Goal: Task Accomplishment & Management: Manage account settings

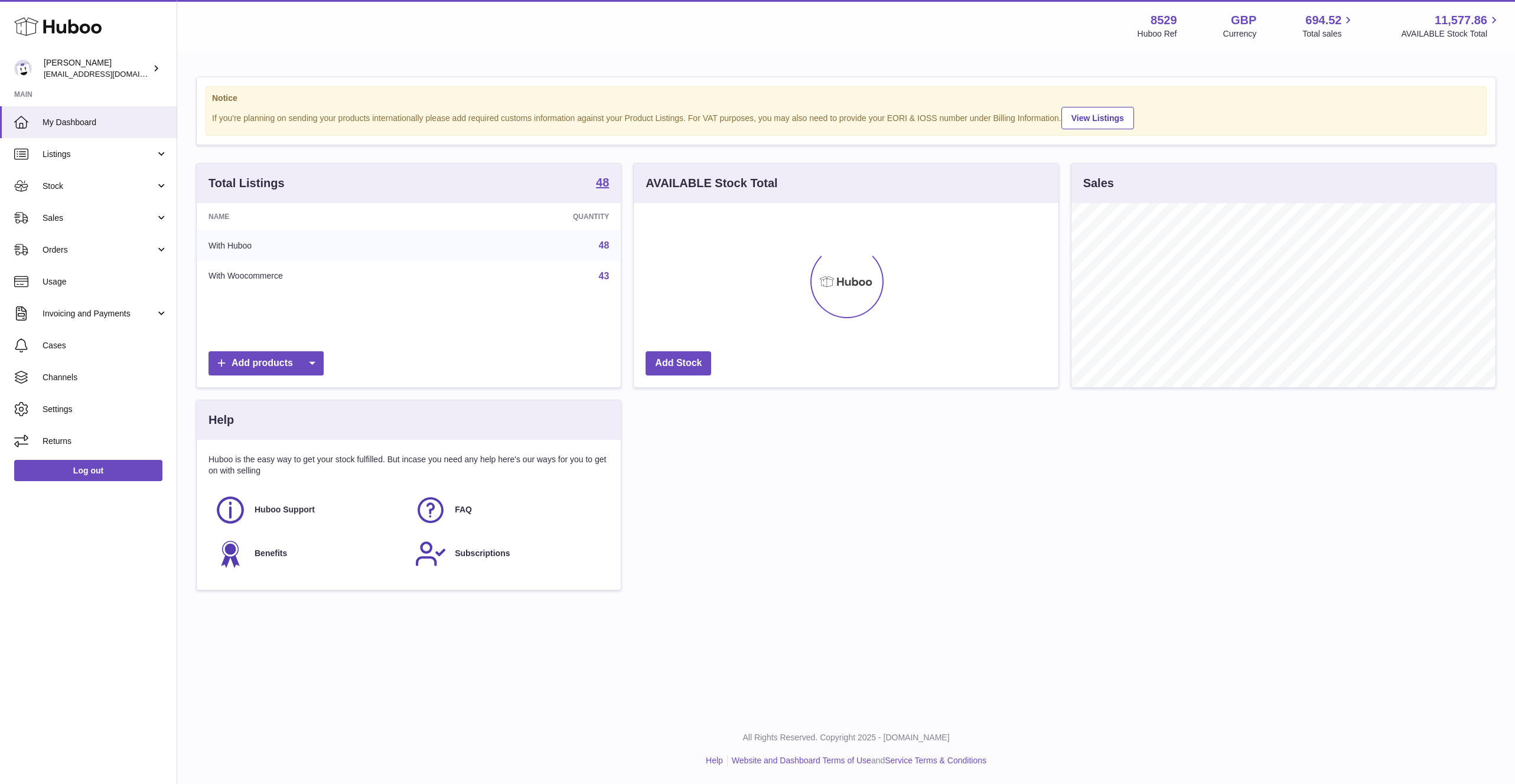
scroll to position [184, 424]
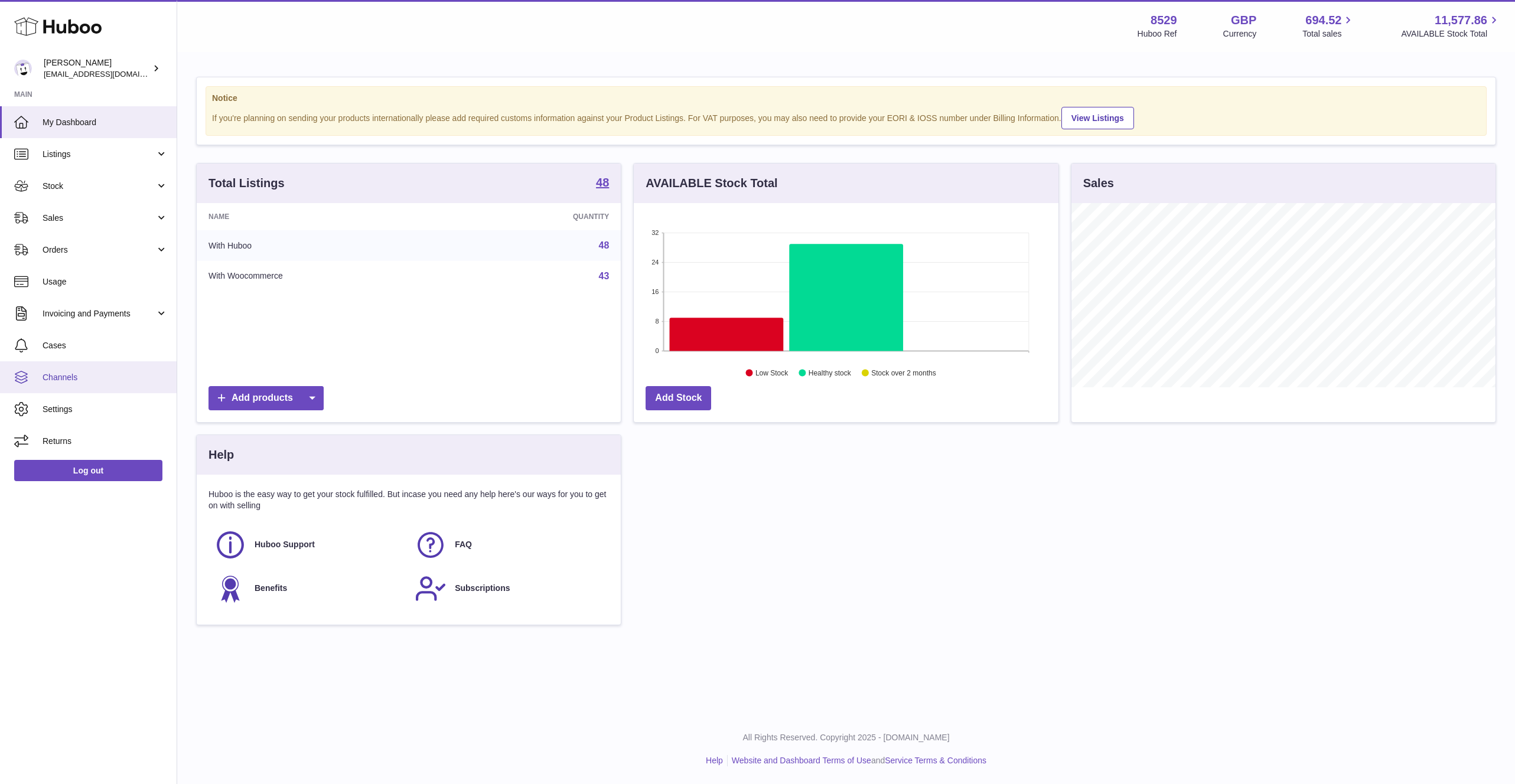
click at [91, 369] on link "Channels" at bounding box center [88, 377] width 176 height 32
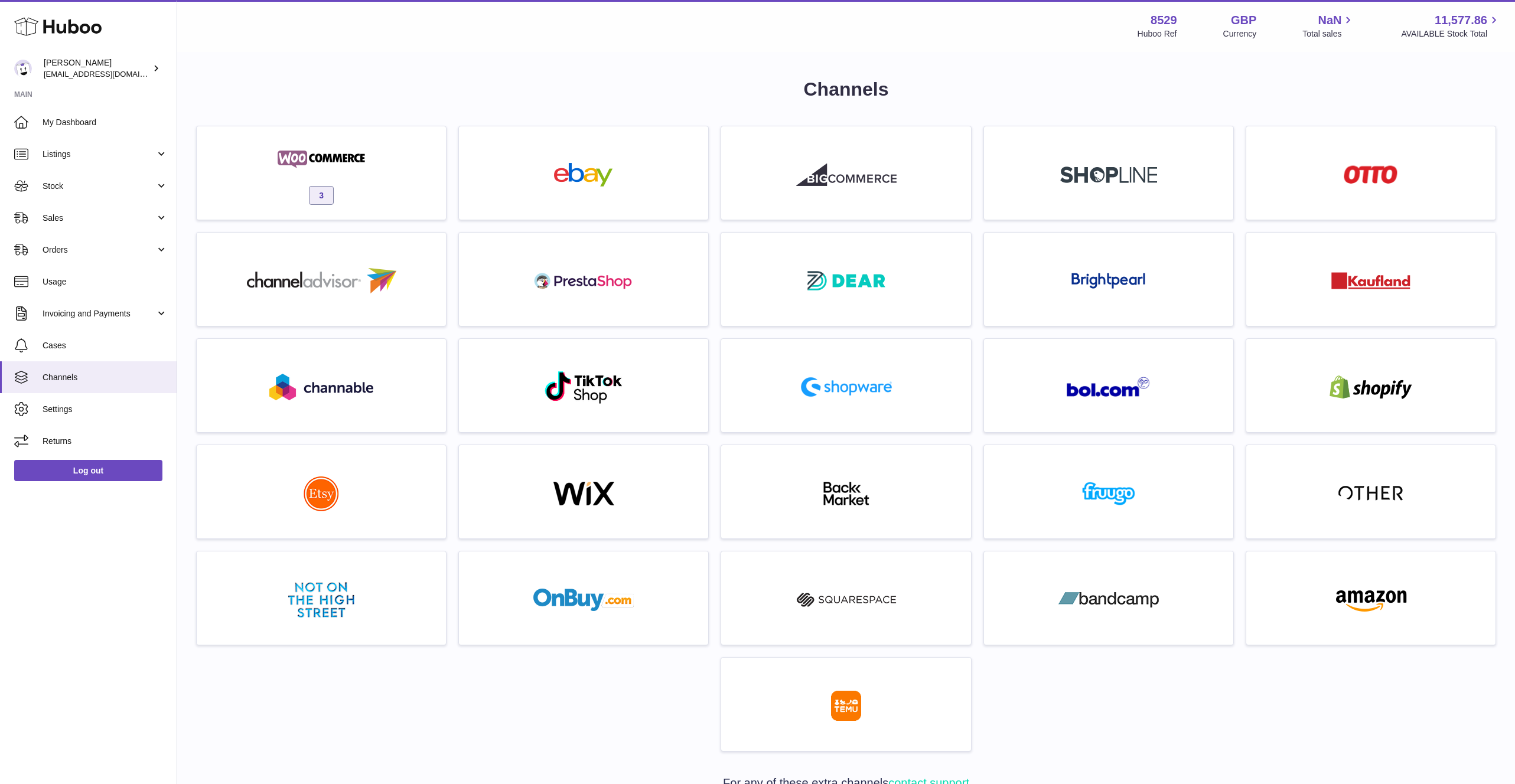
click at [88, 372] on span "Channels" at bounding box center [104, 378] width 125 height 11
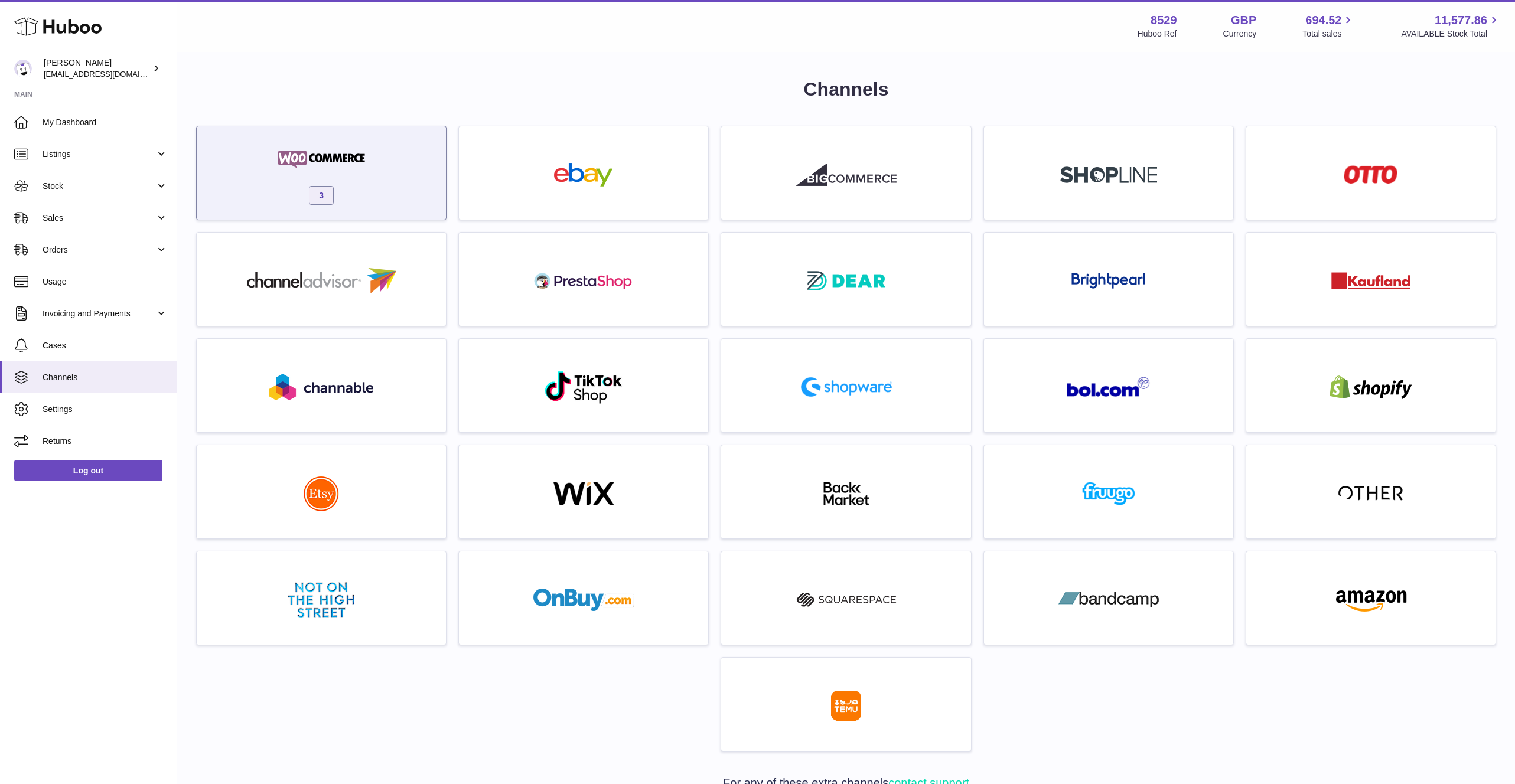
click at [375, 200] on div "3" at bounding box center [321, 175] width 237 height 76
click at [415, 190] on div "3" at bounding box center [321, 175] width 237 height 76
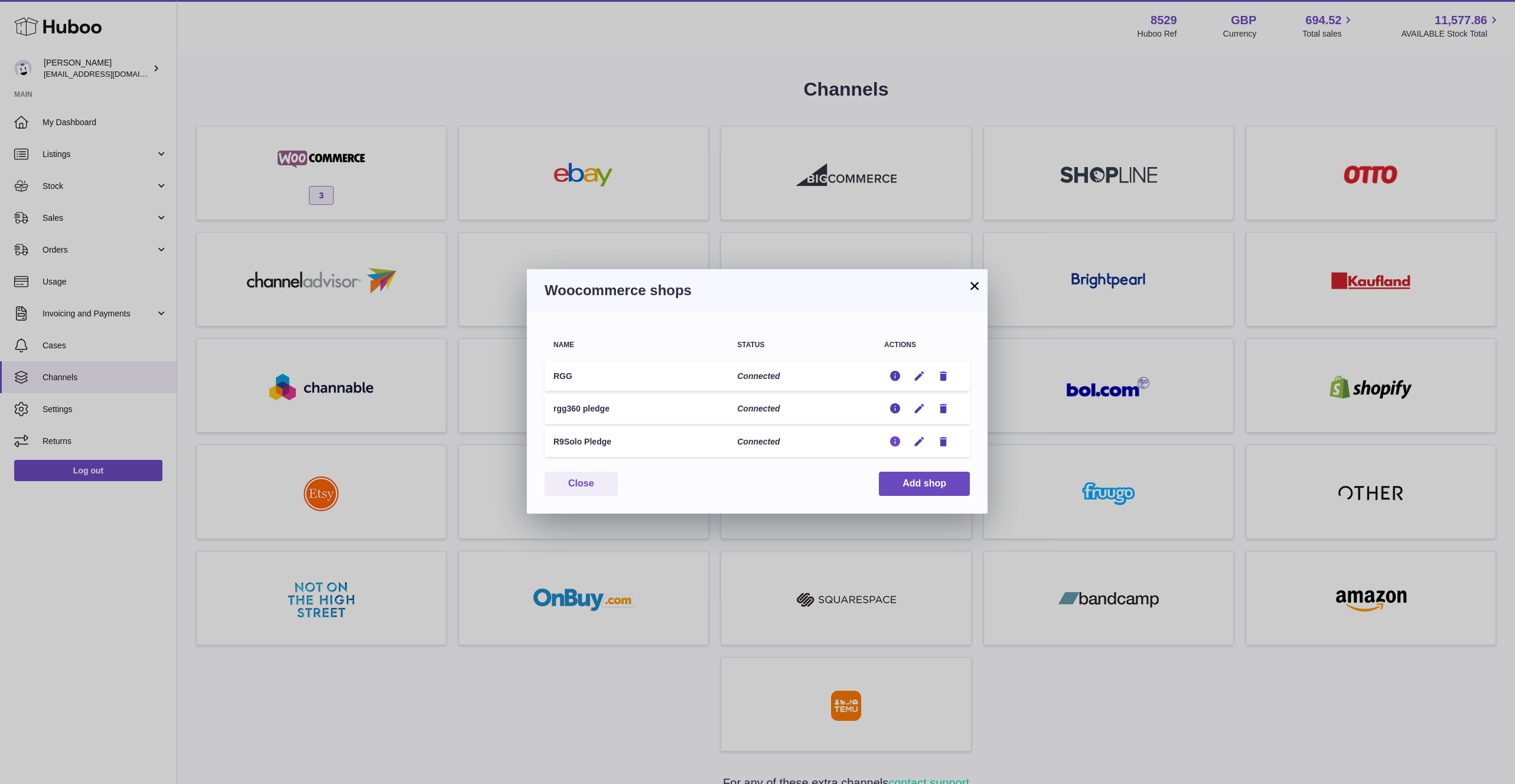
click at [899, 441] on icon "button" at bounding box center [895, 442] width 12 height 12
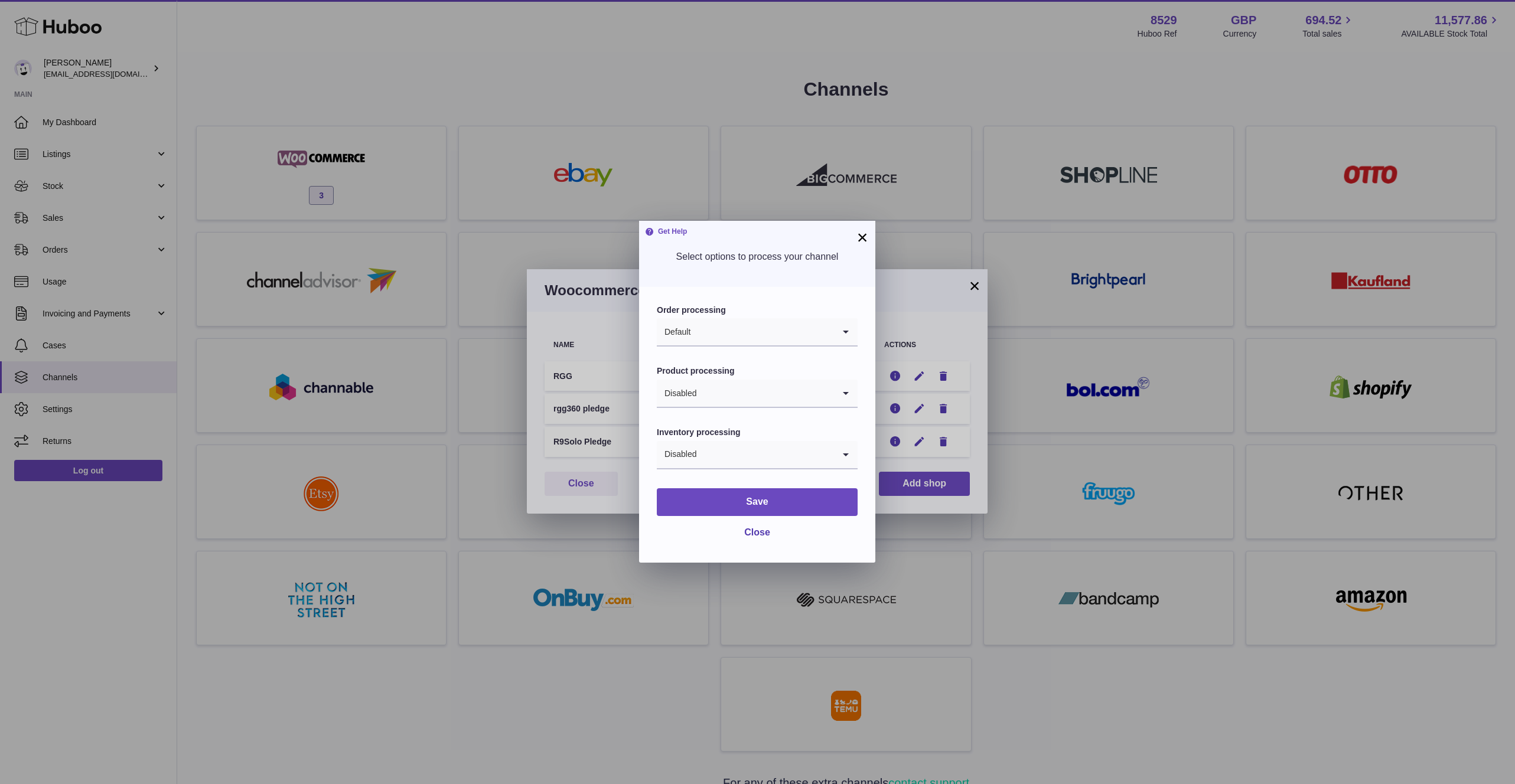
click at [865, 237] on button "×" at bounding box center [862, 237] width 14 height 14
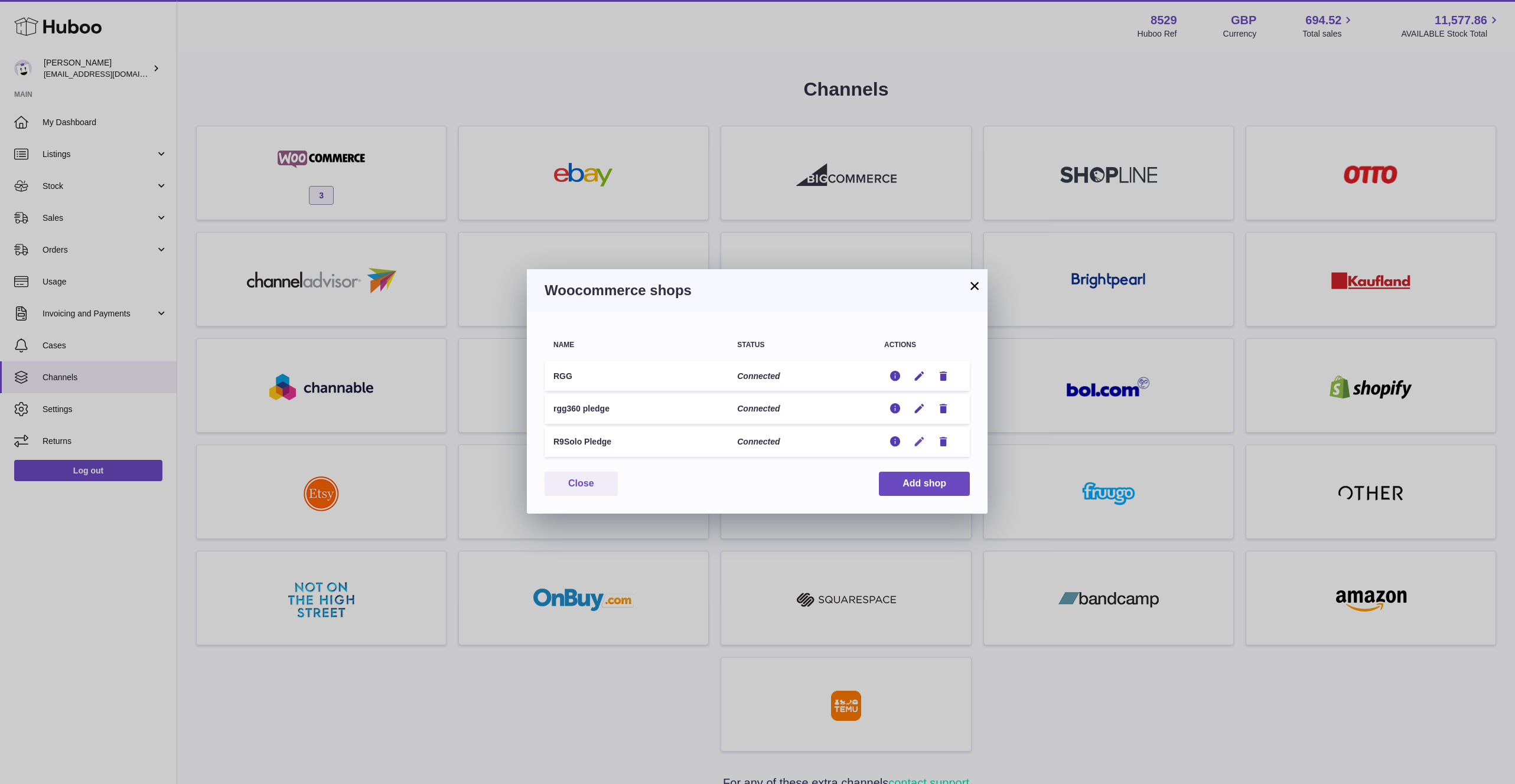
click at [919, 440] on icon "button" at bounding box center [918, 442] width 12 height 12
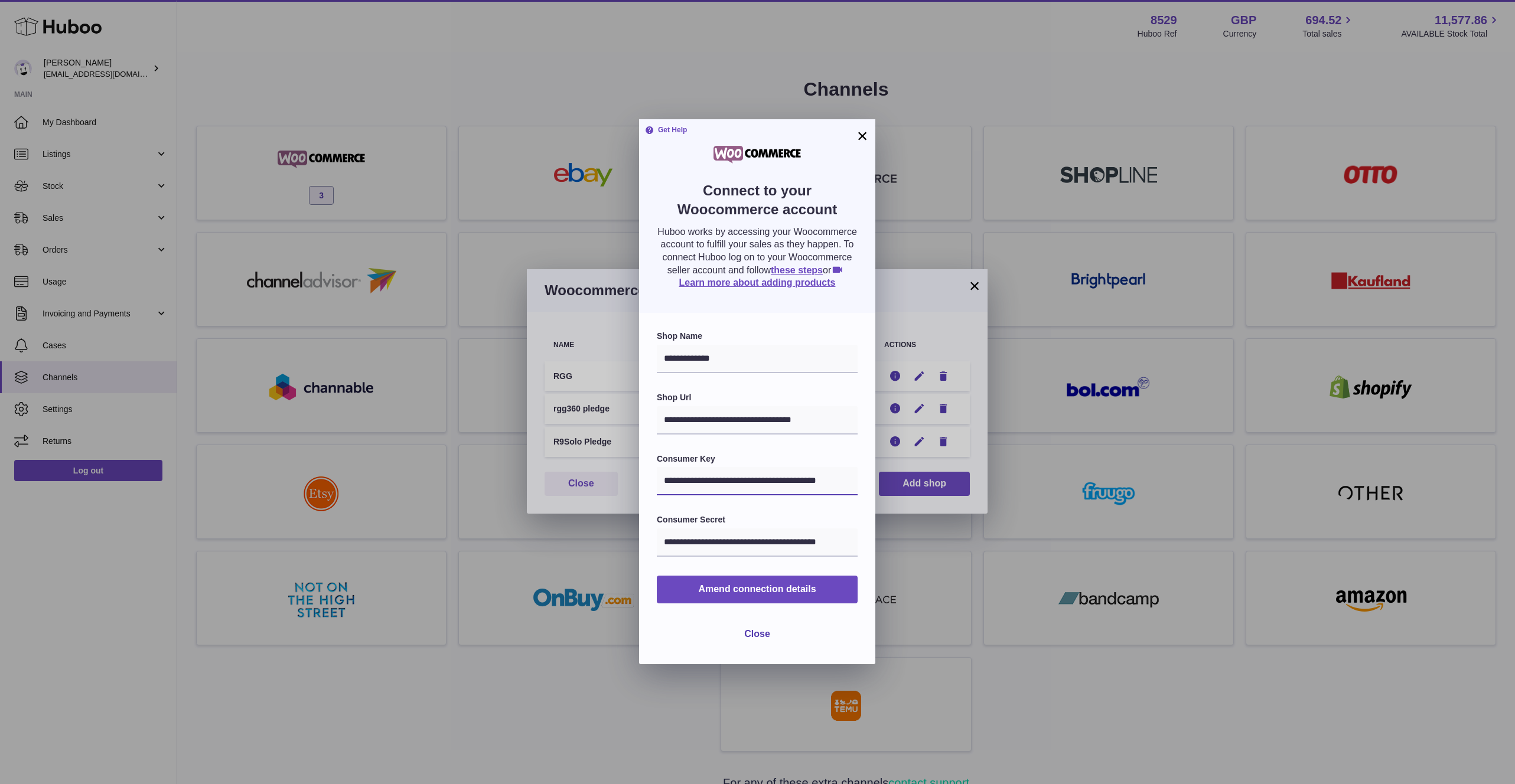
scroll to position [0, 15]
drag, startPoint x: 806, startPoint y: 479, endPoint x: 881, endPoint y: 486, distance: 75.3
click at [881, 486] on div "**********" at bounding box center [757, 392] width 1515 height 784
drag, startPoint x: 816, startPoint y: 541, endPoint x: 889, endPoint y: 540, distance: 73.0
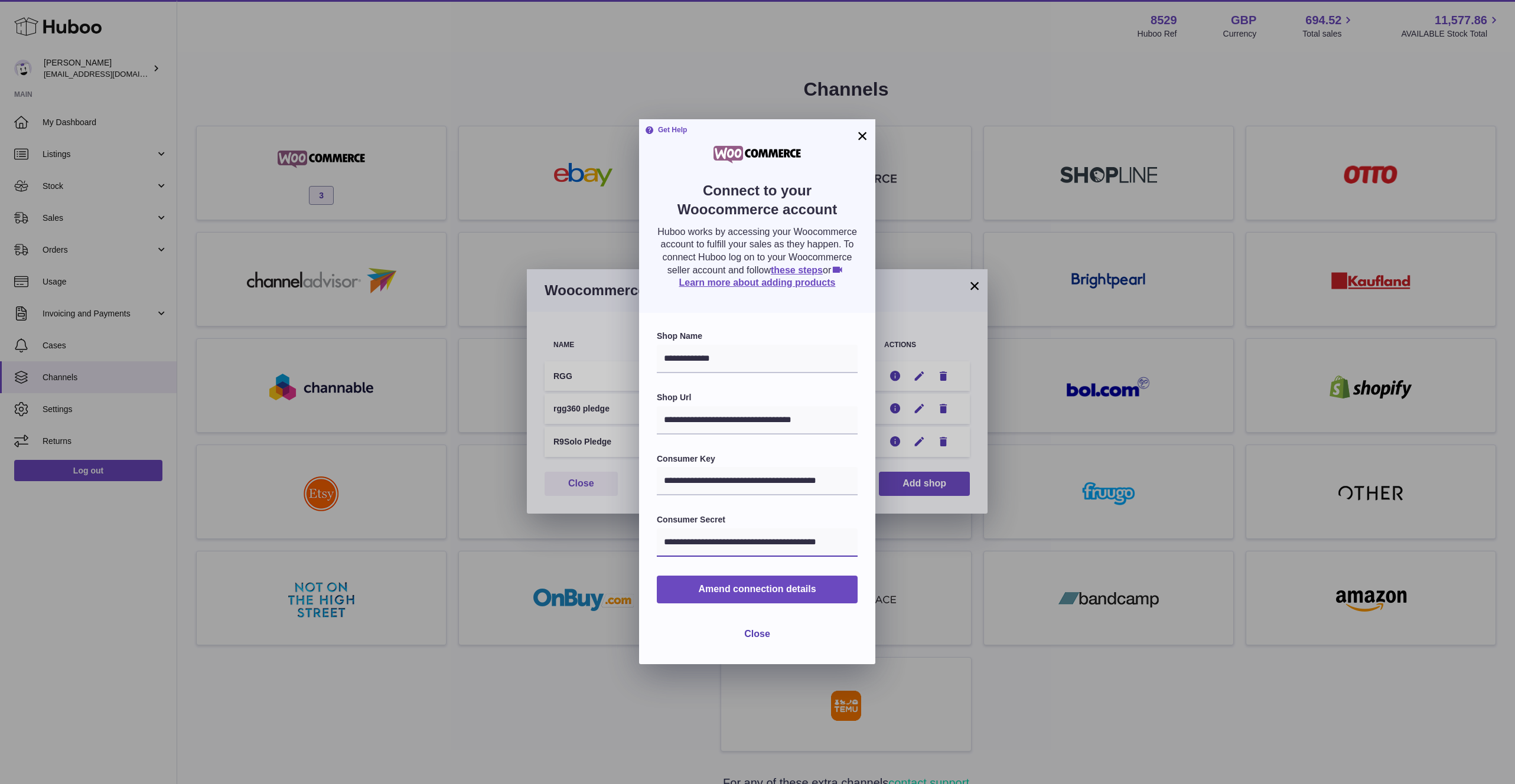
click at [889, 540] on div "**********" at bounding box center [757, 392] width 1515 height 784
click at [767, 482] on input "**********" at bounding box center [757, 481] width 201 height 28
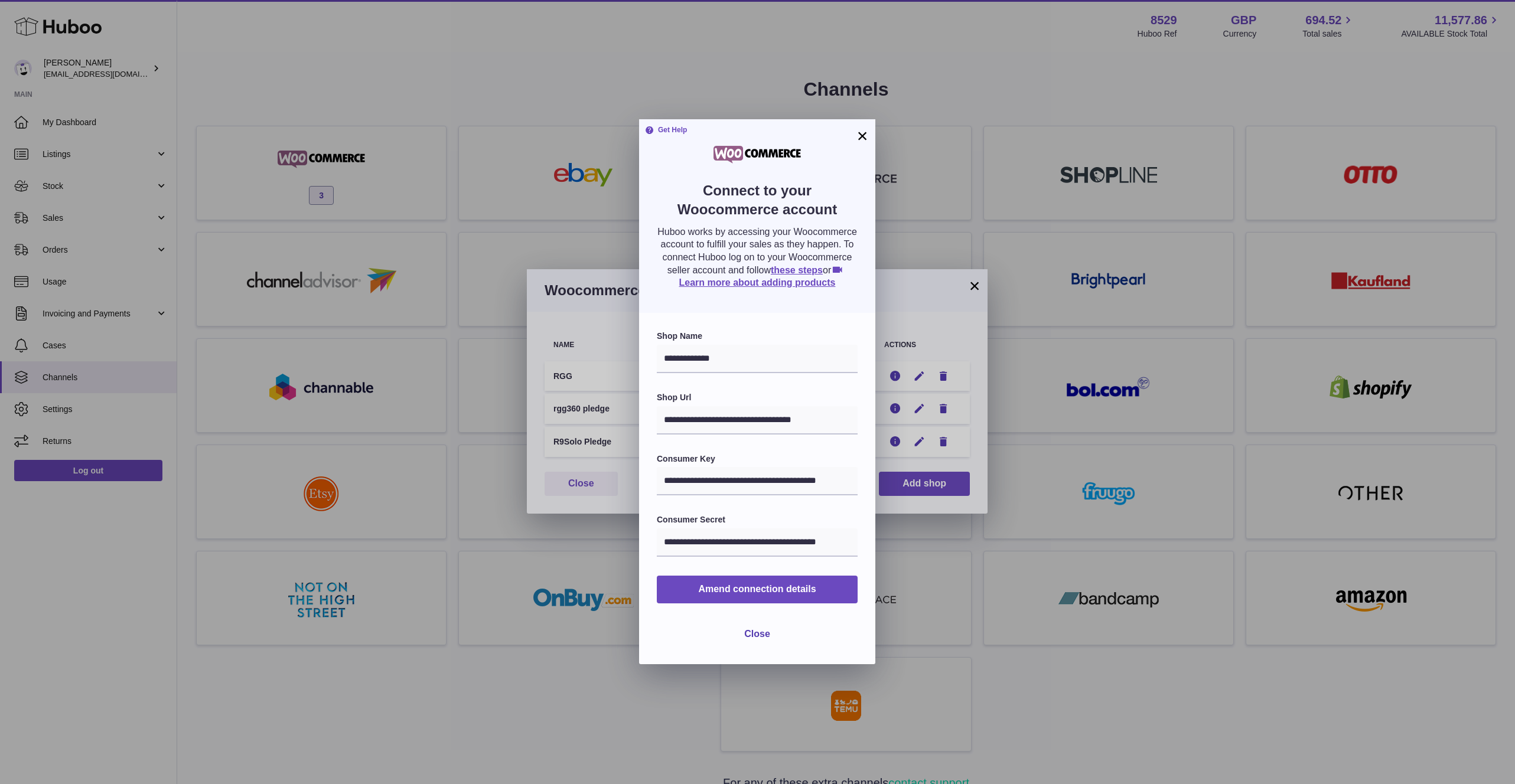
click at [866, 135] on button "×" at bounding box center [862, 135] width 14 height 14
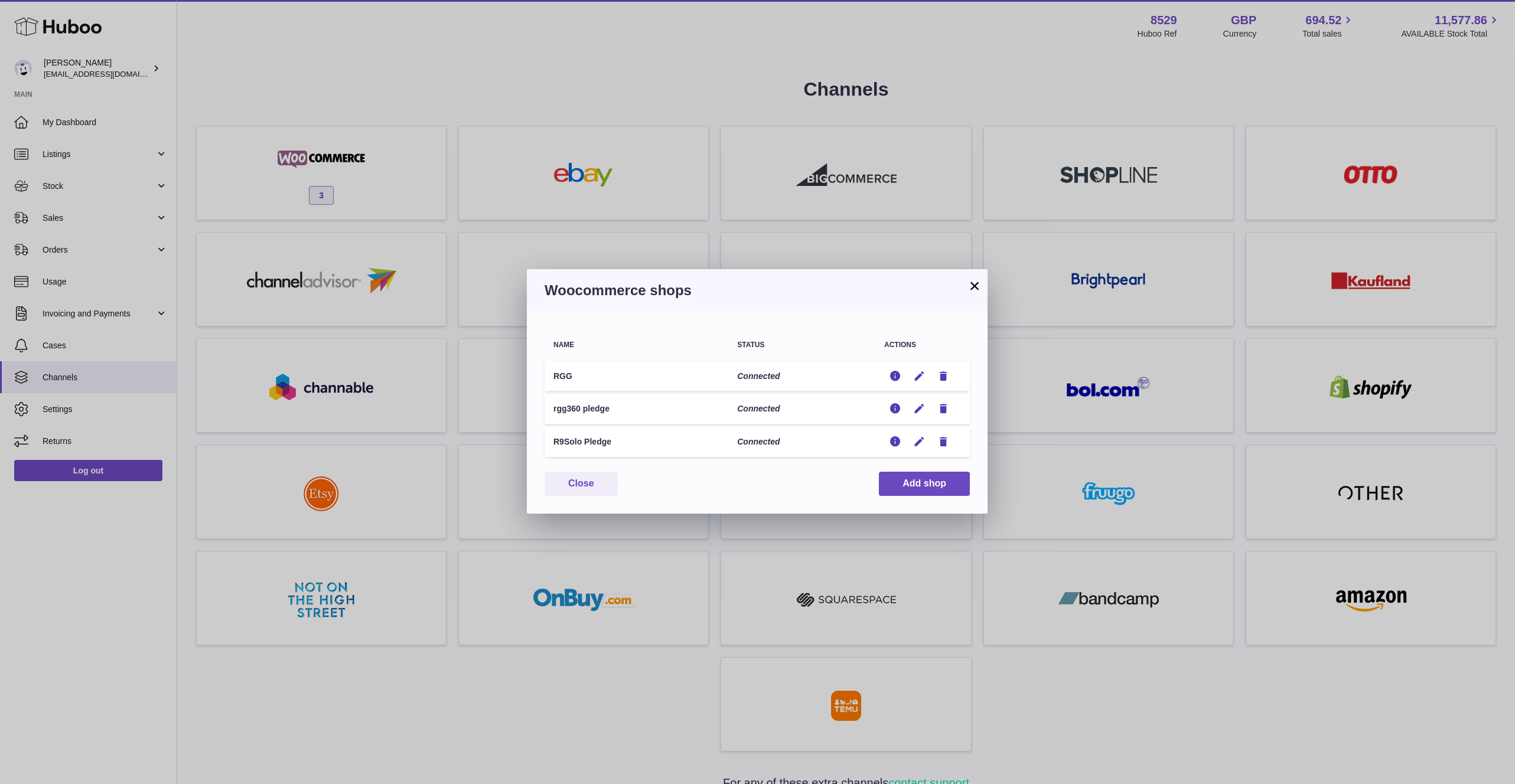
click at [977, 291] on button "×" at bounding box center [974, 285] width 14 height 14
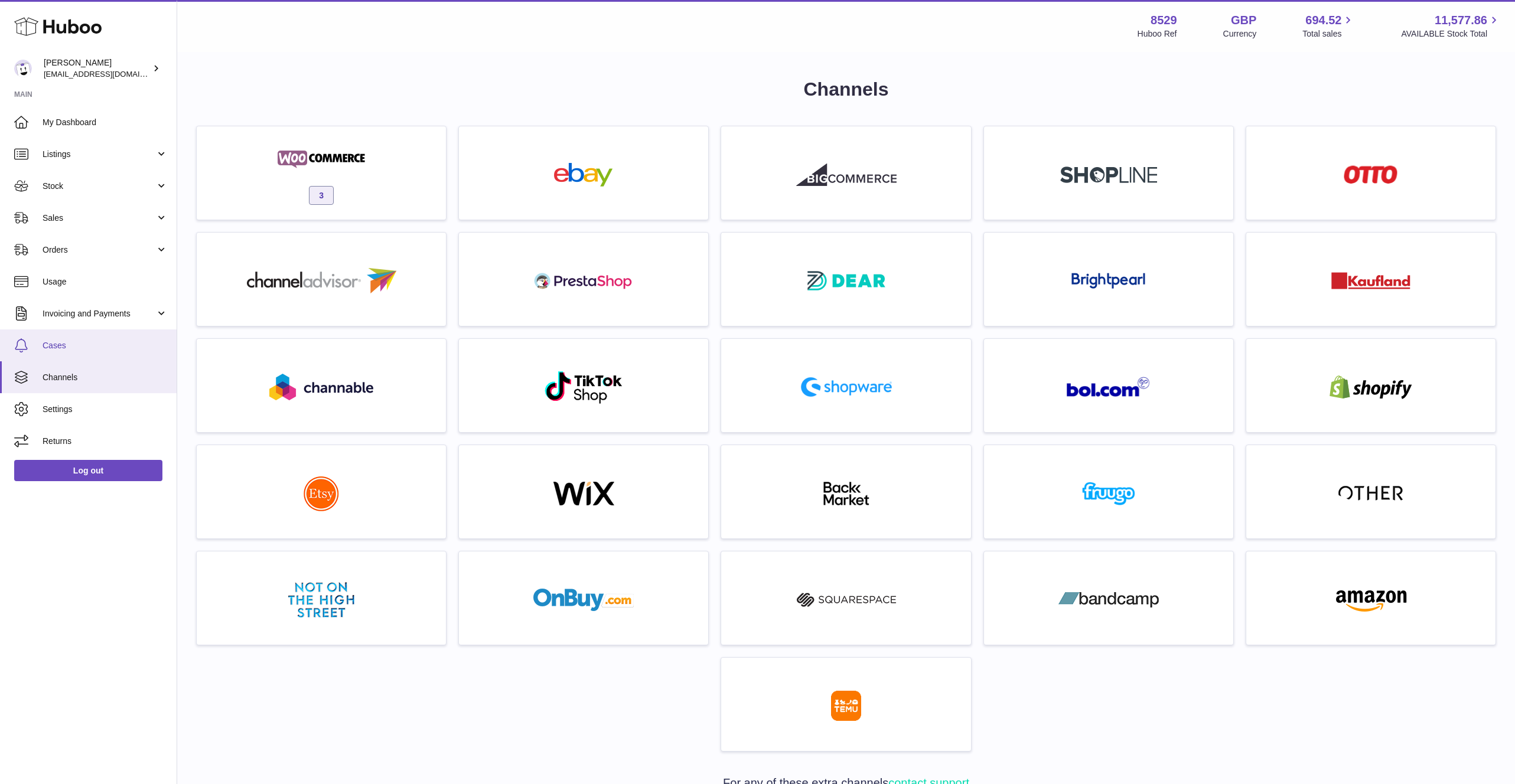
click at [80, 356] on link "Cases" at bounding box center [88, 345] width 176 height 32
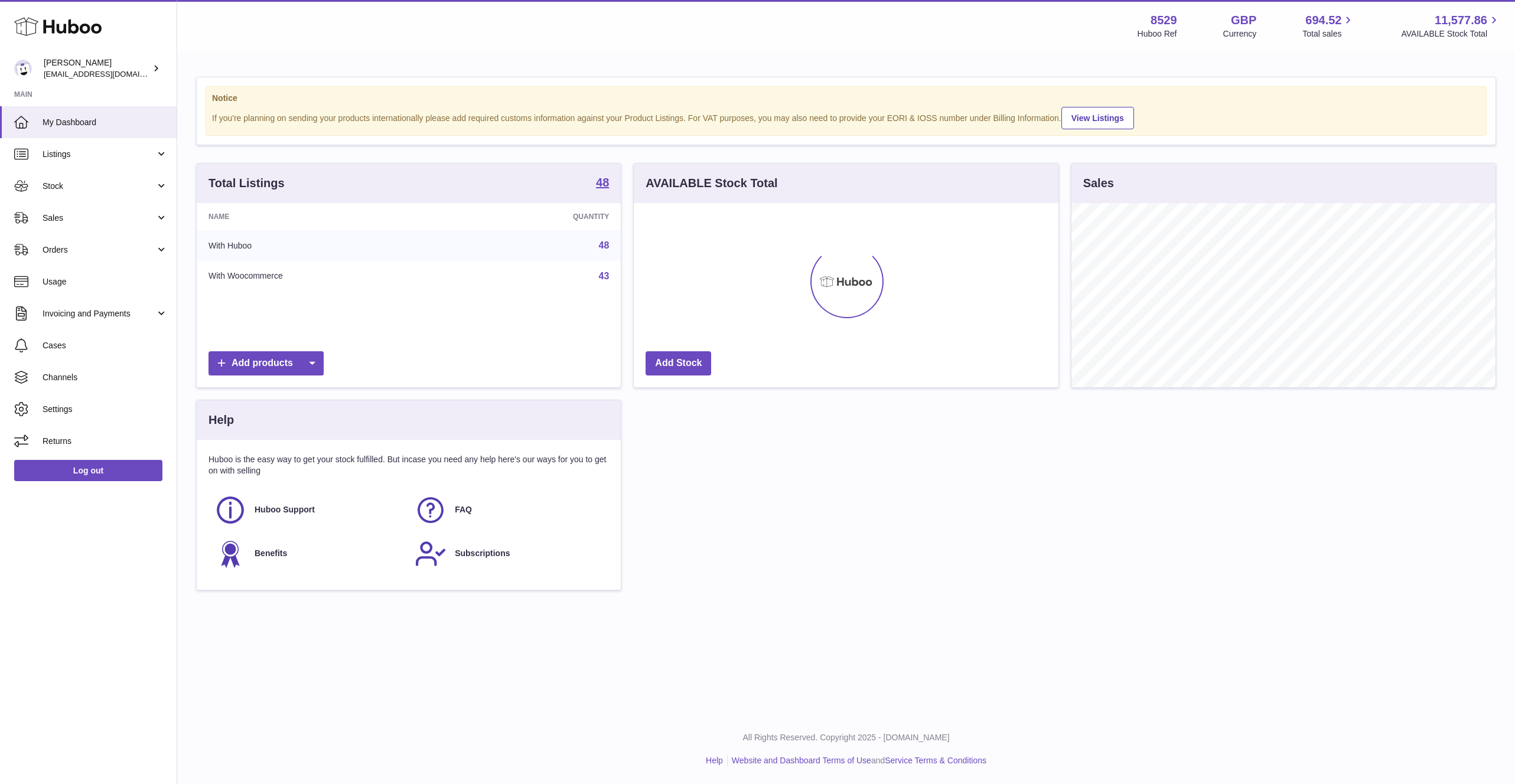
scroll to position [184, 424]
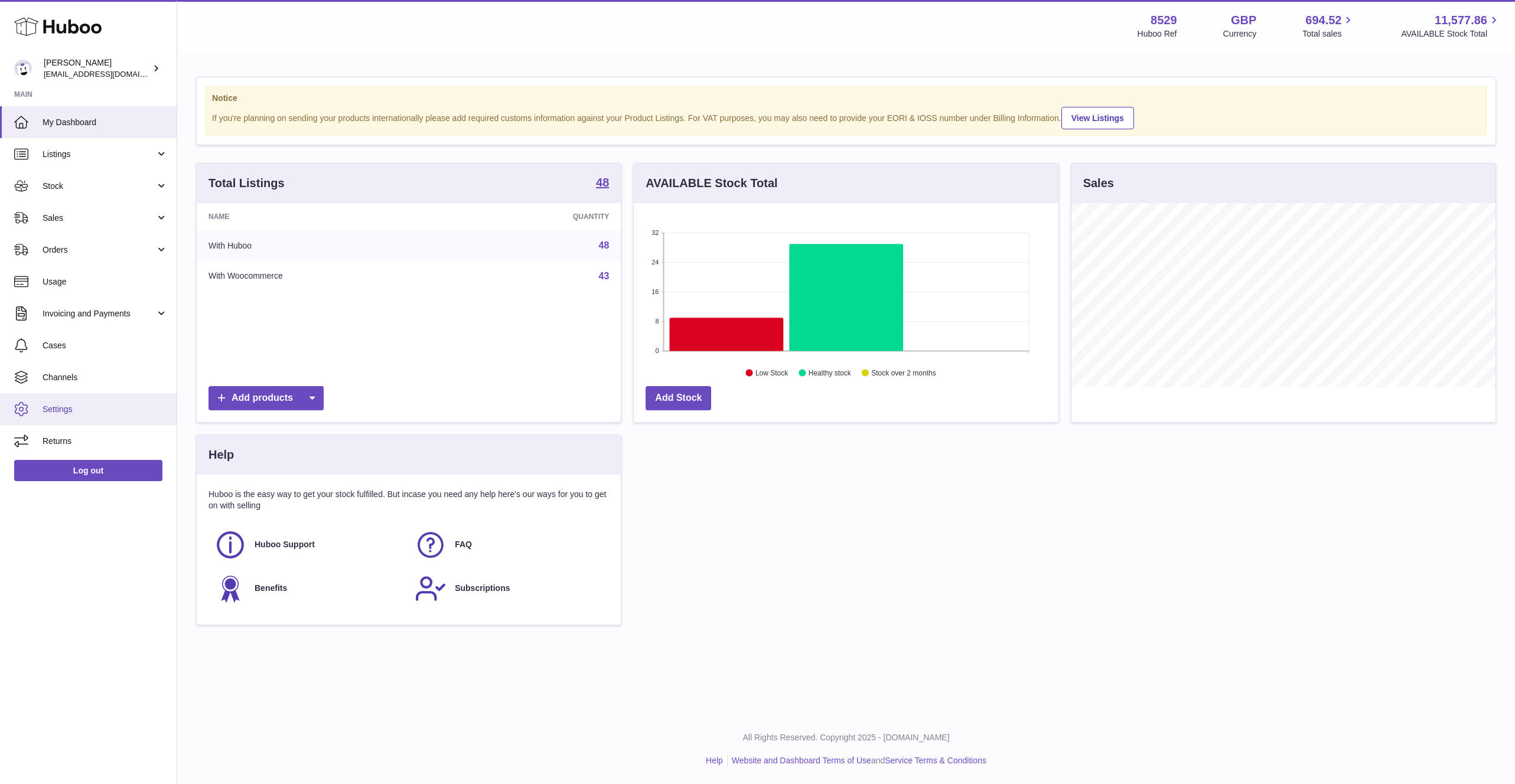
click at [79, 404] on span "Settings" at bounding box center [104, 410] width 125 height 11
click at [85, 379] on span "Channels" at bounding box center [104, 378] width 125 height 11
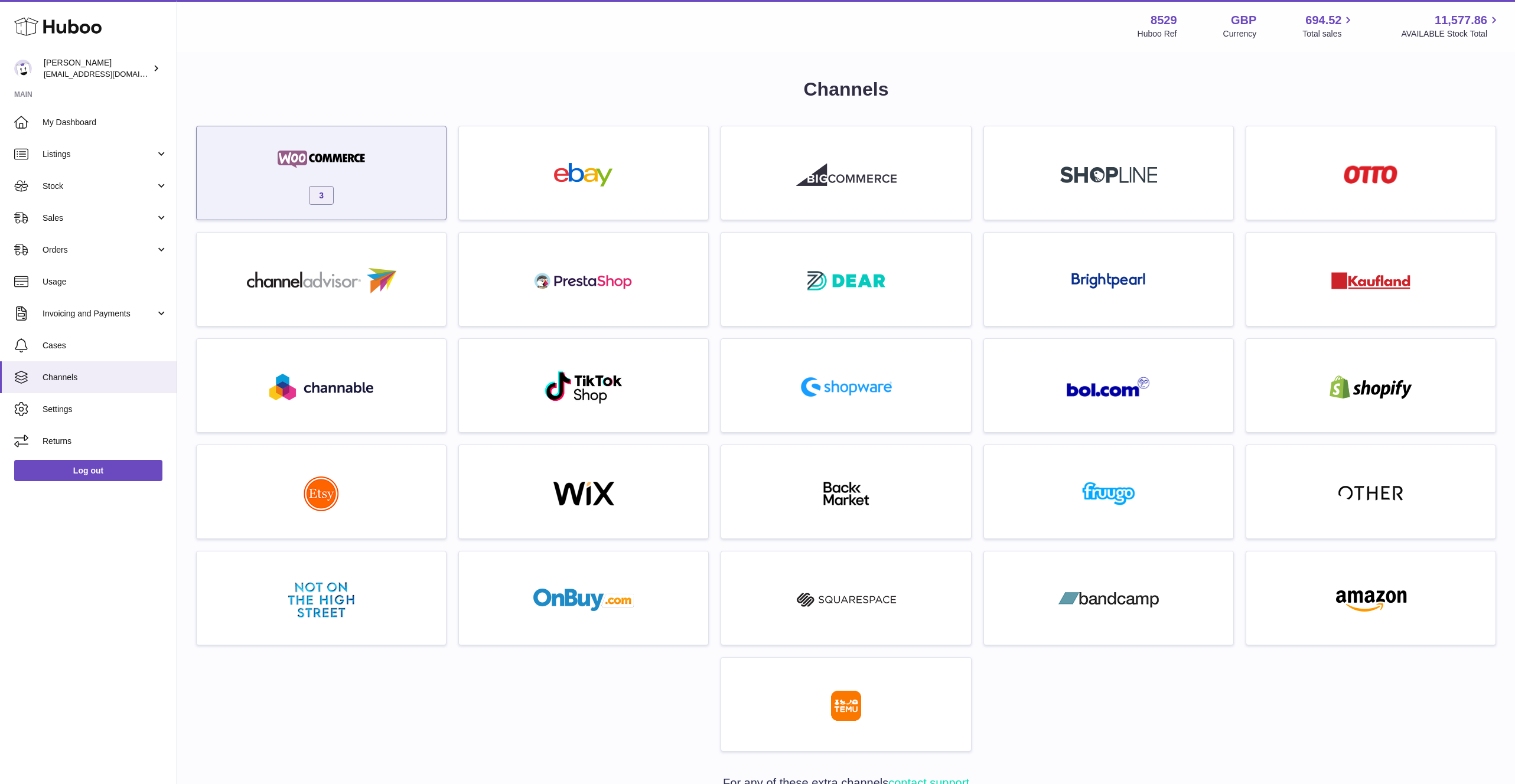
click at [349, 175] on div "3" at bounding box center [321, 175] width 237 height 76
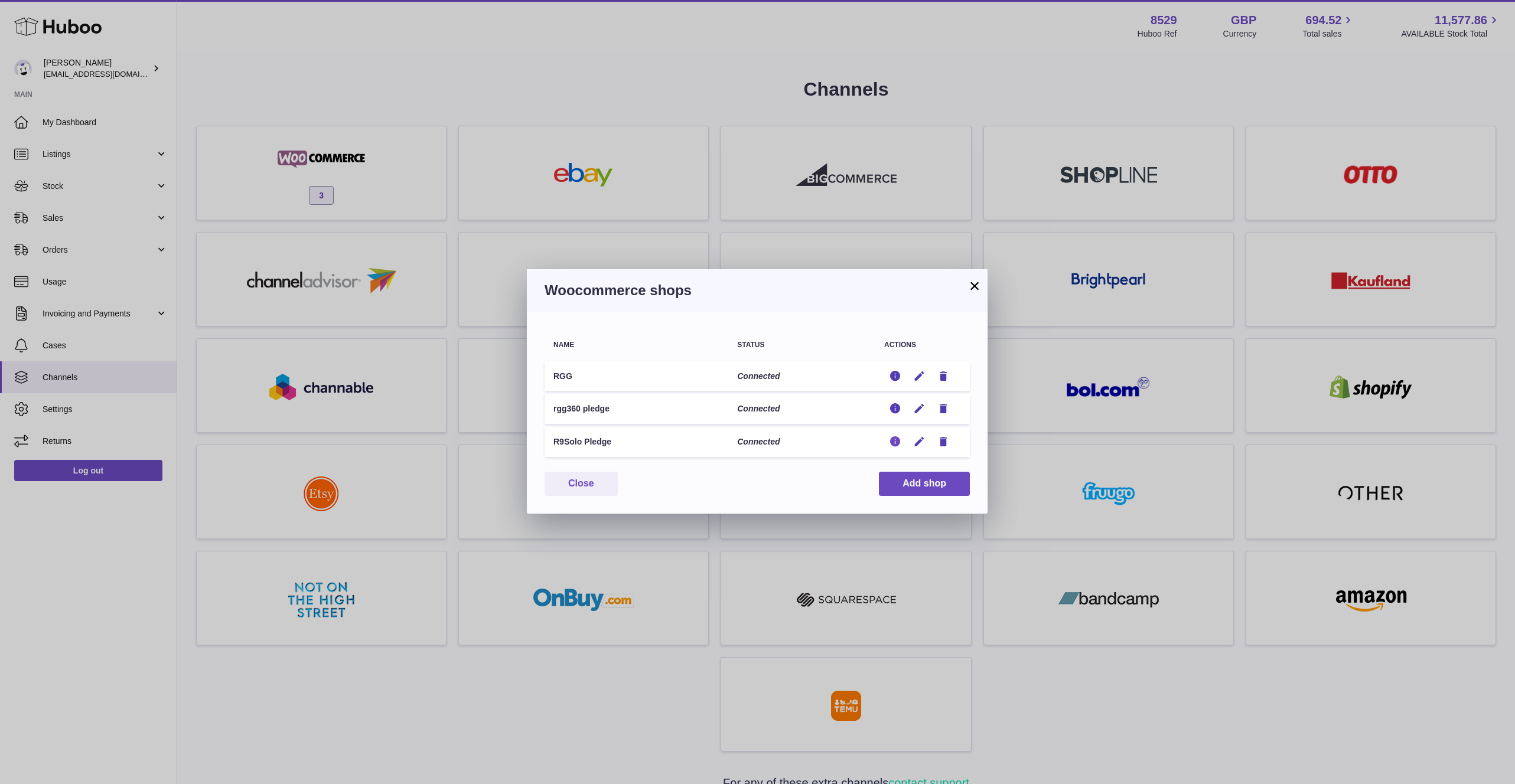
click at [897, 444] on icon "button" at bounding box center [895, 442] width 12 height 12
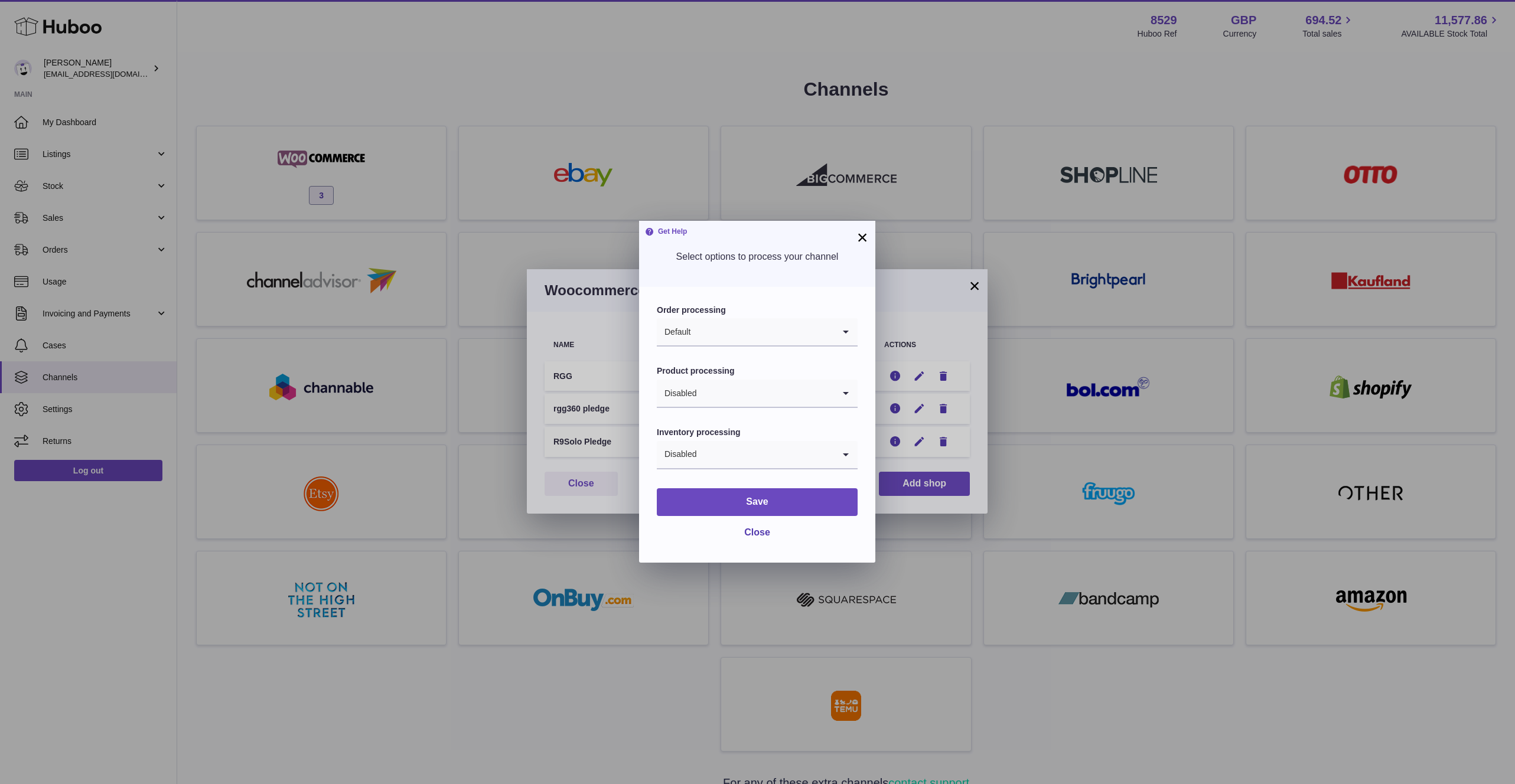
click at [867, 240] on button "×" at bounding box center [862, 237] width 14 height 14
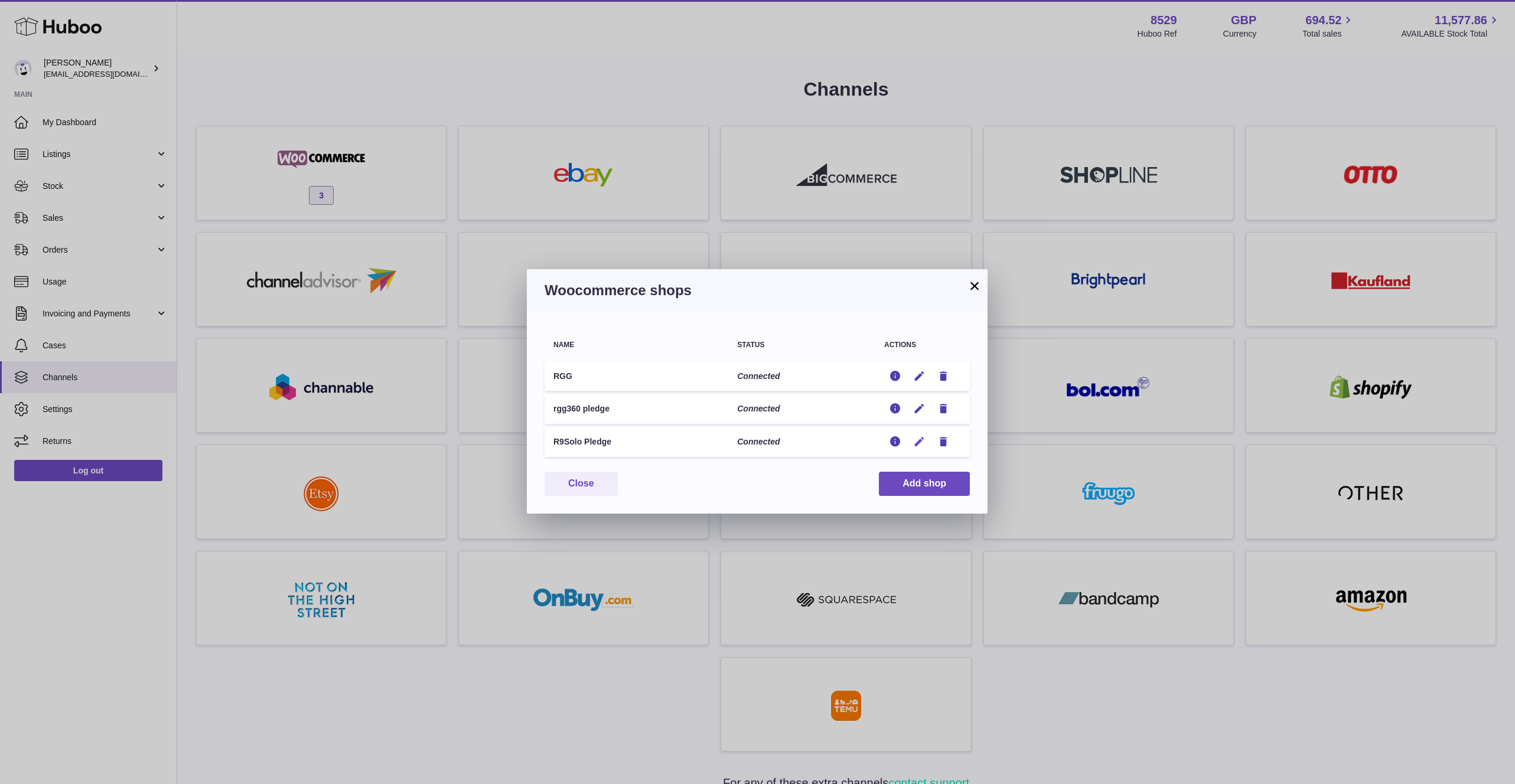
click at [919, 445] on icon "button" at bounding box center [918, 442] width 12 height 12
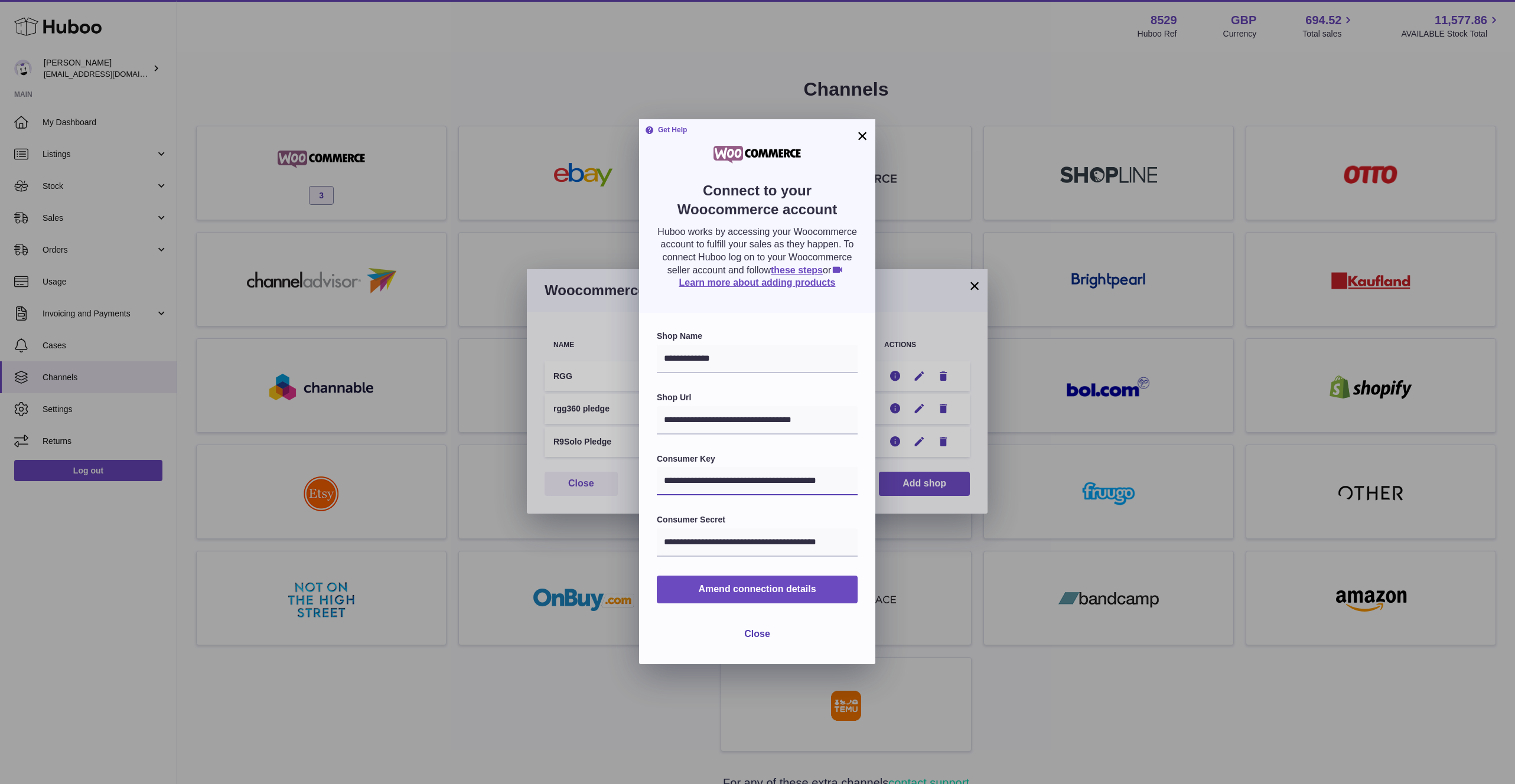
click at [765, 475] on input "**********" at bounding box center [757, 481] width 201 height 28
click at [714, 543] on input "**********" at bounding box center [757, 543] width 201 height 28
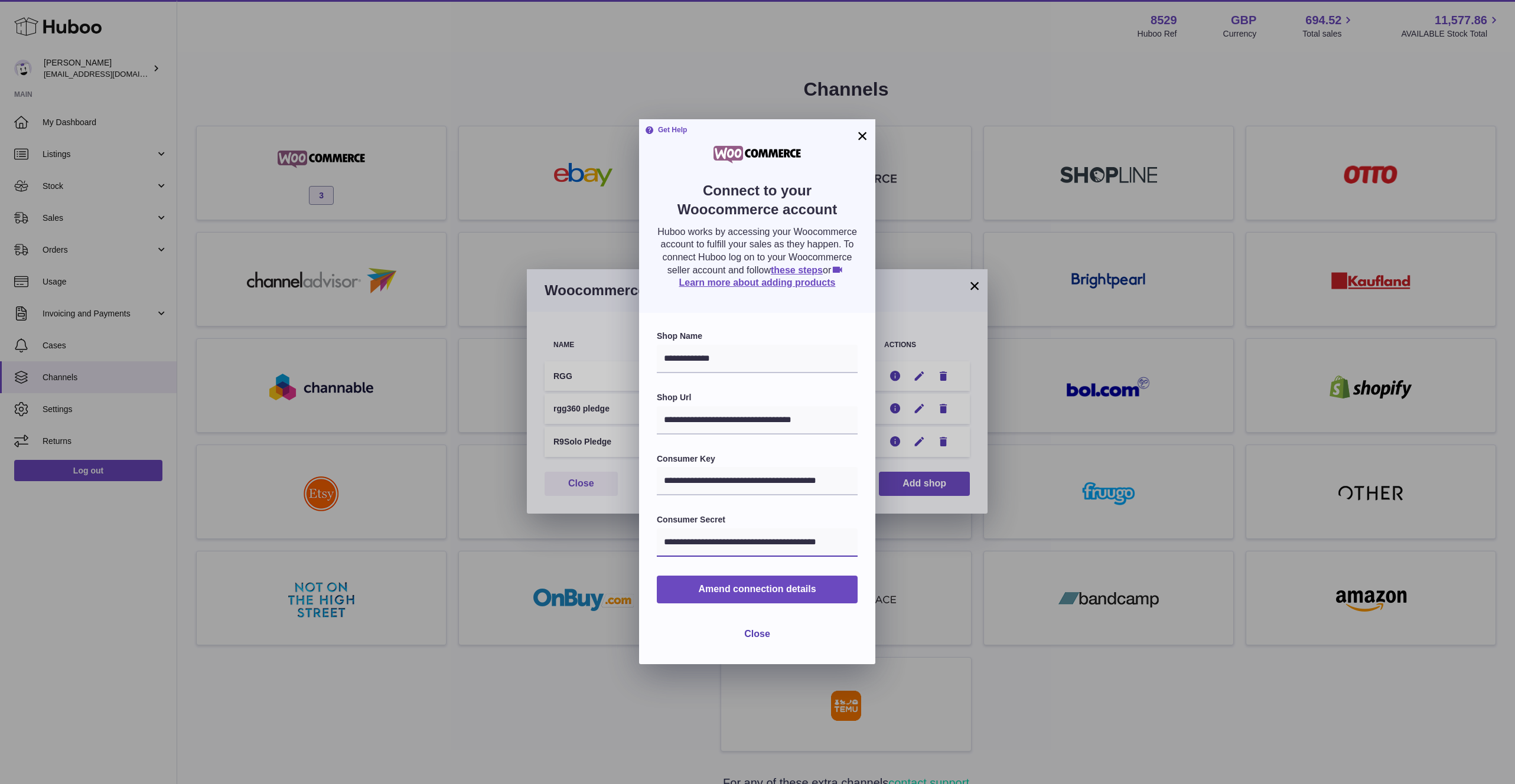
click at [714, 543] on input "**********" at bounding box center [757, 543] width 201 height 28
click at [716, 420] on input "**********" at bounding box center [757, 420] width 201 height 28
click at [817, 419] on input "**********" at bounding box center [757, 420] width 201 height 28
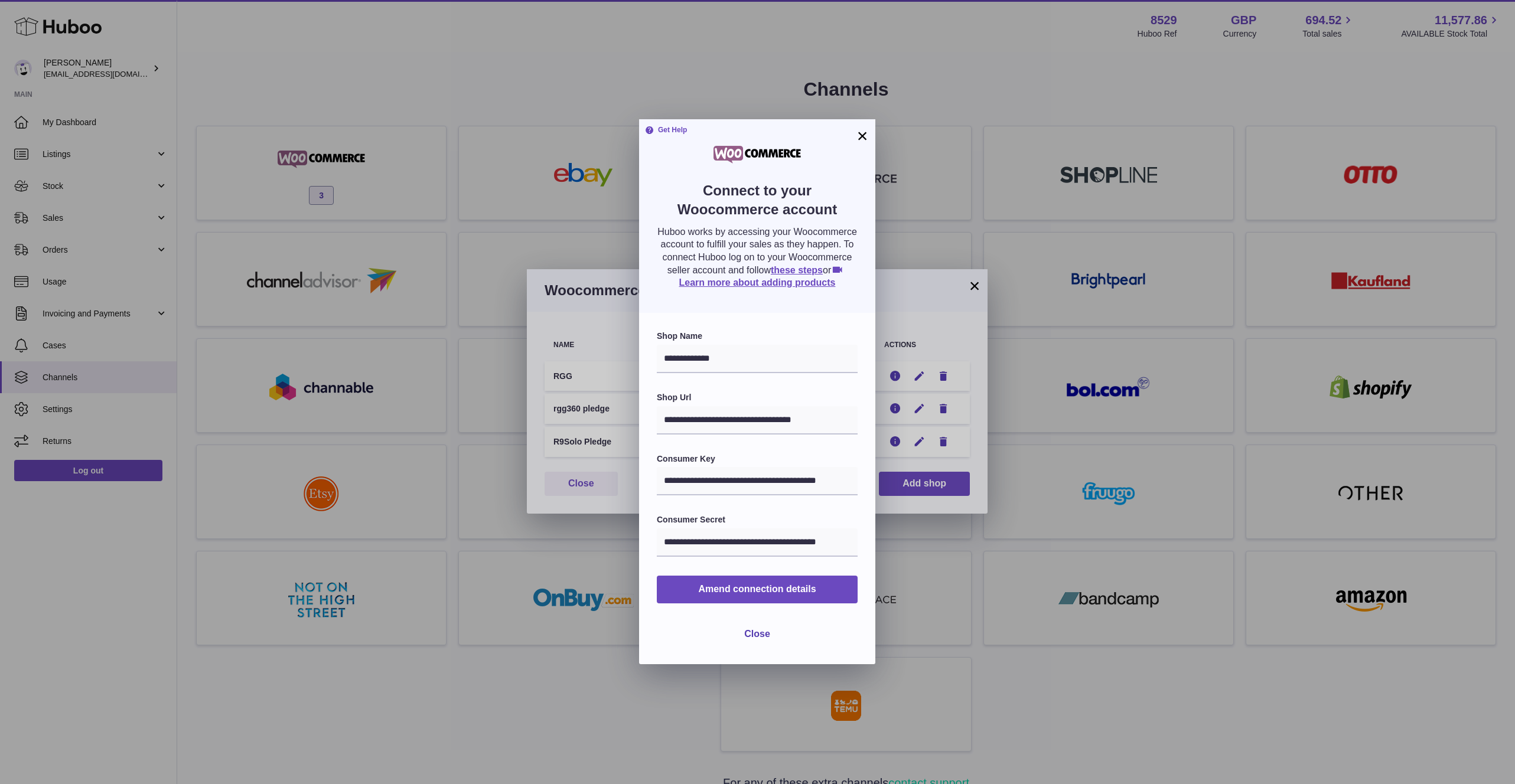
click at [862, 139] on button "×" at bounding box center [862, 135] width 14 height 14
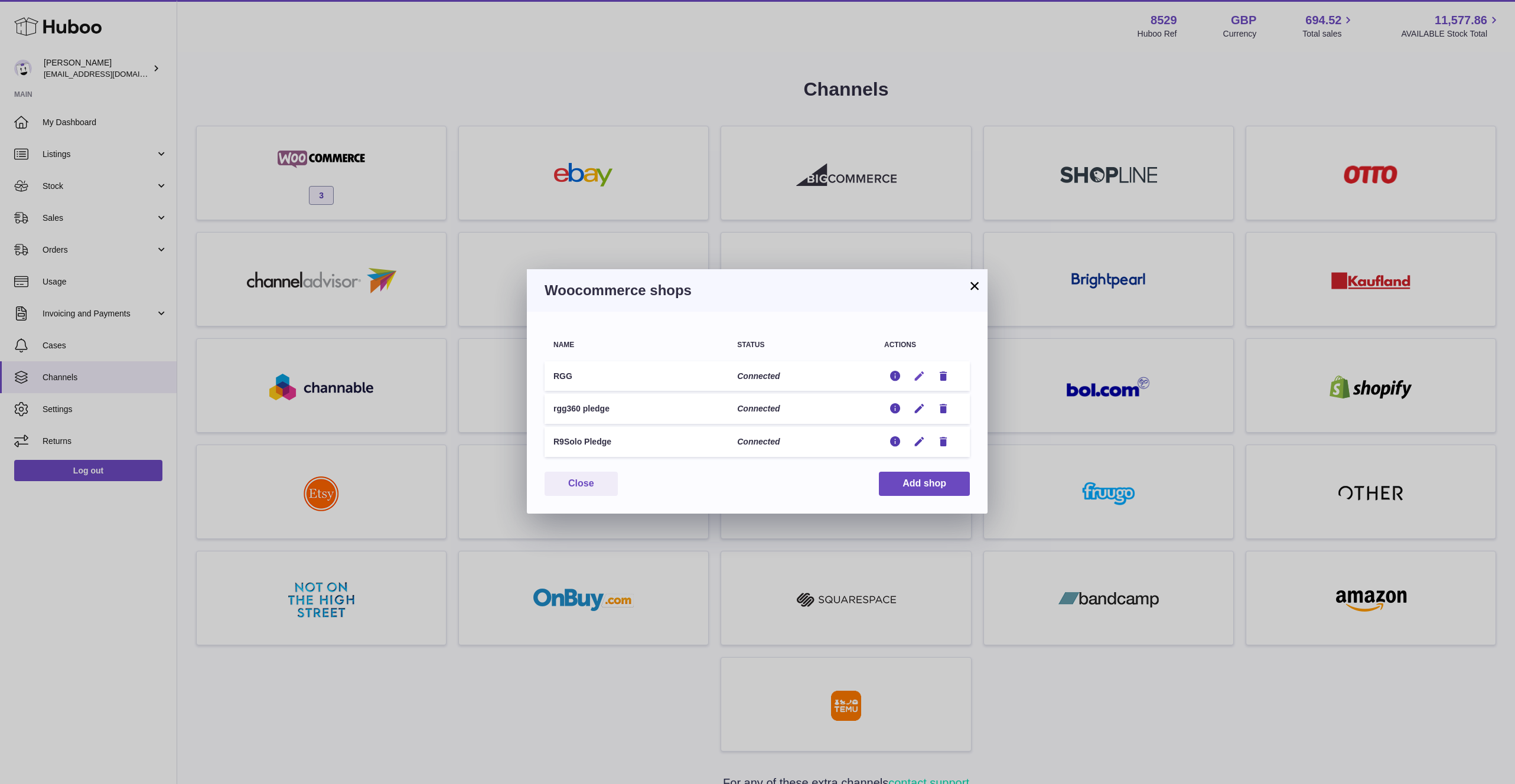
click at [919, 374] on icon "button" at bounding box center [918, 376] width 12 height 12
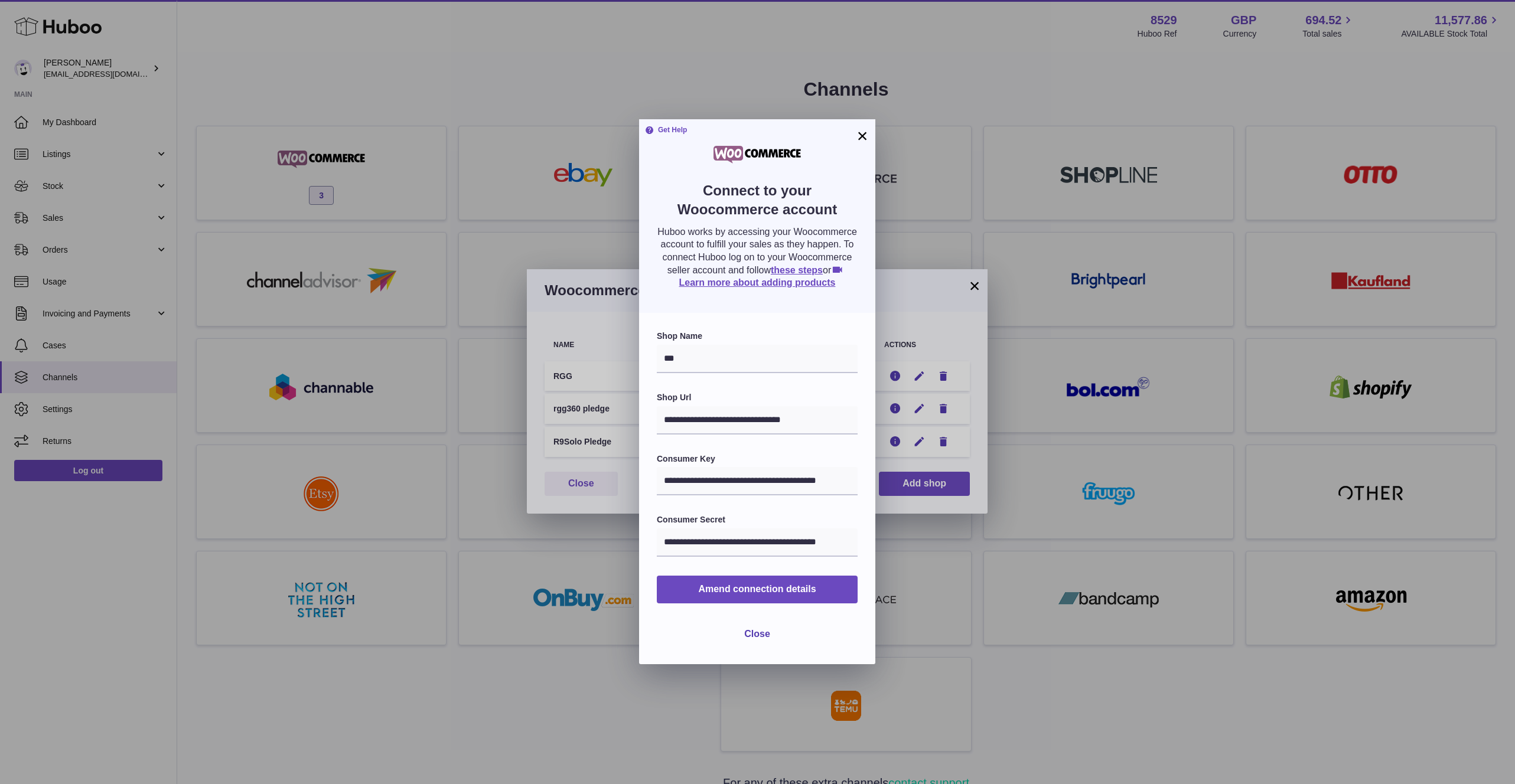
click at [863, 139] on button "×" at bounding box center [862, 135] width 14 height 14
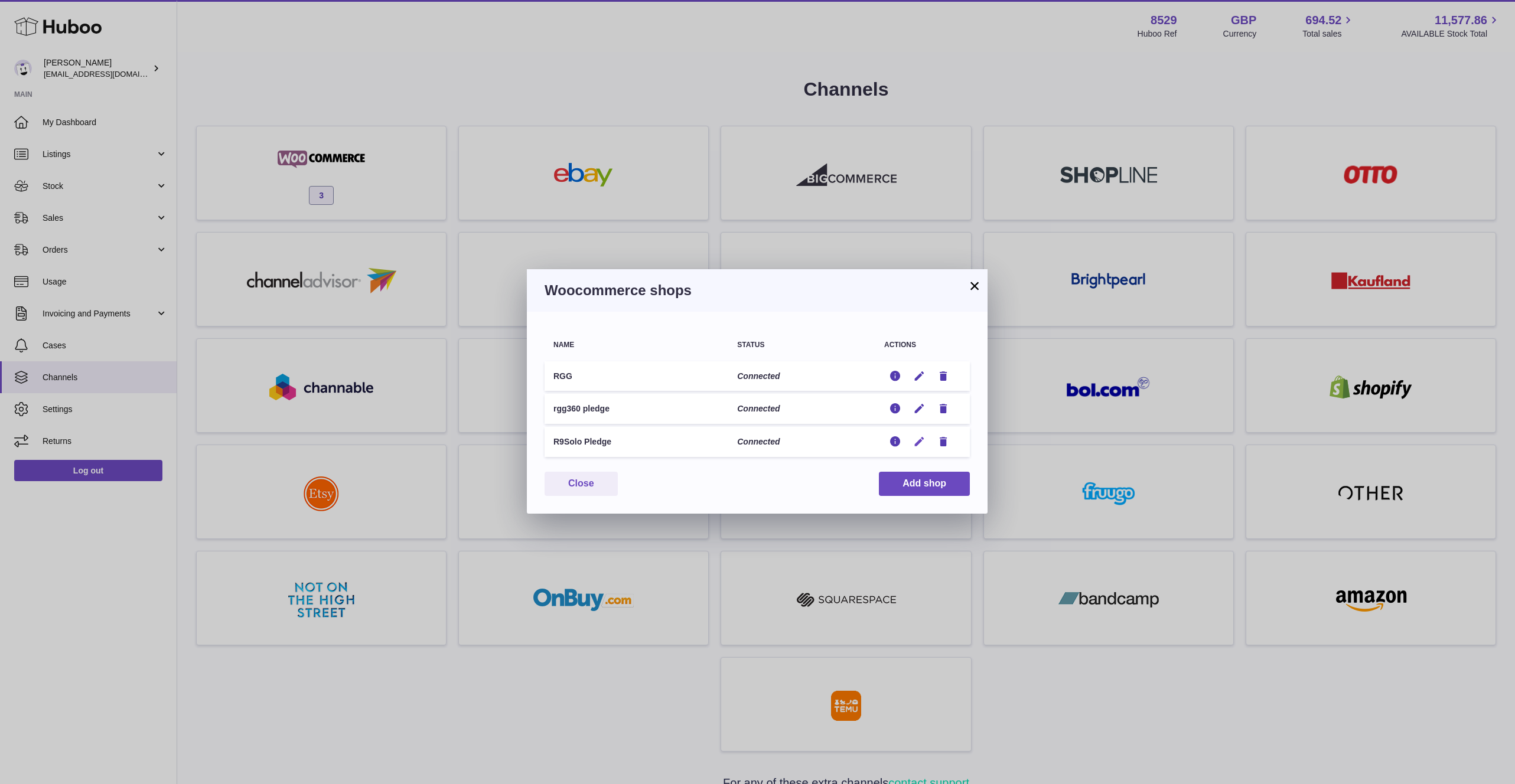
click at [921, 442] on icon "button" at bounding box center [918, 442] width 12 height 12
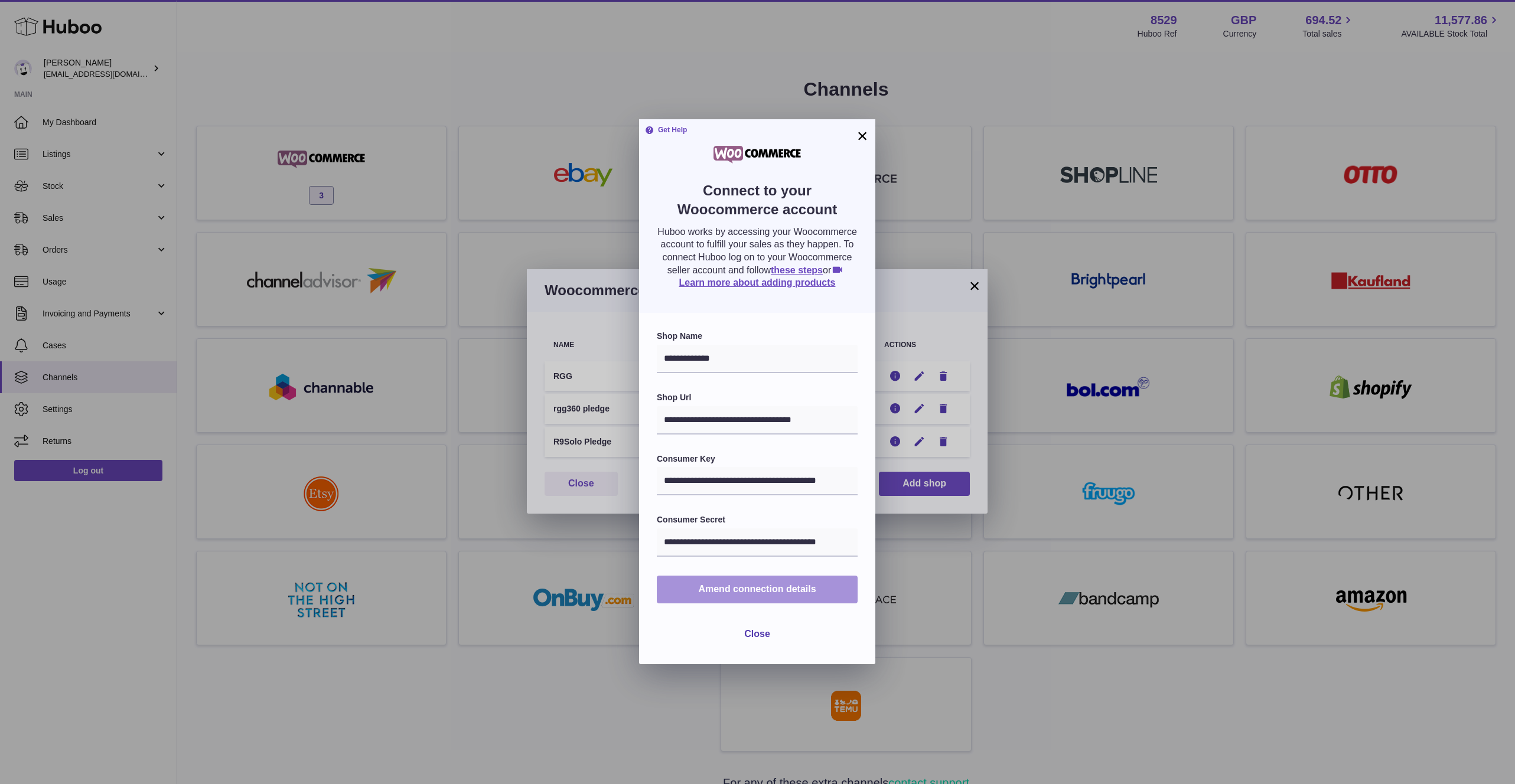
click at [776, 598] on button "Amend connection details" at bounding box center [757, 590] width 201 height 28
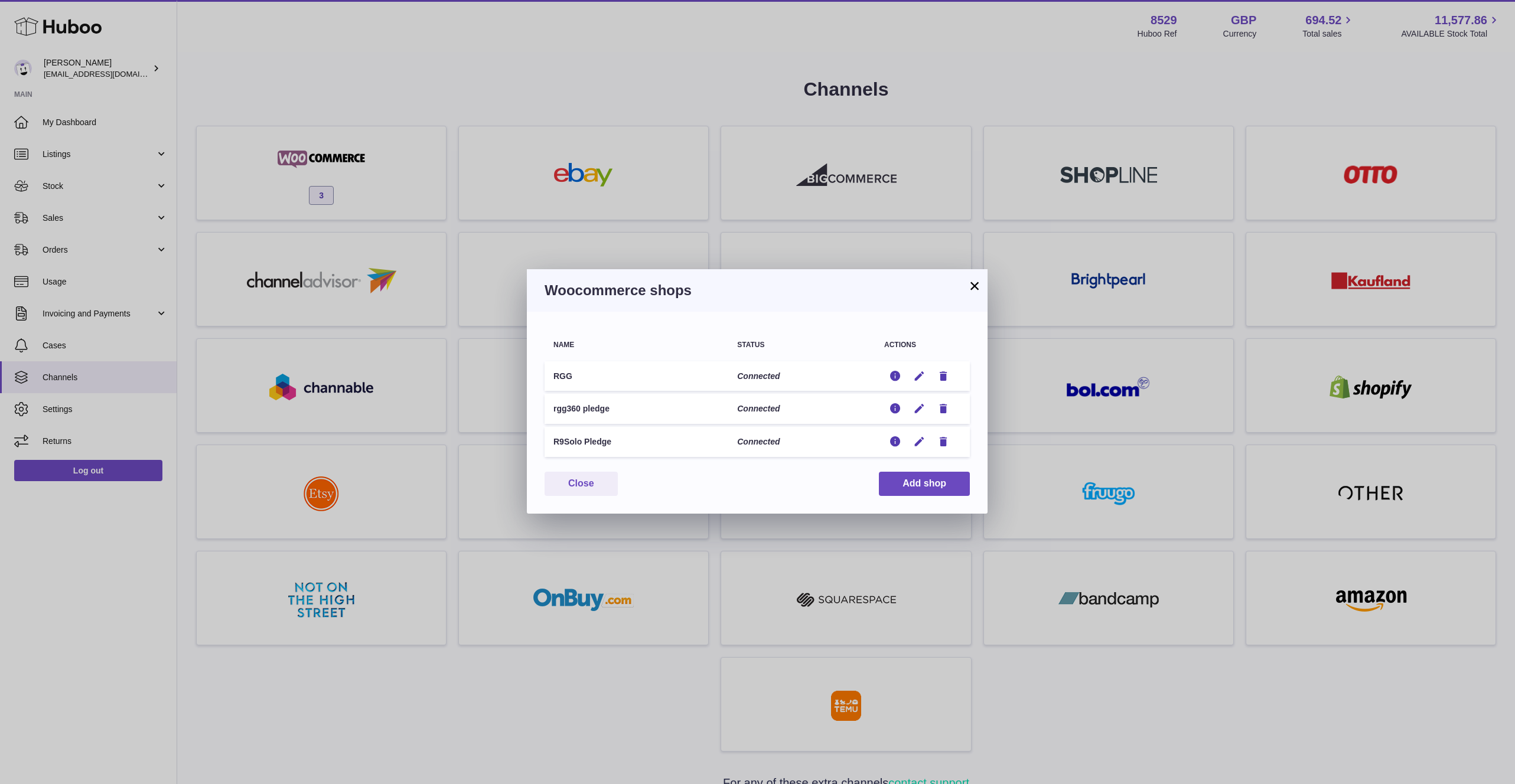
click at [974, 290] on button "×" at bounding box center [974, 285] width 14 height 14
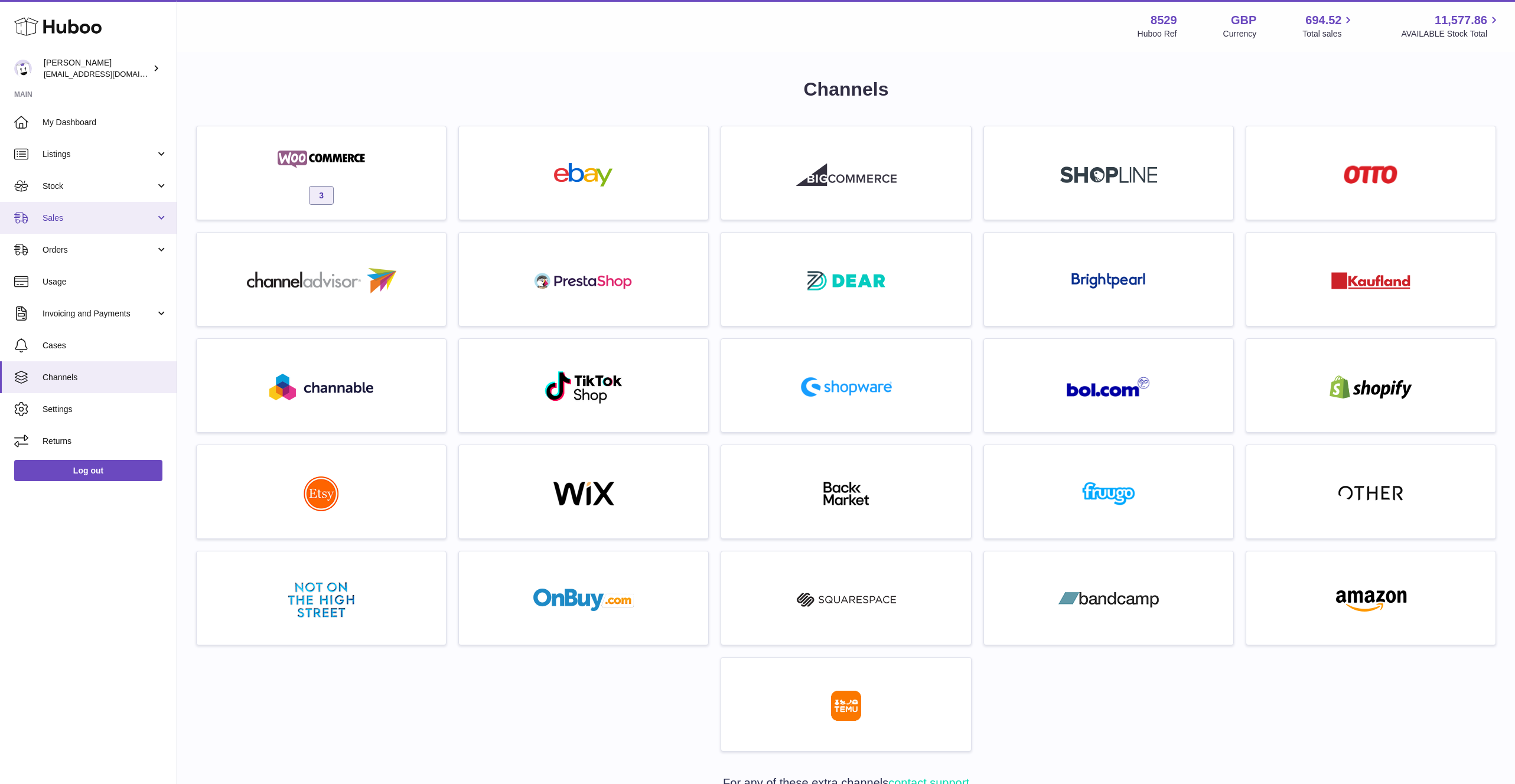
click at [122, 225] on link "Sales" at bounding box center [88, 218] width 176 height 32
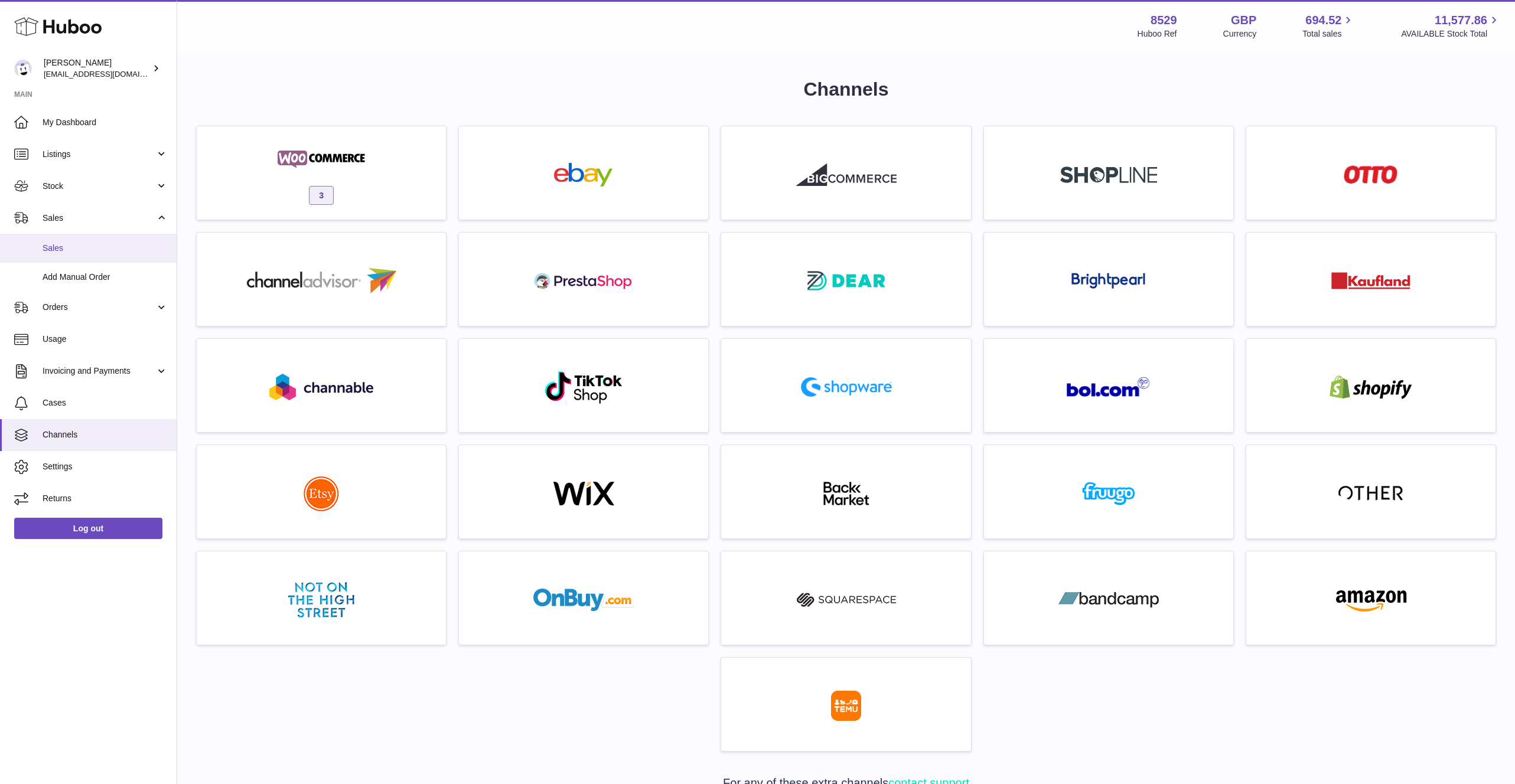
click at [105, 246] on span "Sales" at bounding box center [104, 249] width 125 height 11
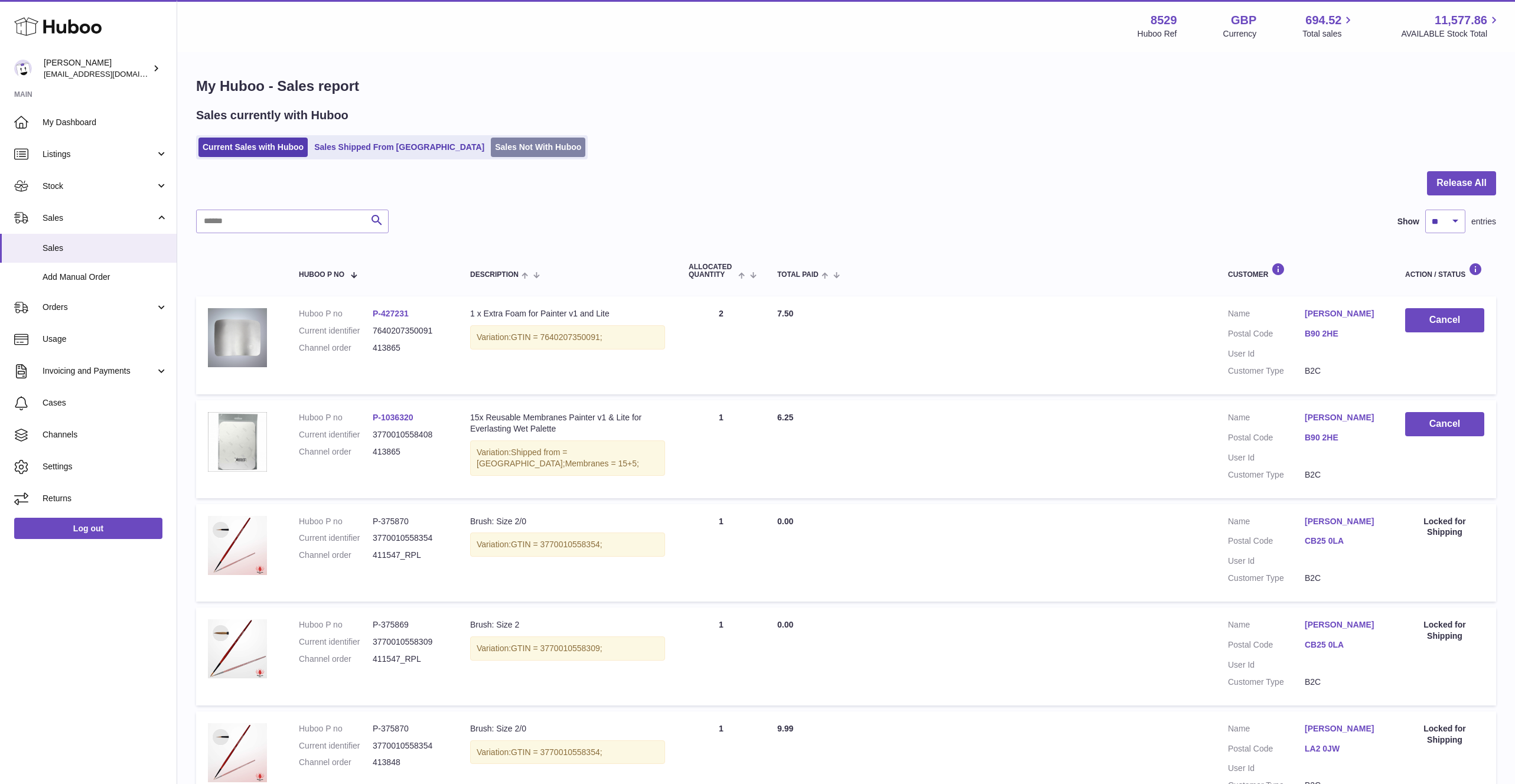
click at [491, 149] on link "Sales Not With Huboo" at bounding box center [538, 147] width 95 height 20
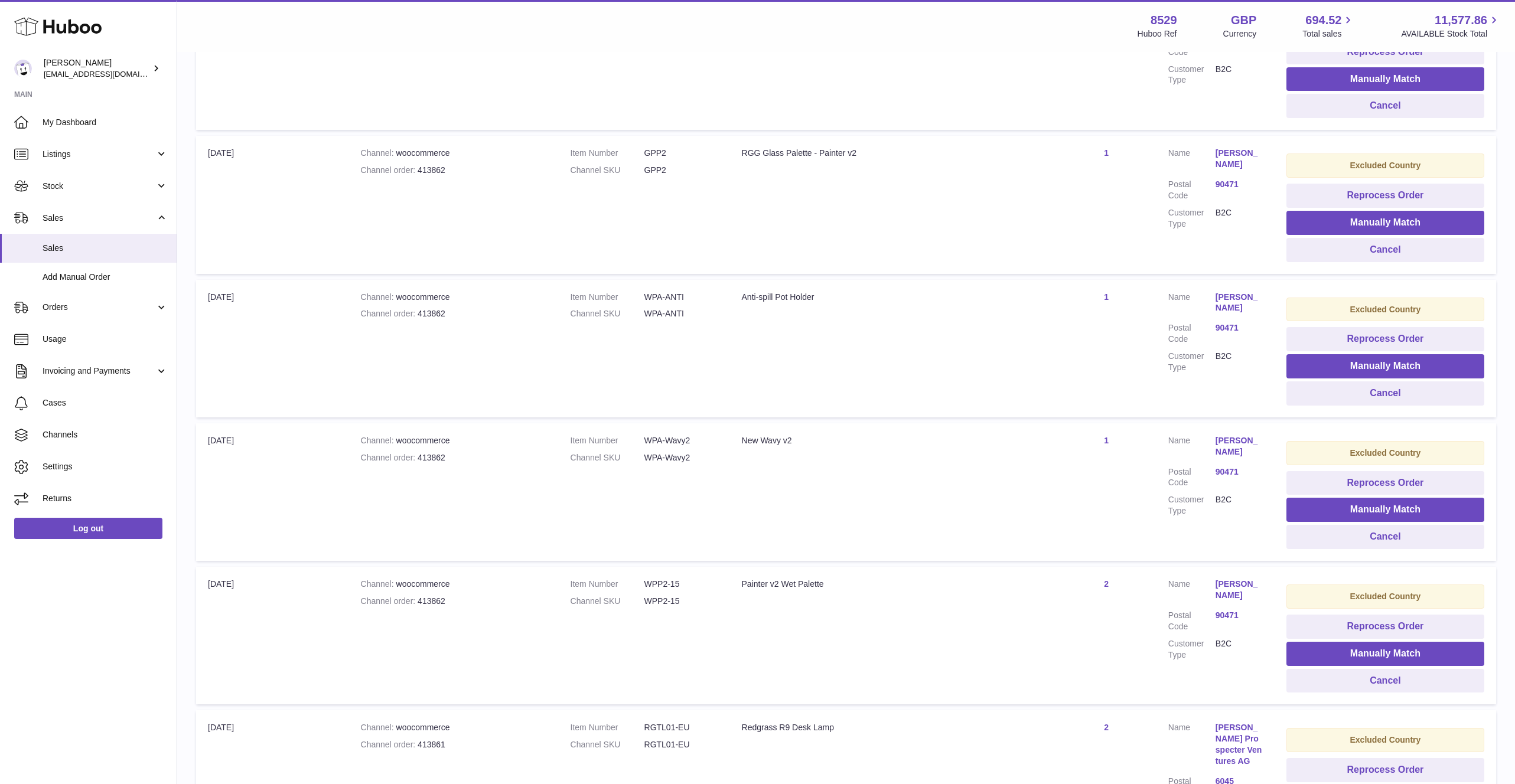
scroll to position [1091, 0]
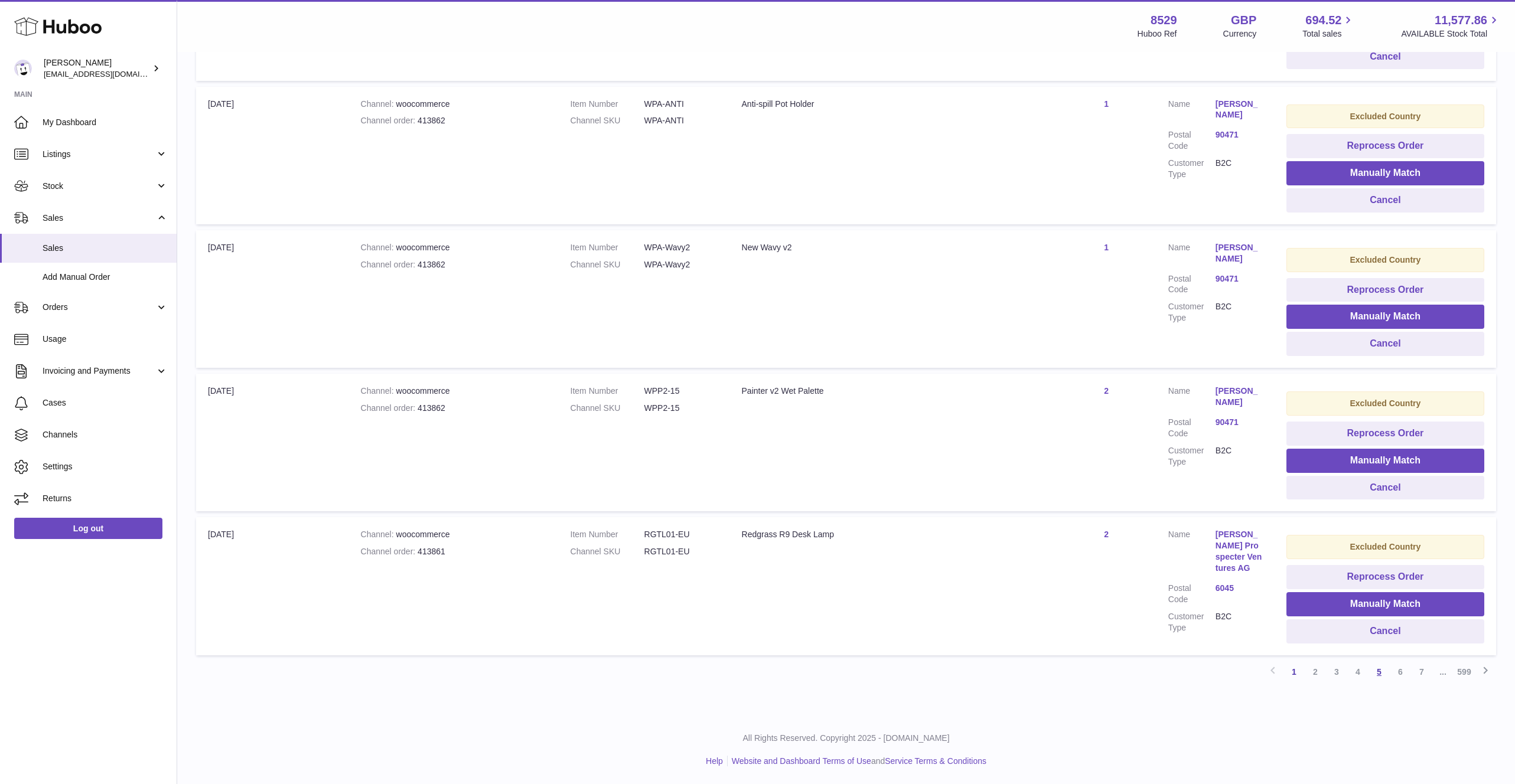
click at [1381, 669] on link "5" at bounding box center [1379, 671] width 22 height 22
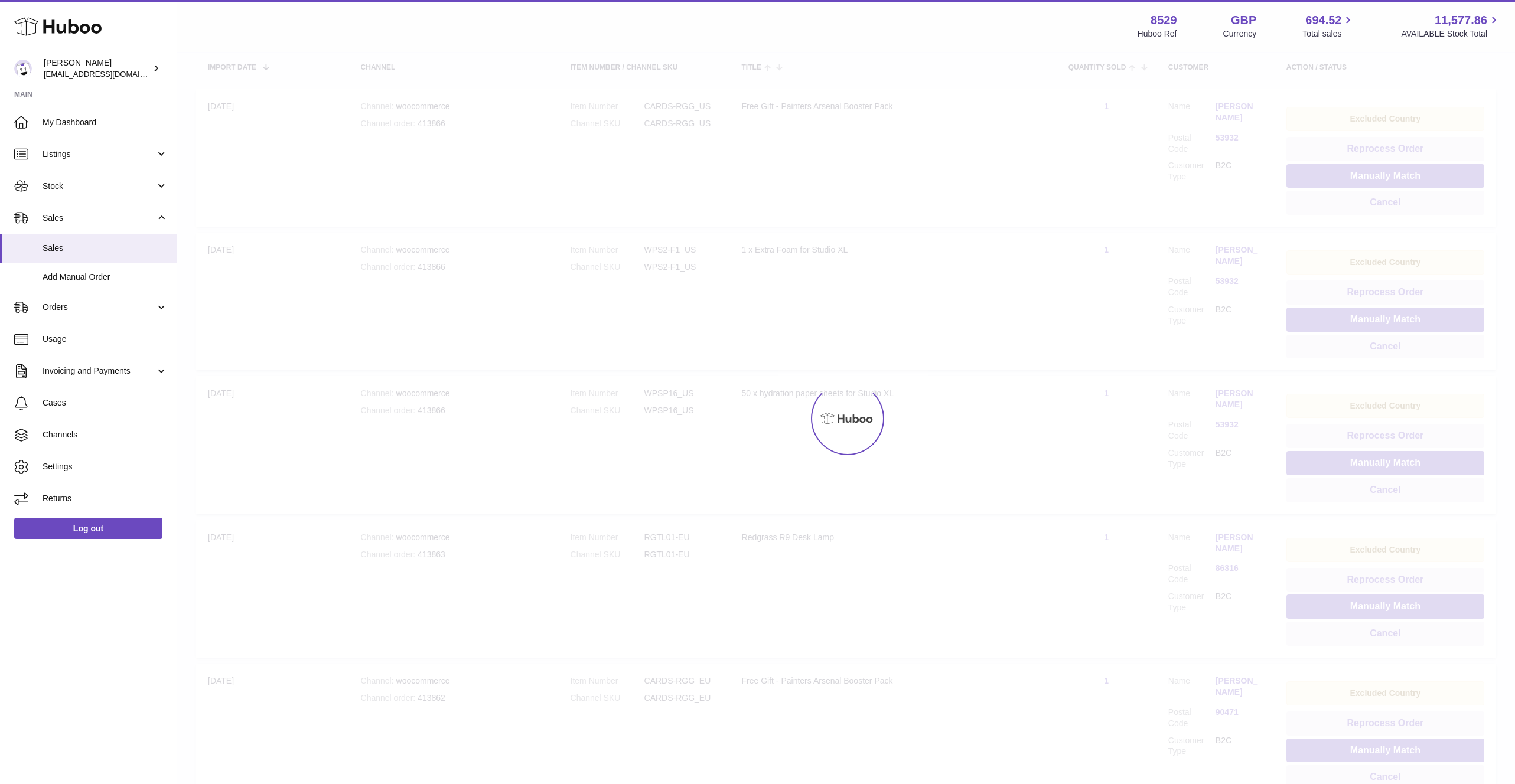
scroll to position [53, 0]
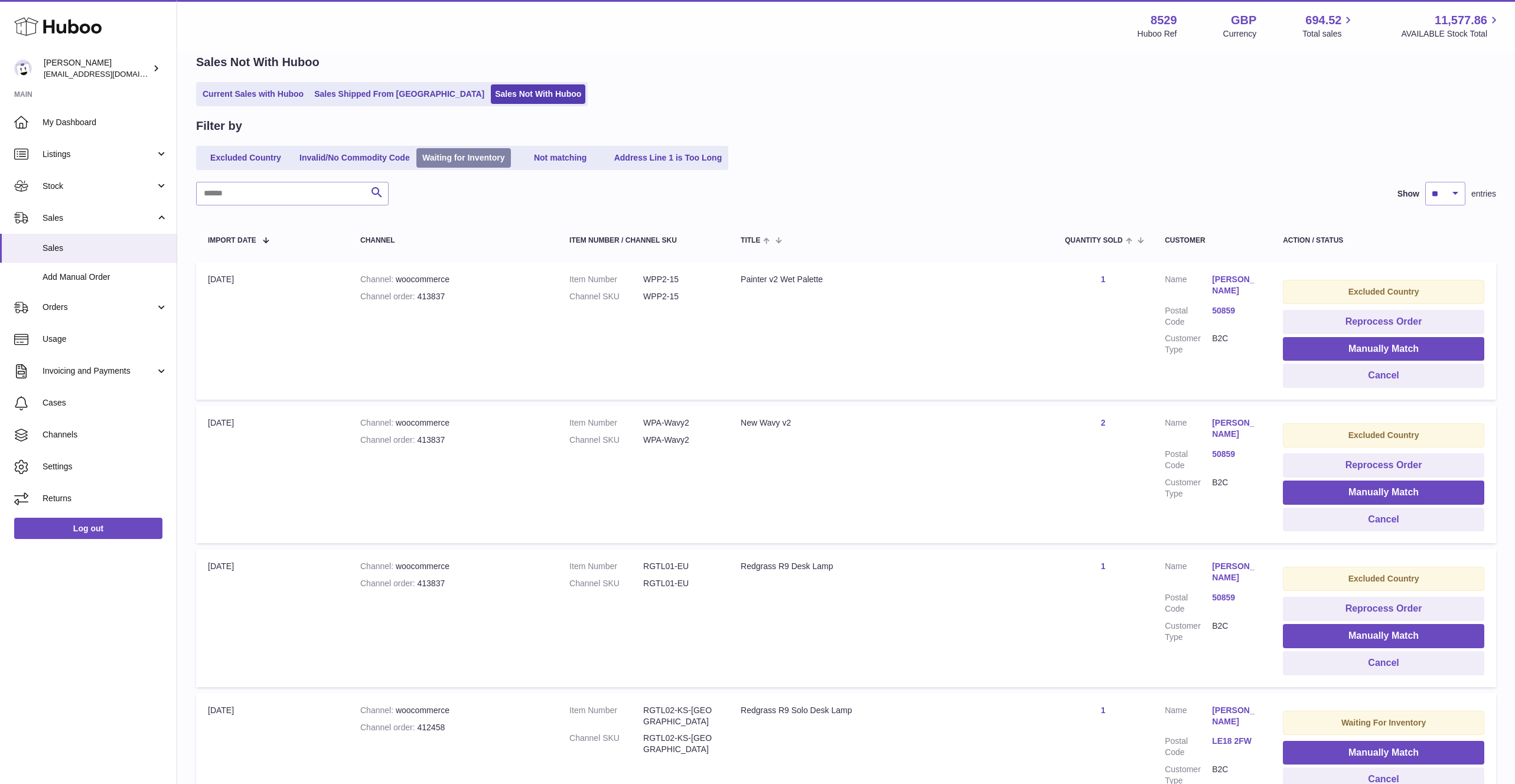
click at [475, 152] on link "Waiting for Inventory" at bounding box center [463, 158] width 95 height 20
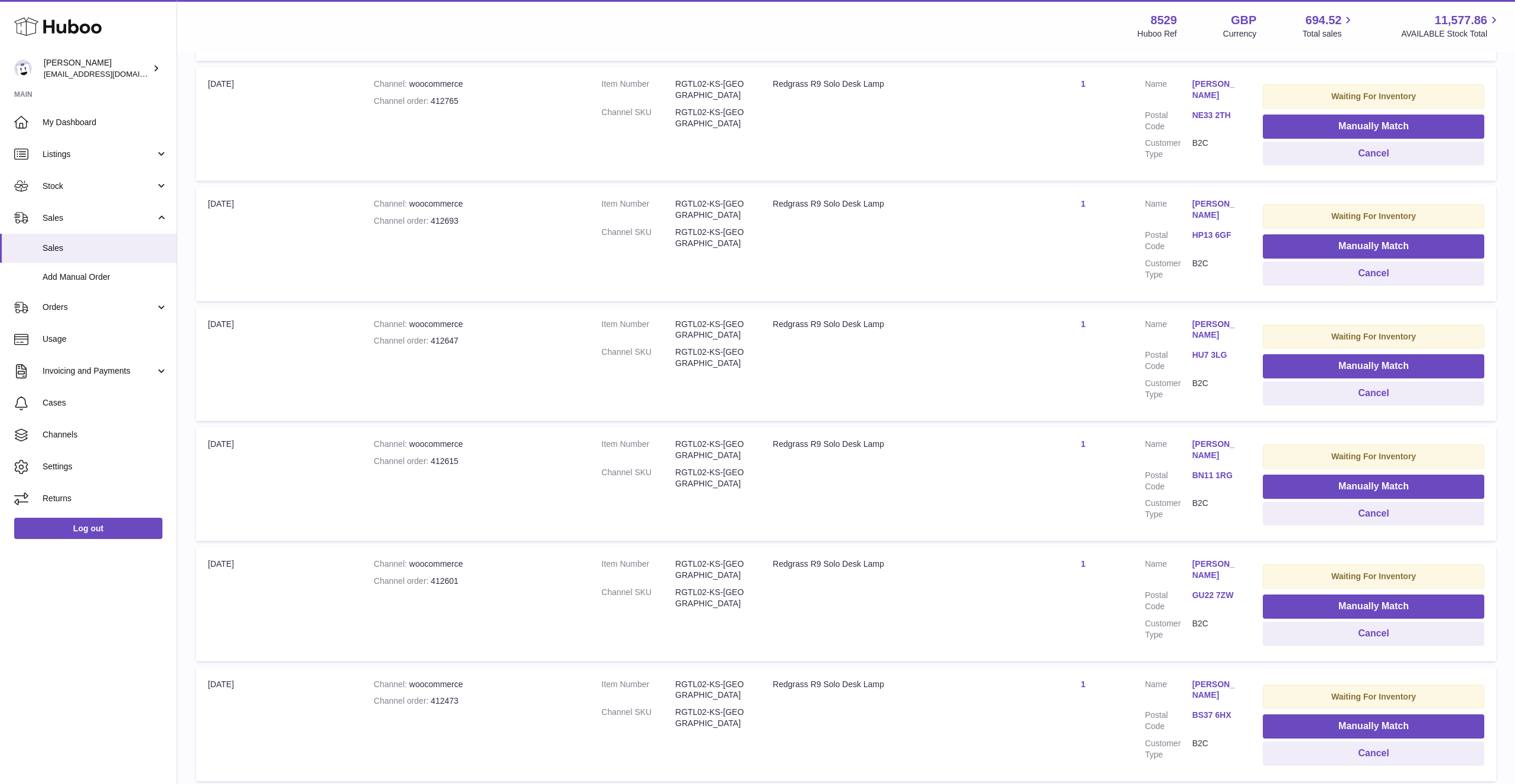
scroll to position [848, 0]
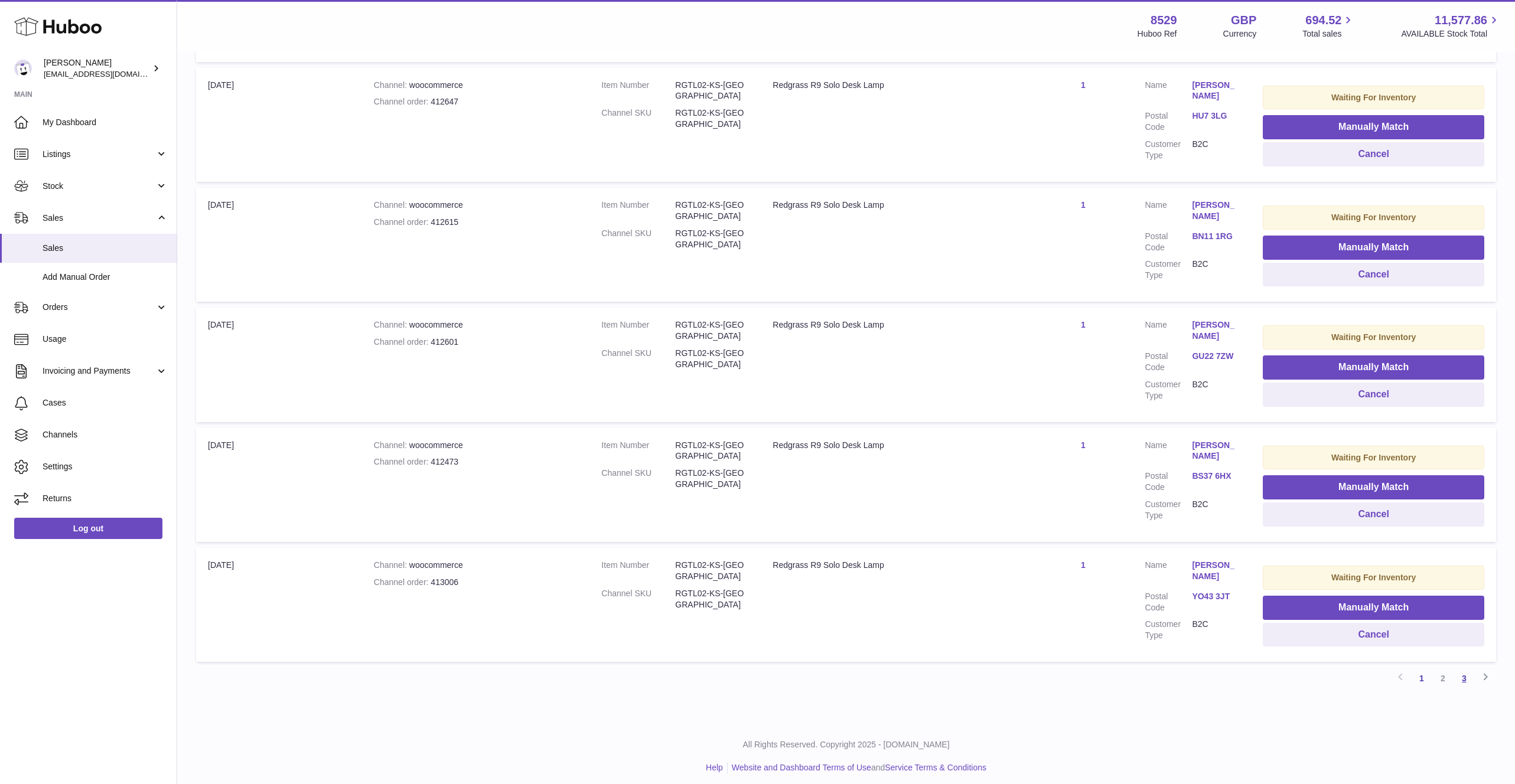
click at [1460, 672] on link "3" at bounding box center [1464, 678] width 22 height 22
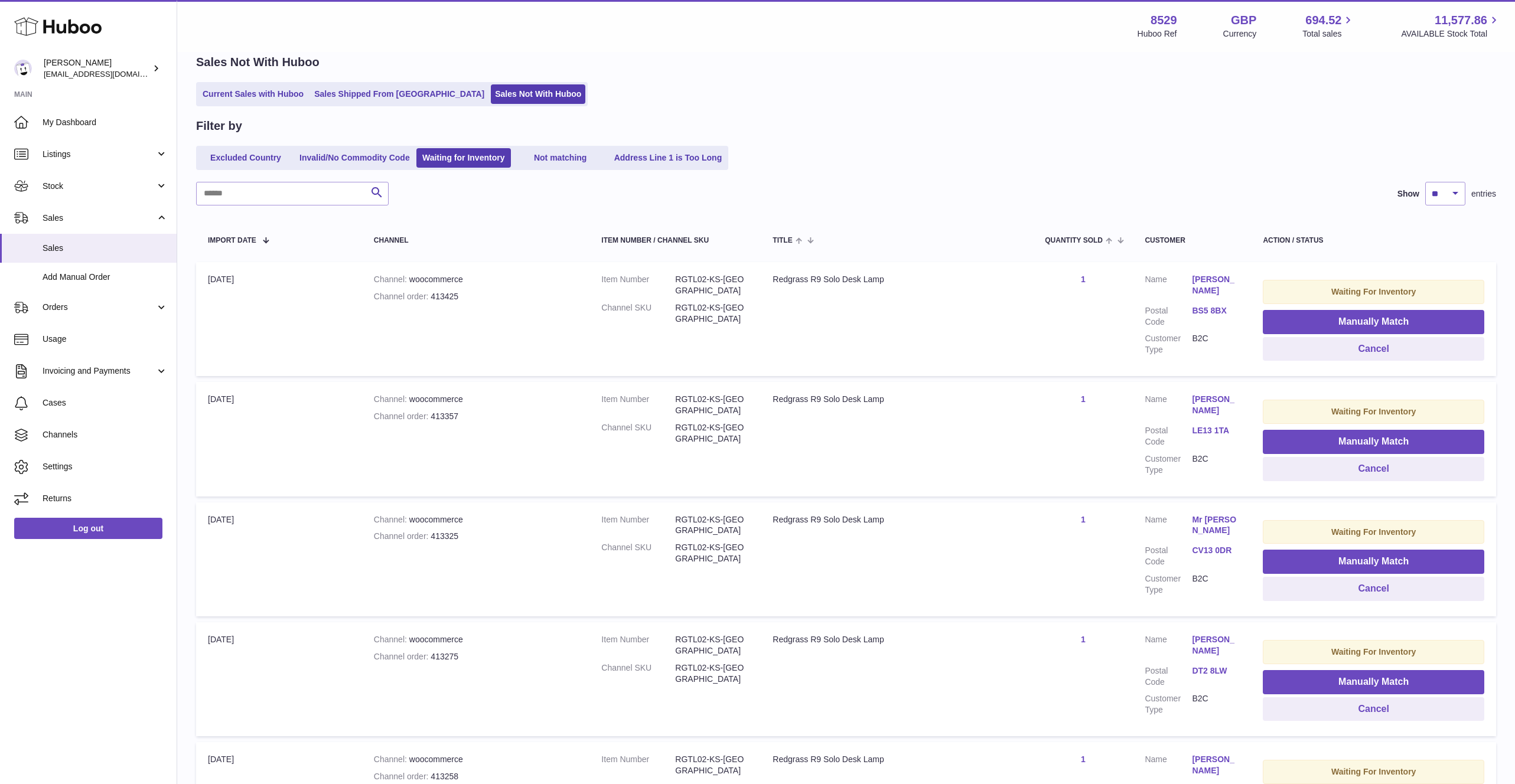
scroll to position [375, 0]
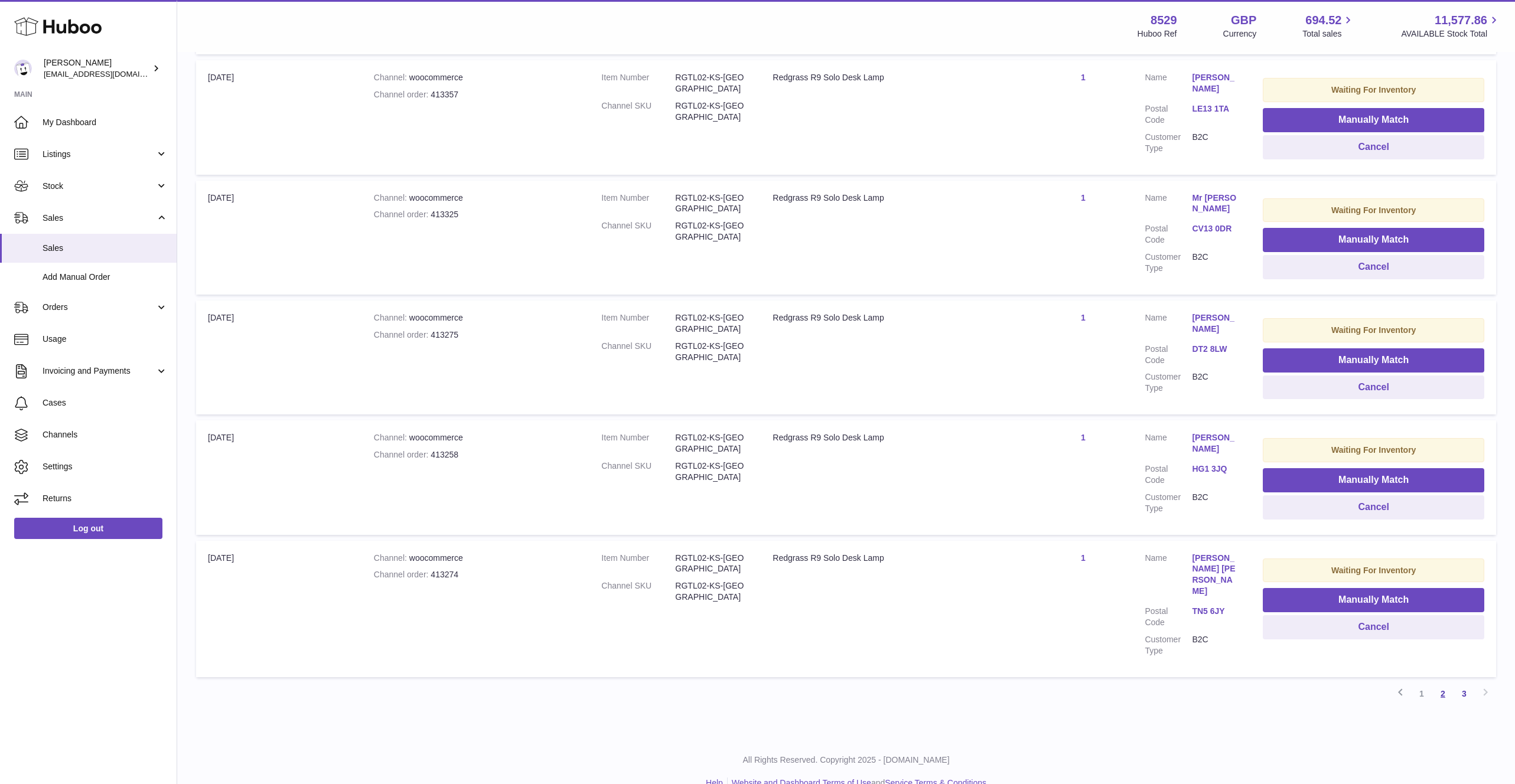
click at [1437, 684] on link "2" at bounding box center [1443, 694] width 22 height 22
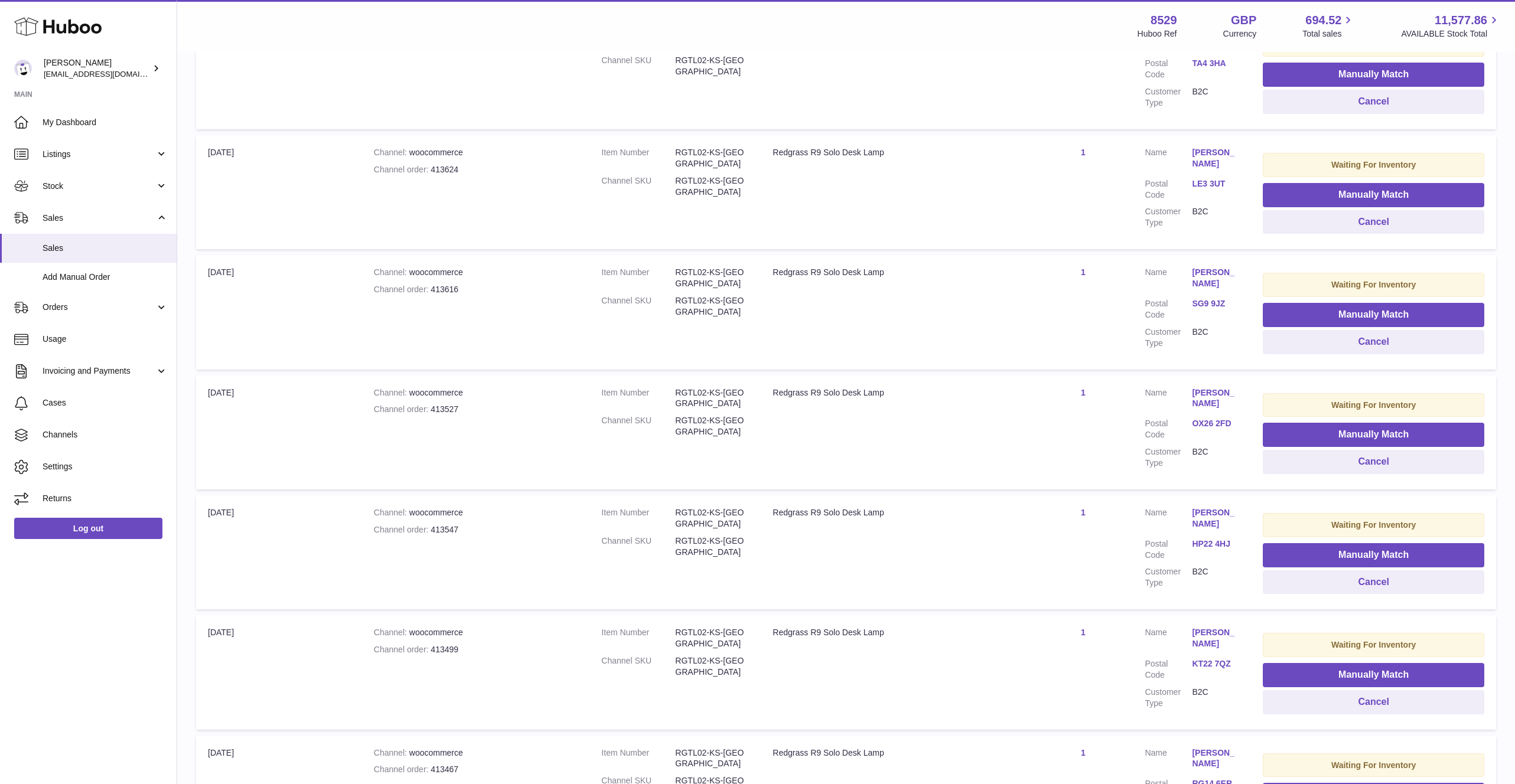
scroll to position [852, 0]
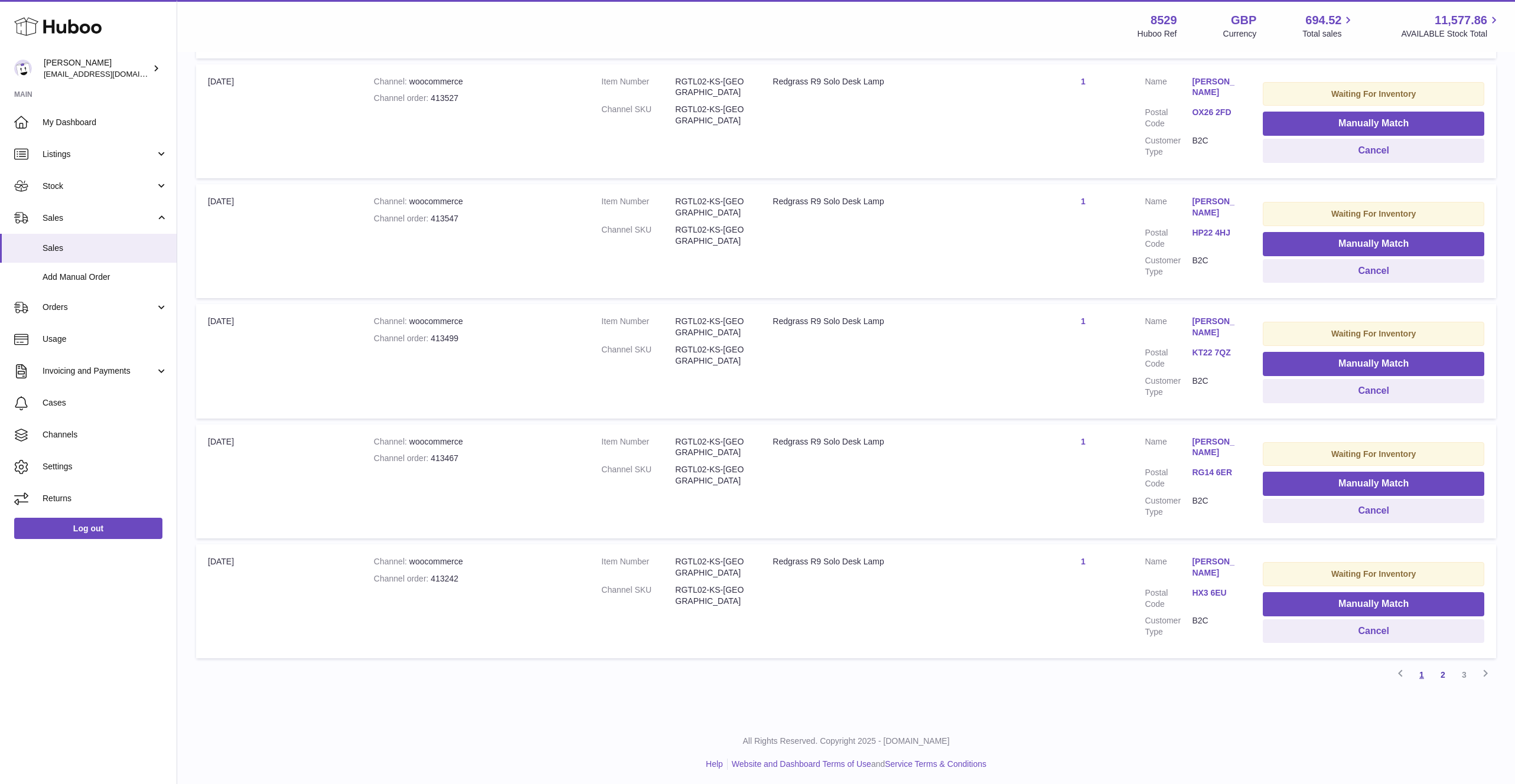
click at [1423, 678] on link "1" at bounding box center [1421, 674] width 22 height 22
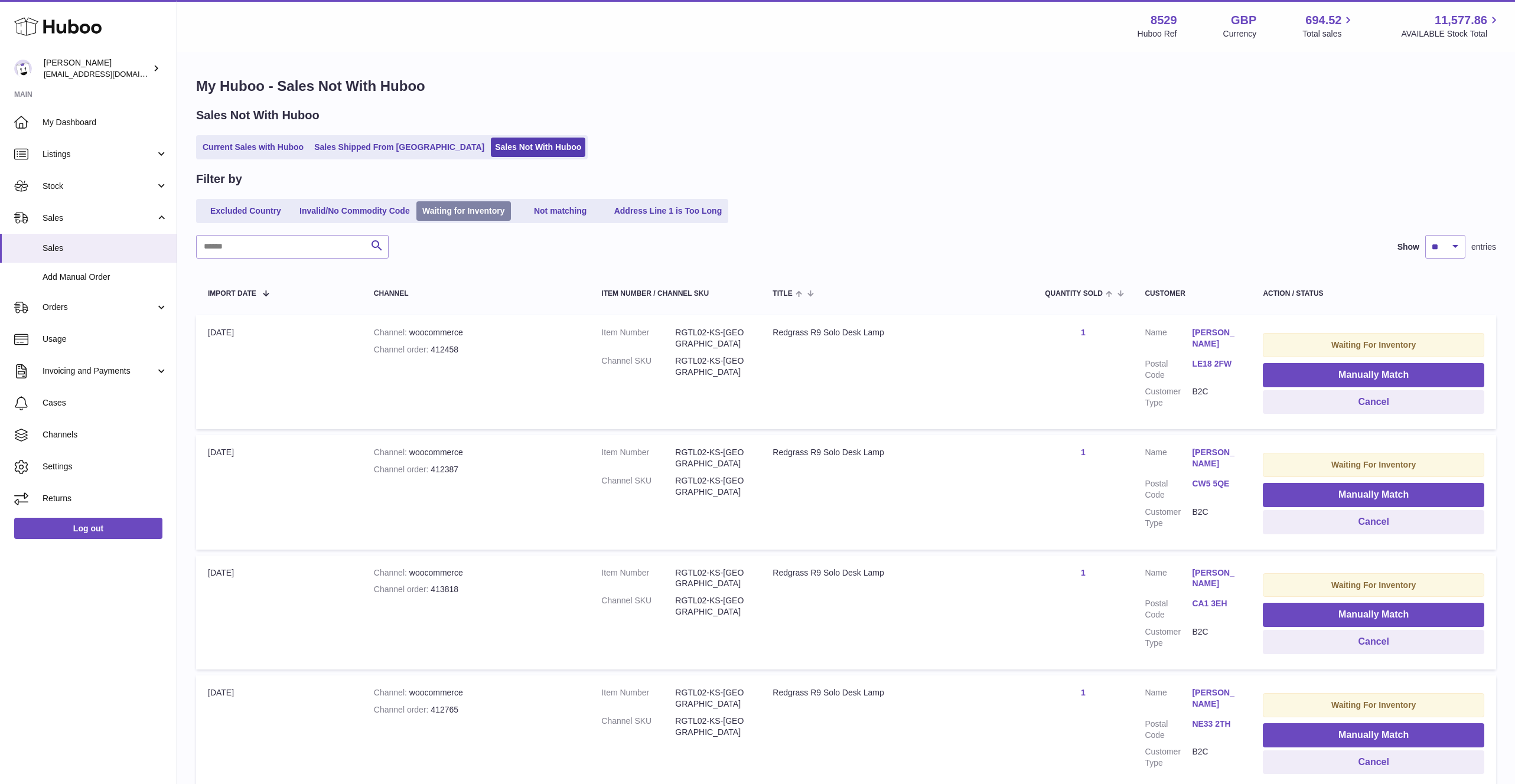
click at [469, 206] on link "Waiting for Inventory" at bounding box center [463, 211] width 95 height 20
click at [544, 213] on link "Not matching" at bounding box center [560, 211] width 95 height 20
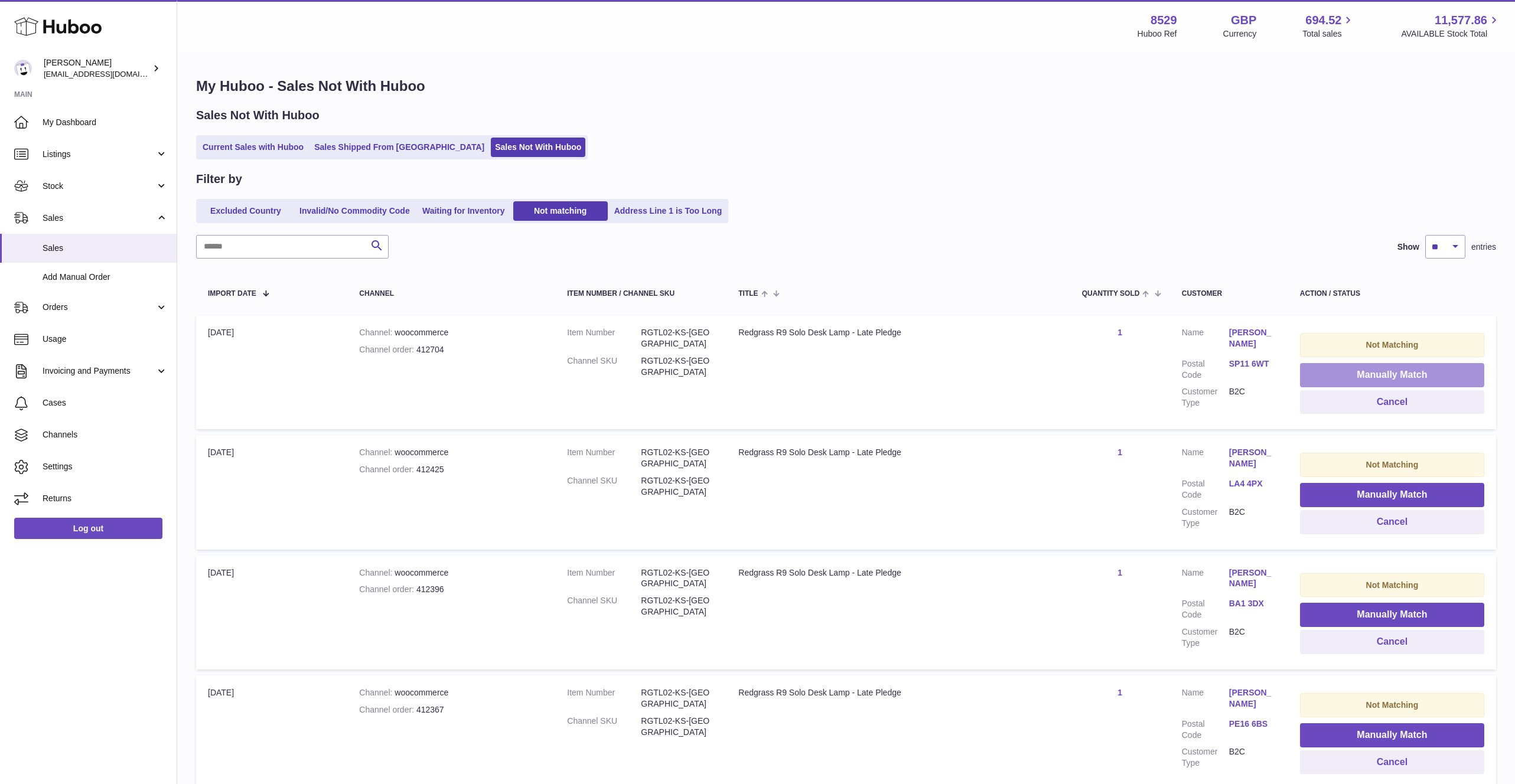
click at [1374, 371] on button "Manually Match" at bounding box center [1392, 375] width 184 height 24
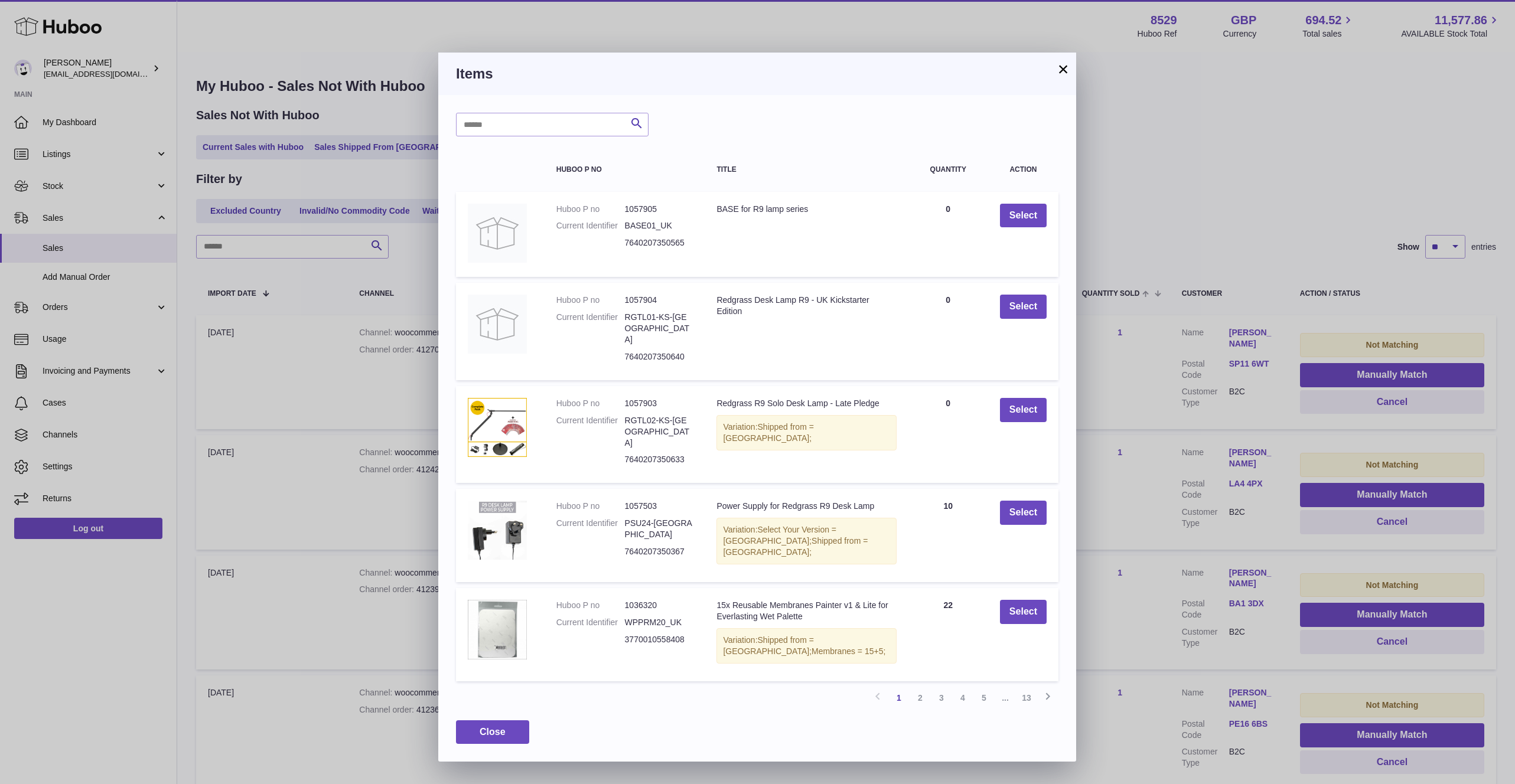
click at [1068, 71] on button "×" at bounding box center [1063, 68] width 14 height 14
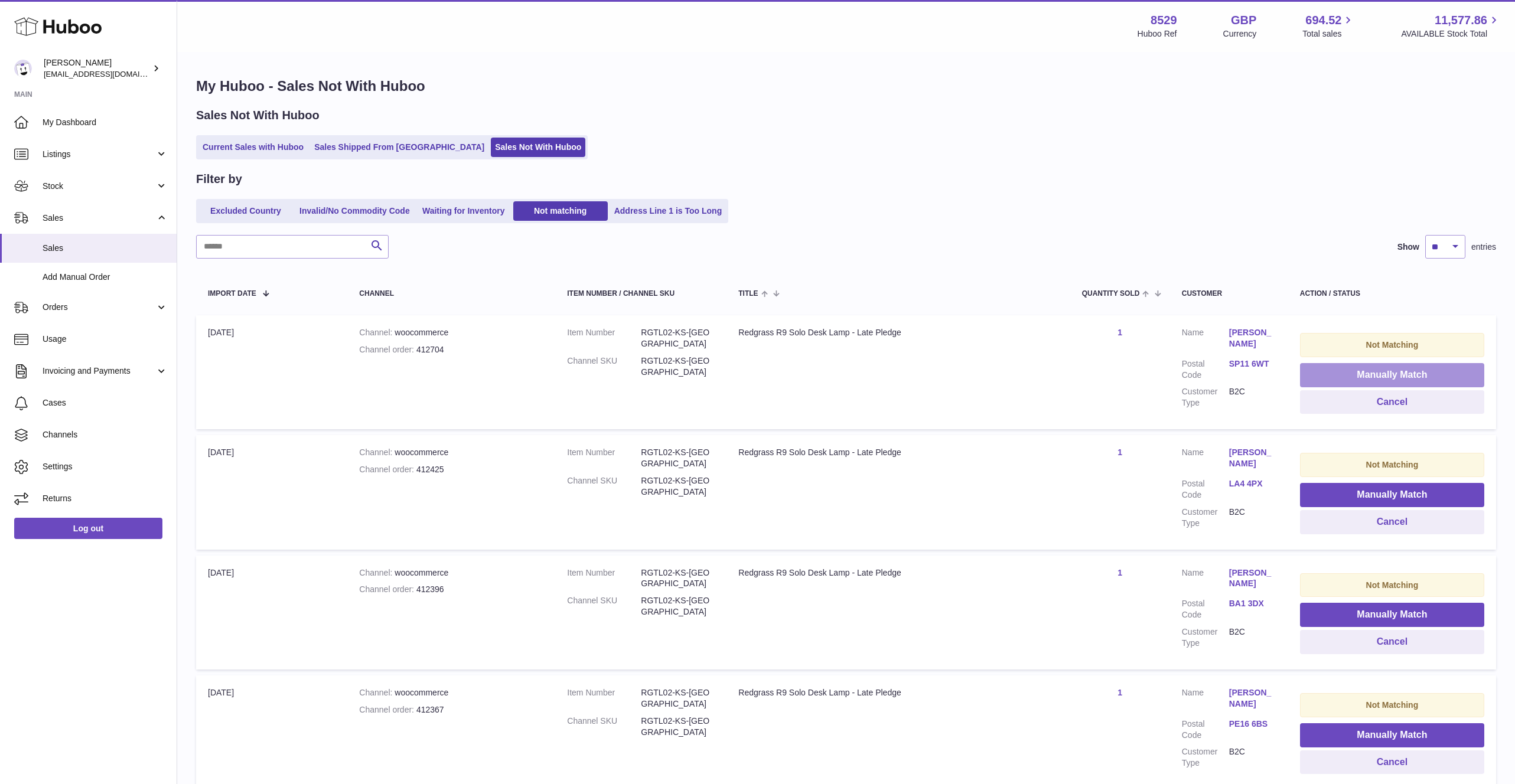
click at [1316, 369] on button "Manually Match" at bounding box center [1392, 375] width 184 height 24
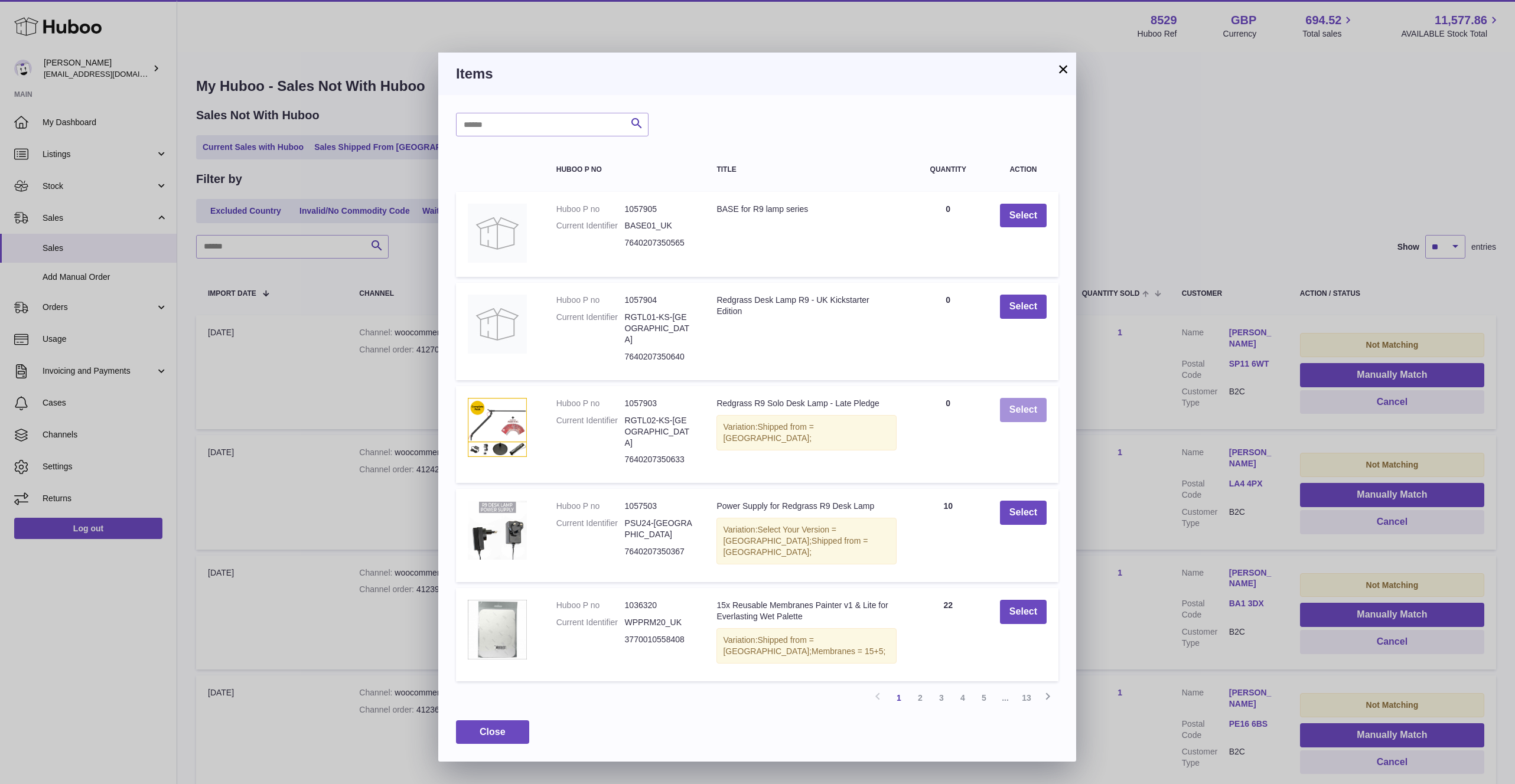
click at [1007, 398] on button "Select" at bounding box center [1023, 410] width 47 height 24
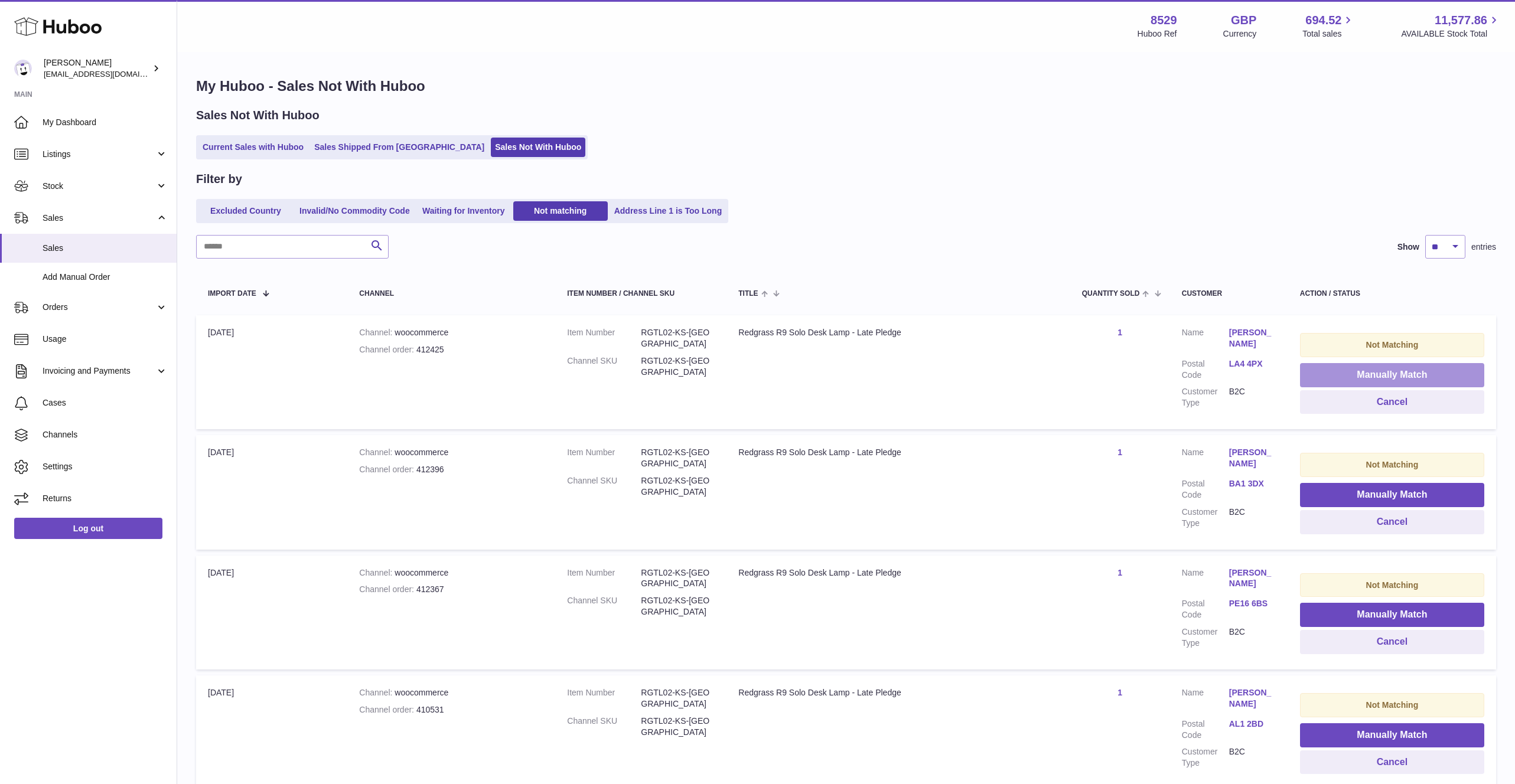
click at [1381, 374] on button "Manually Match" at bounding box center [1392, 375] width 184 height 24
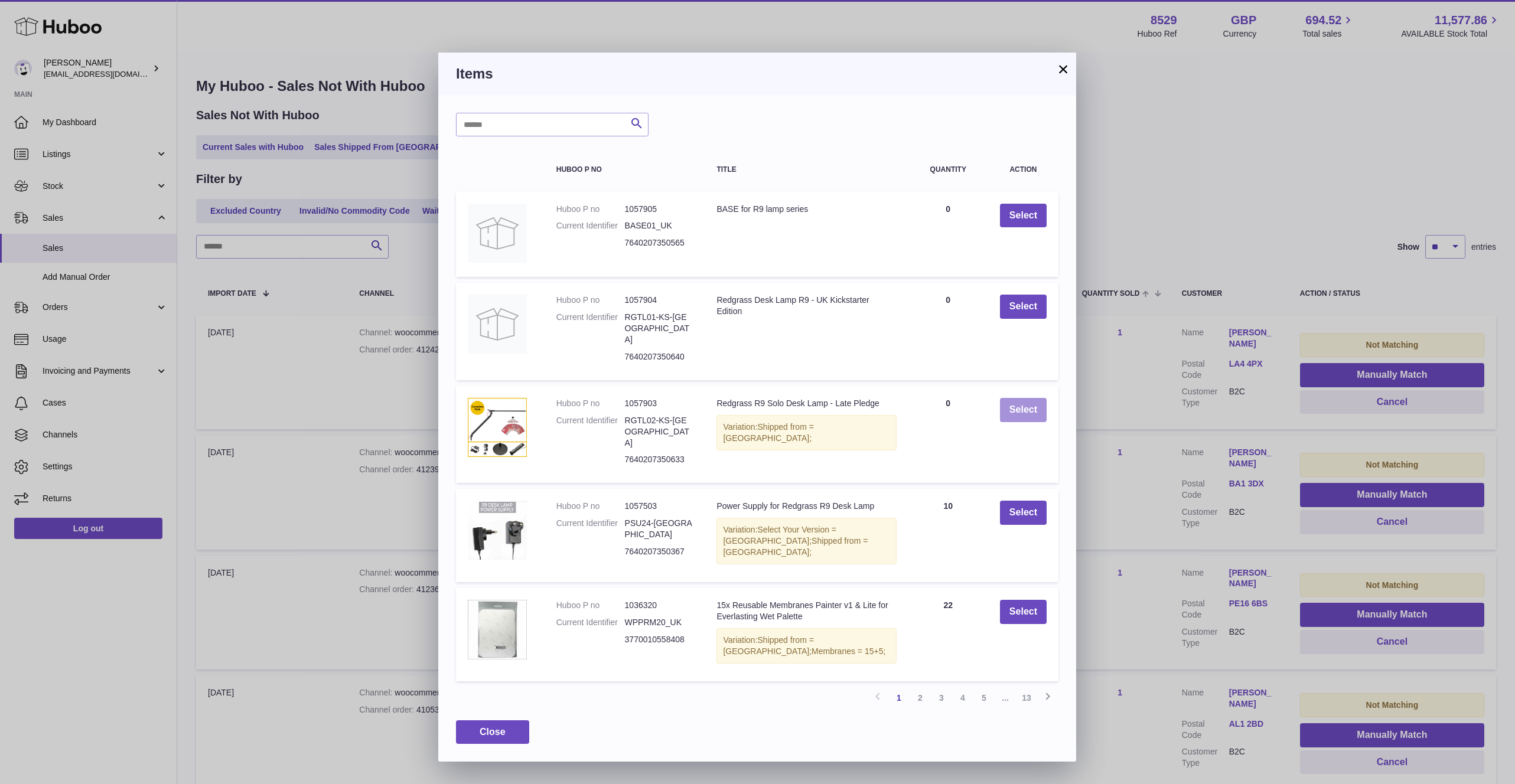
click at [1035, 398] on button "Select" at bounding box center [1023, 410] width 47 height 24
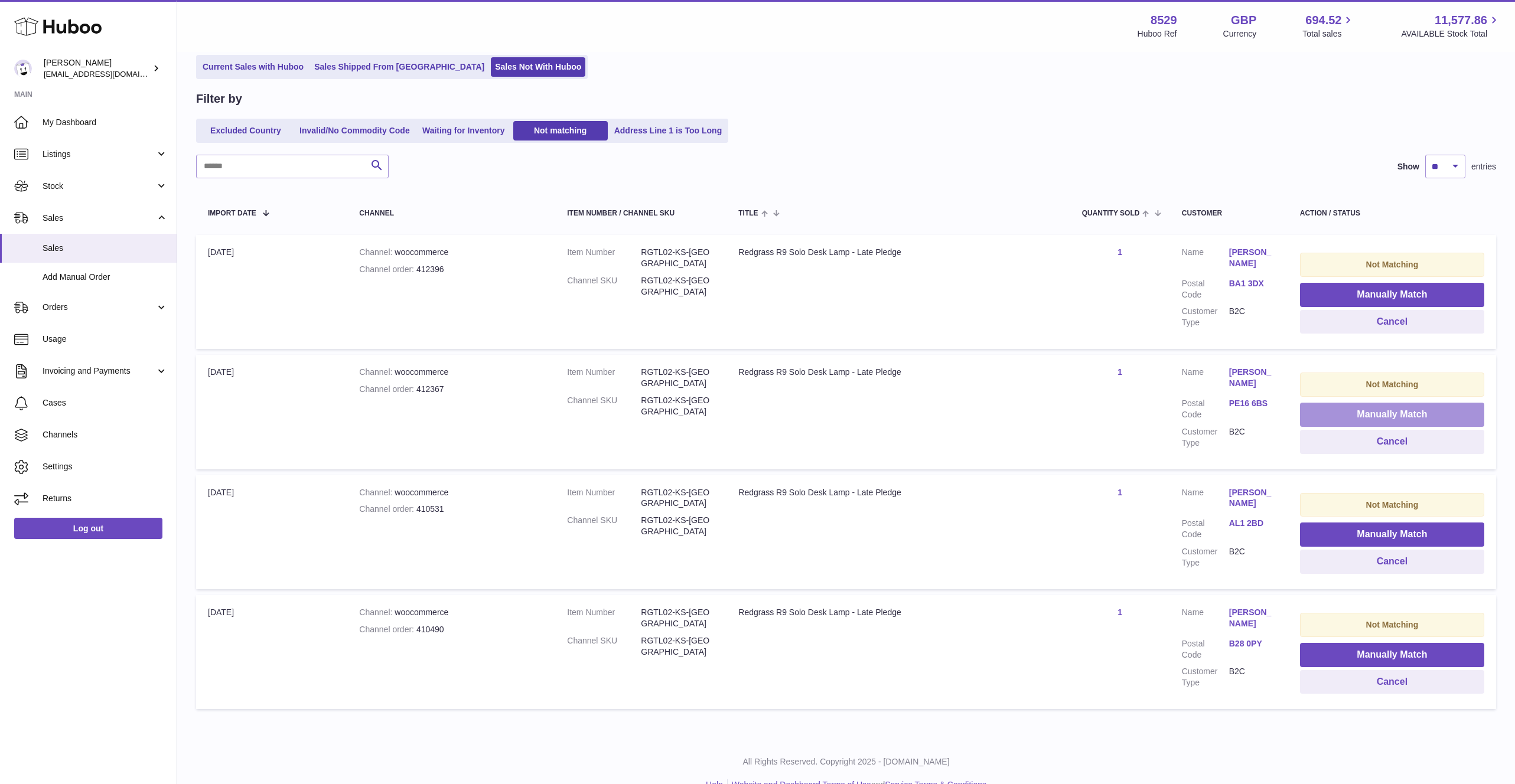
scroll to position [31, 0]
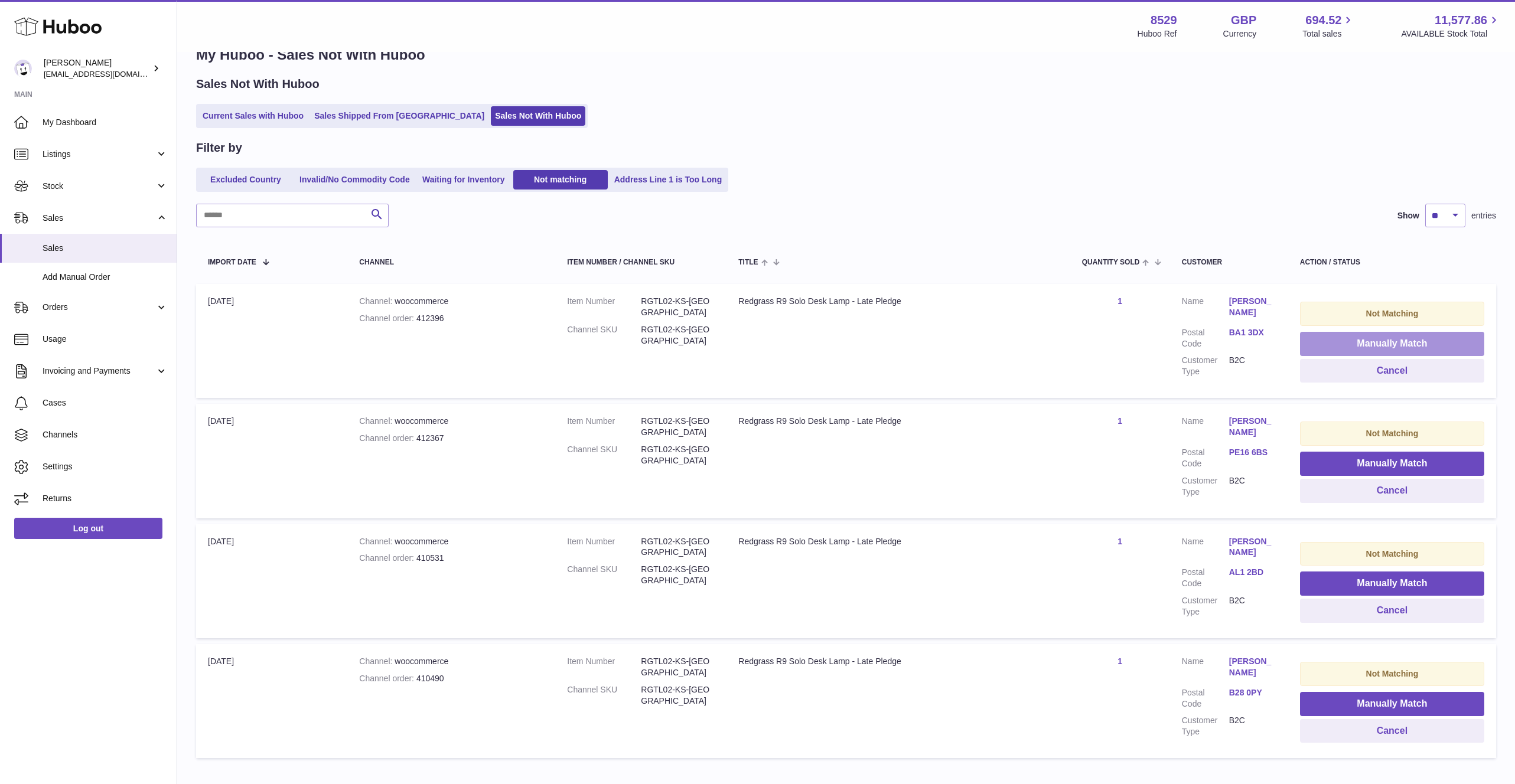
click at [1339, 339] on button "Manually Match" at bounding box center [1392, 344] width 184 height 24
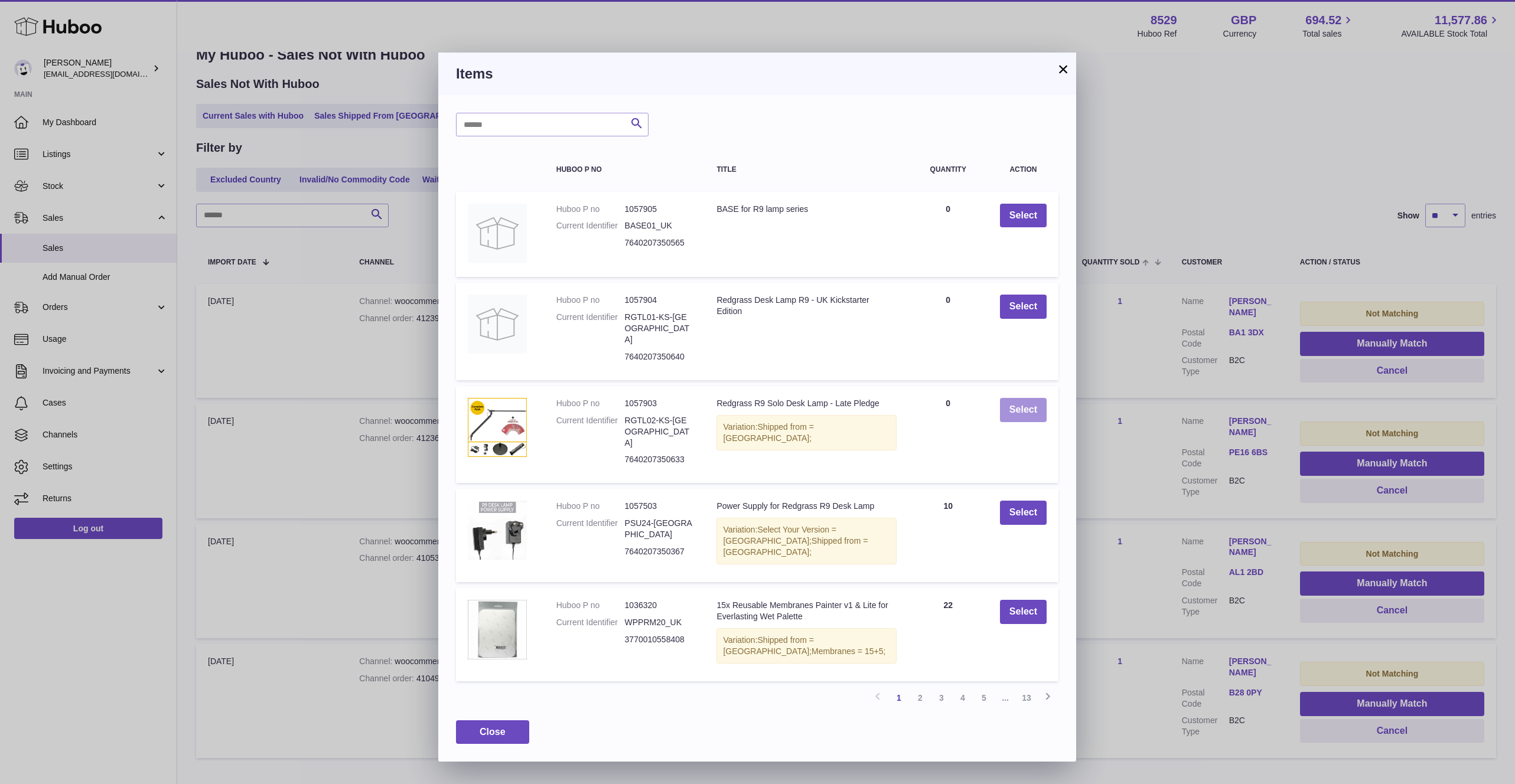
click at [1022, 398] on button "Select" at bounding box center [1023, 410] width 47 height 24
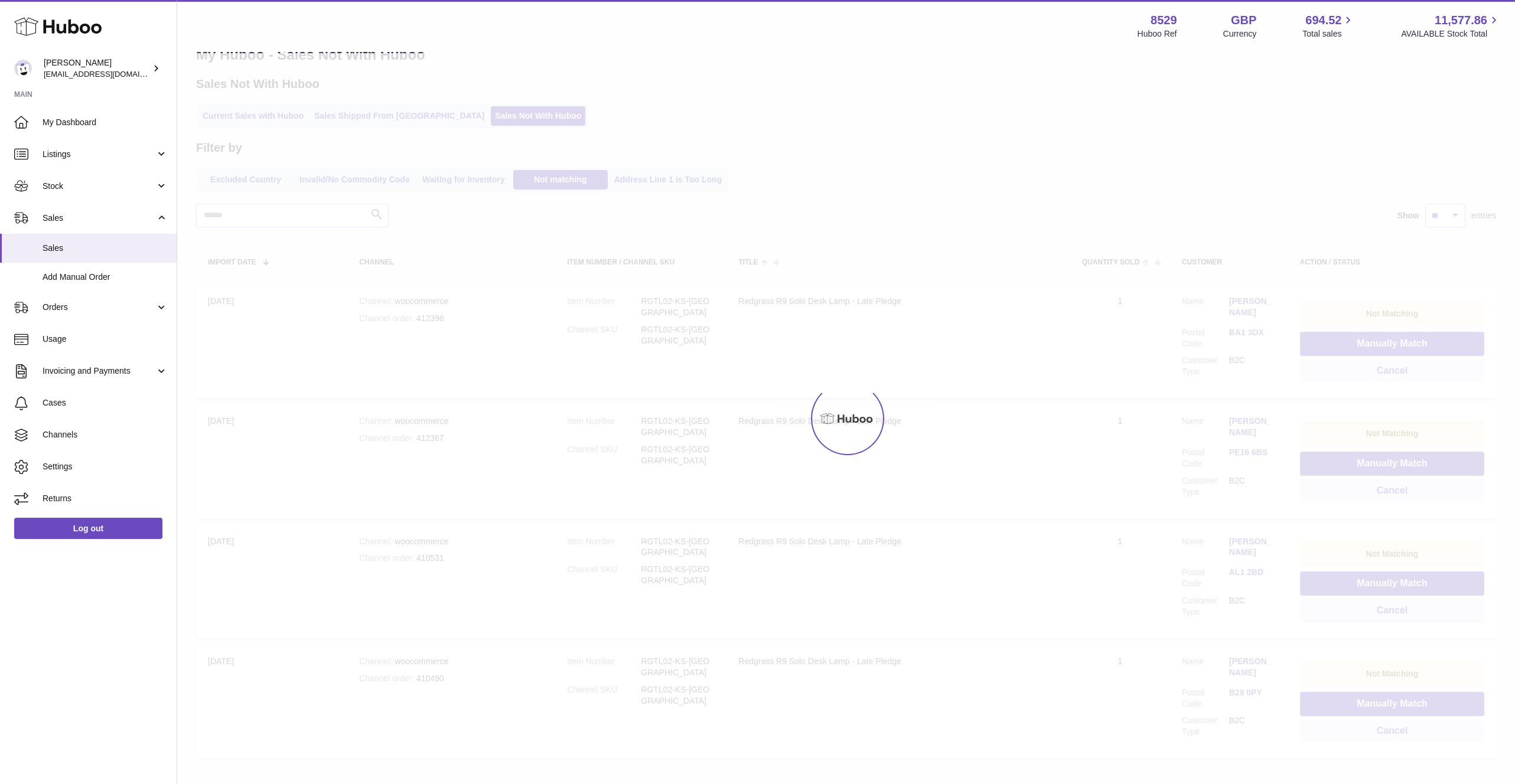
scroll to position [0, 0]
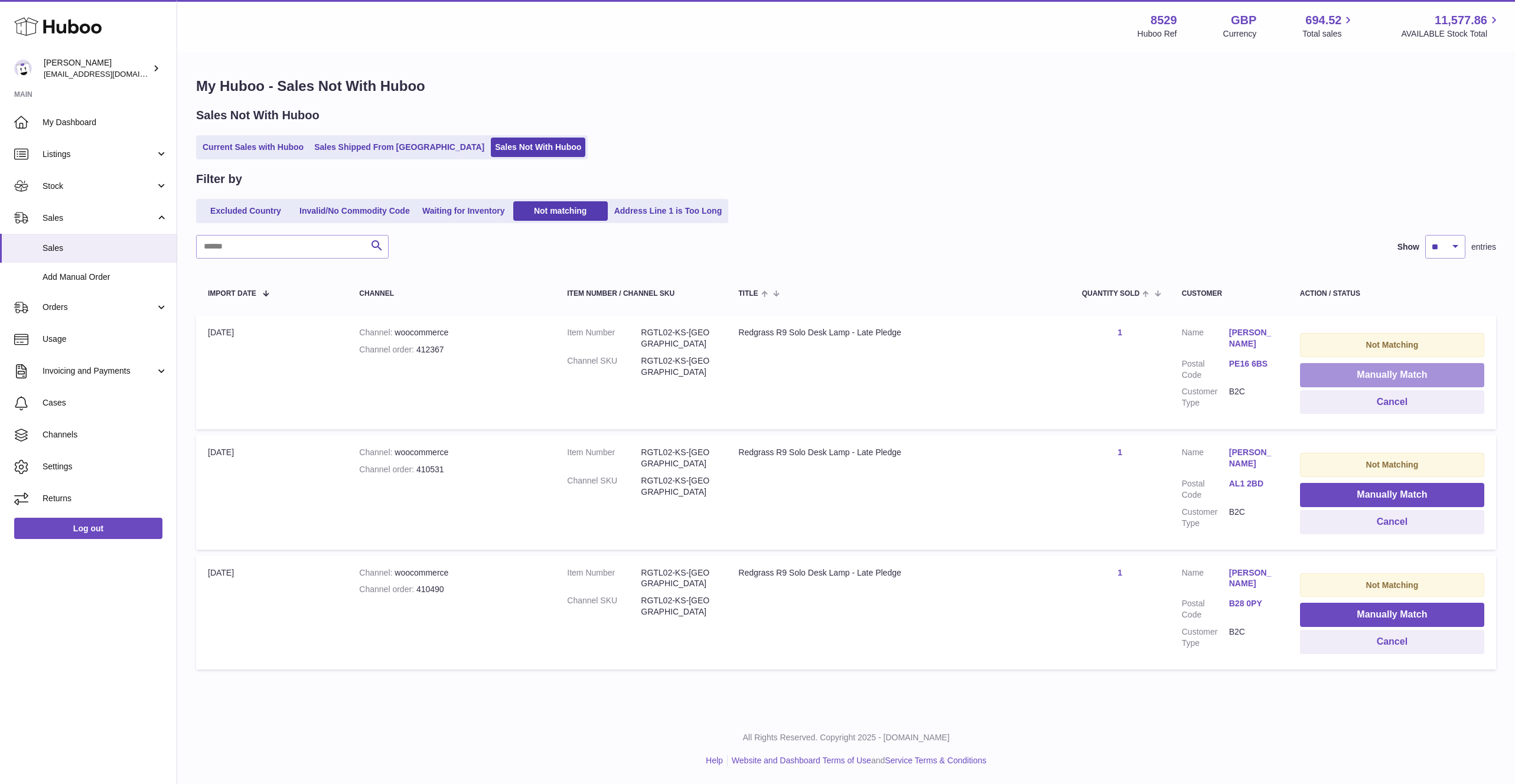
click at [1335, 374] on button "Manually Match" at bounding box center [1392, 375] width 184 height 24
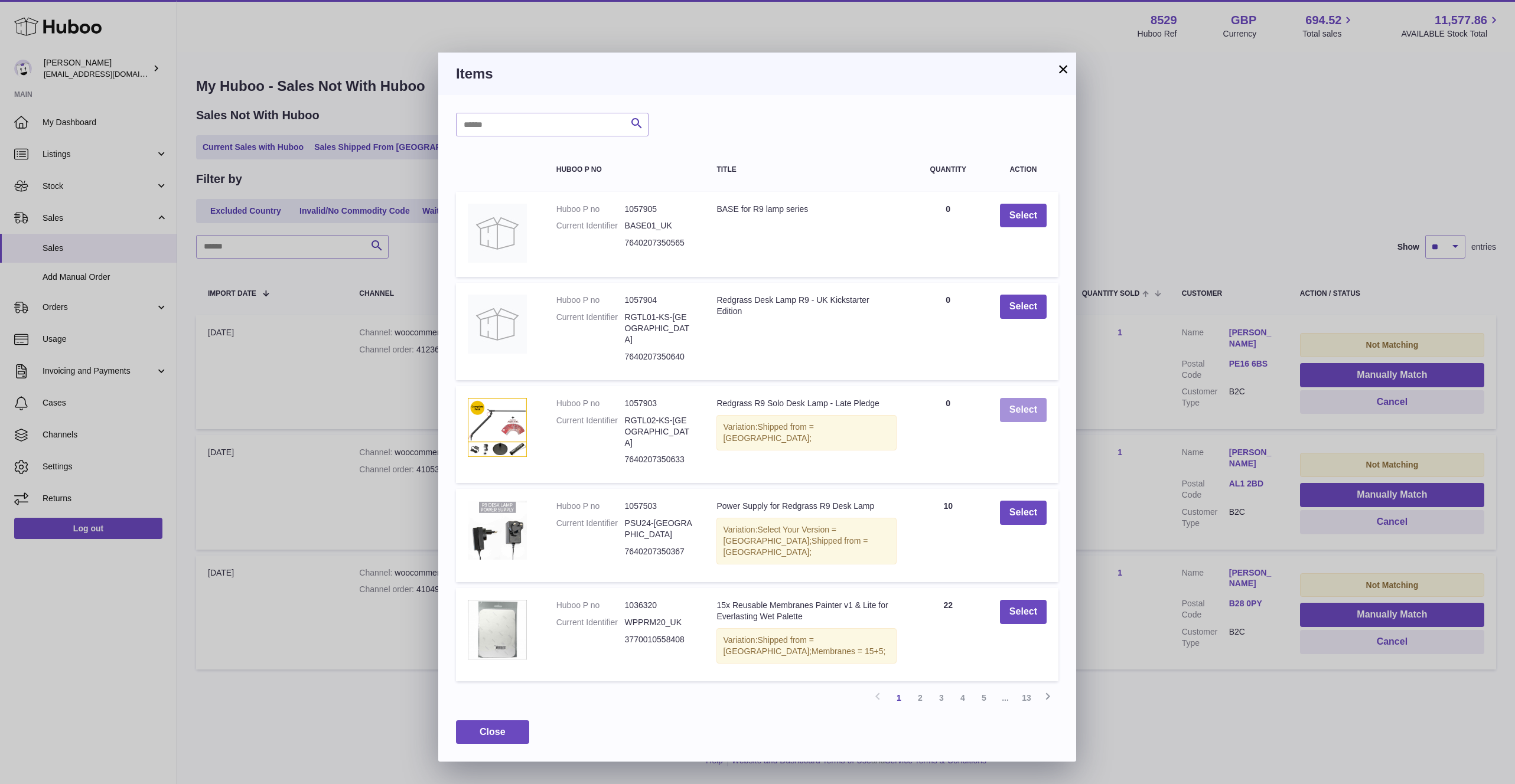
click at [1019, 398] on button "Select" at bounding box center [1023, 410] width 47 height 24
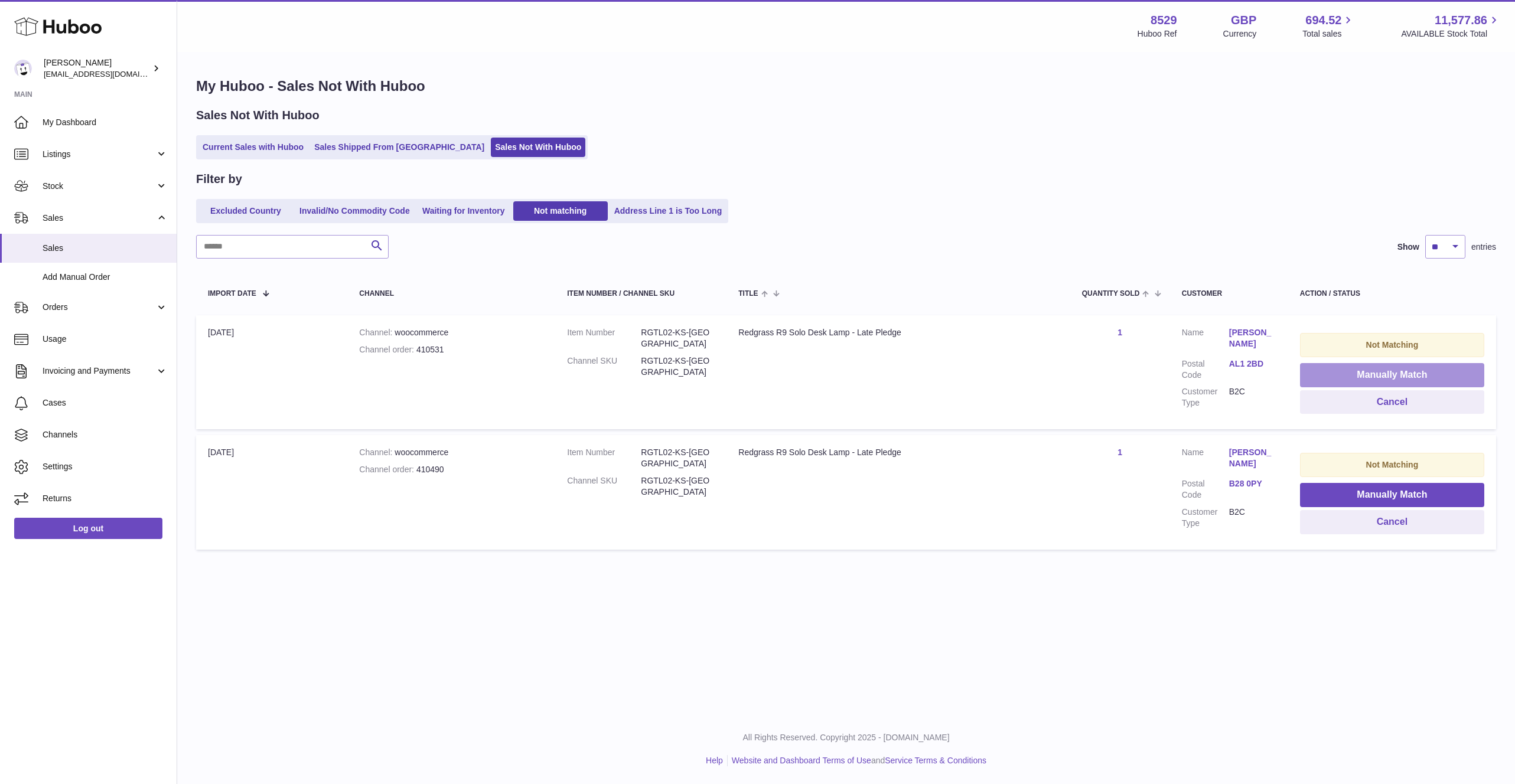
click at [1381, 372] on button "Manually Match" at bounding box center [1392, 375] width 184 height 24
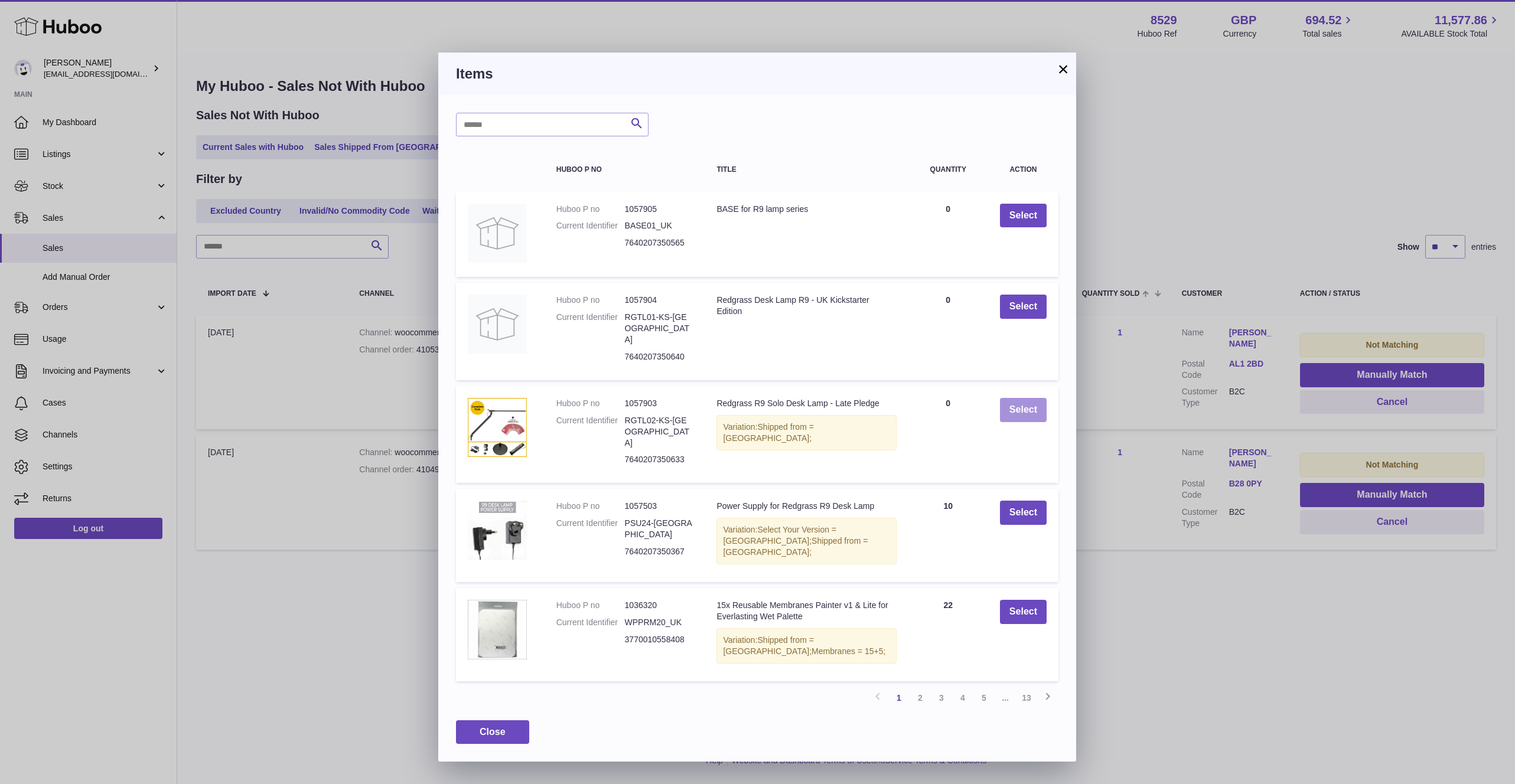
click at [1035, 398] on button "Select" at bounding box center [1023, 410] width 47 height 24
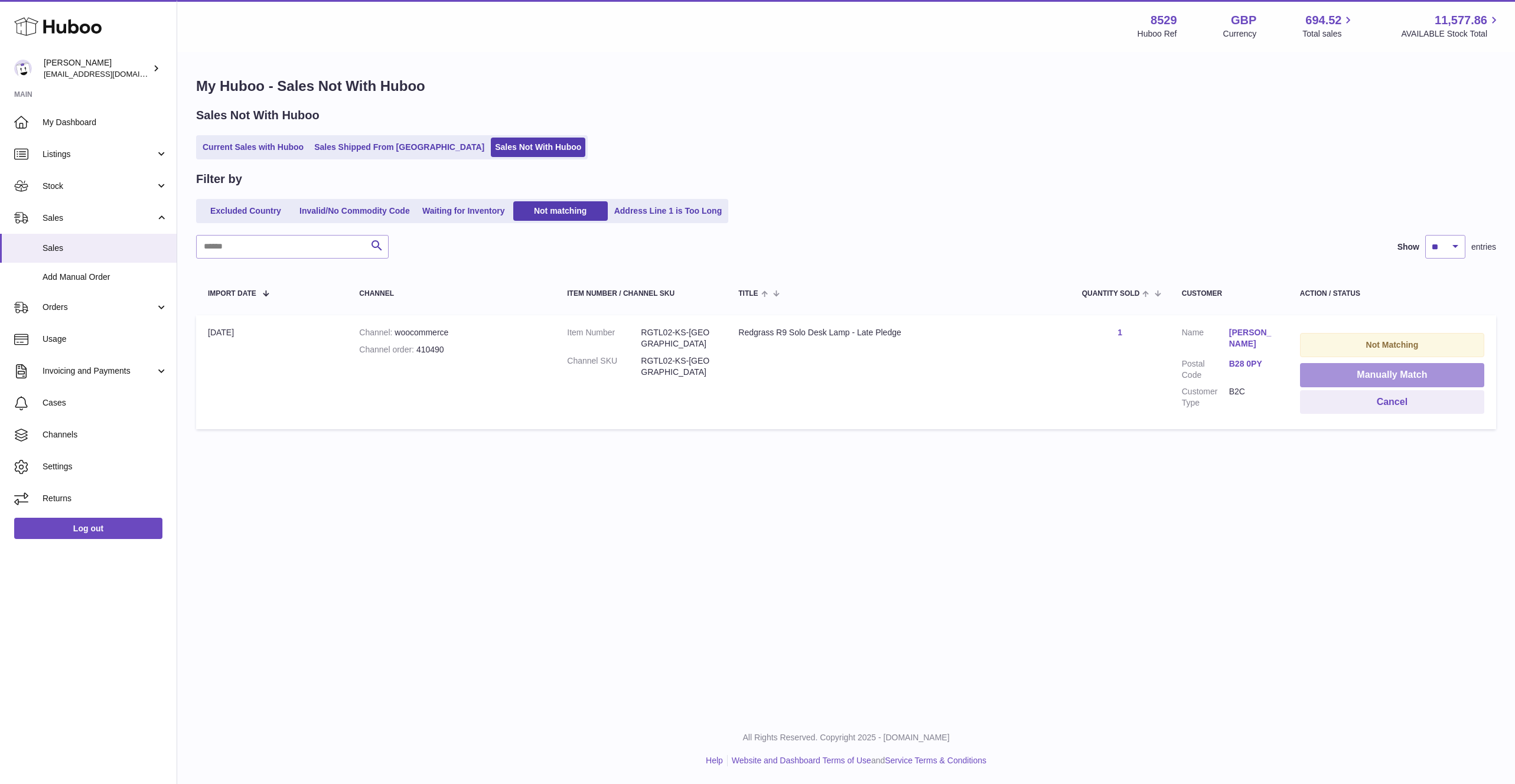
click at [1326, 369] on button "Manually Match" at bounding box center [1392, 375] width 184 height 24
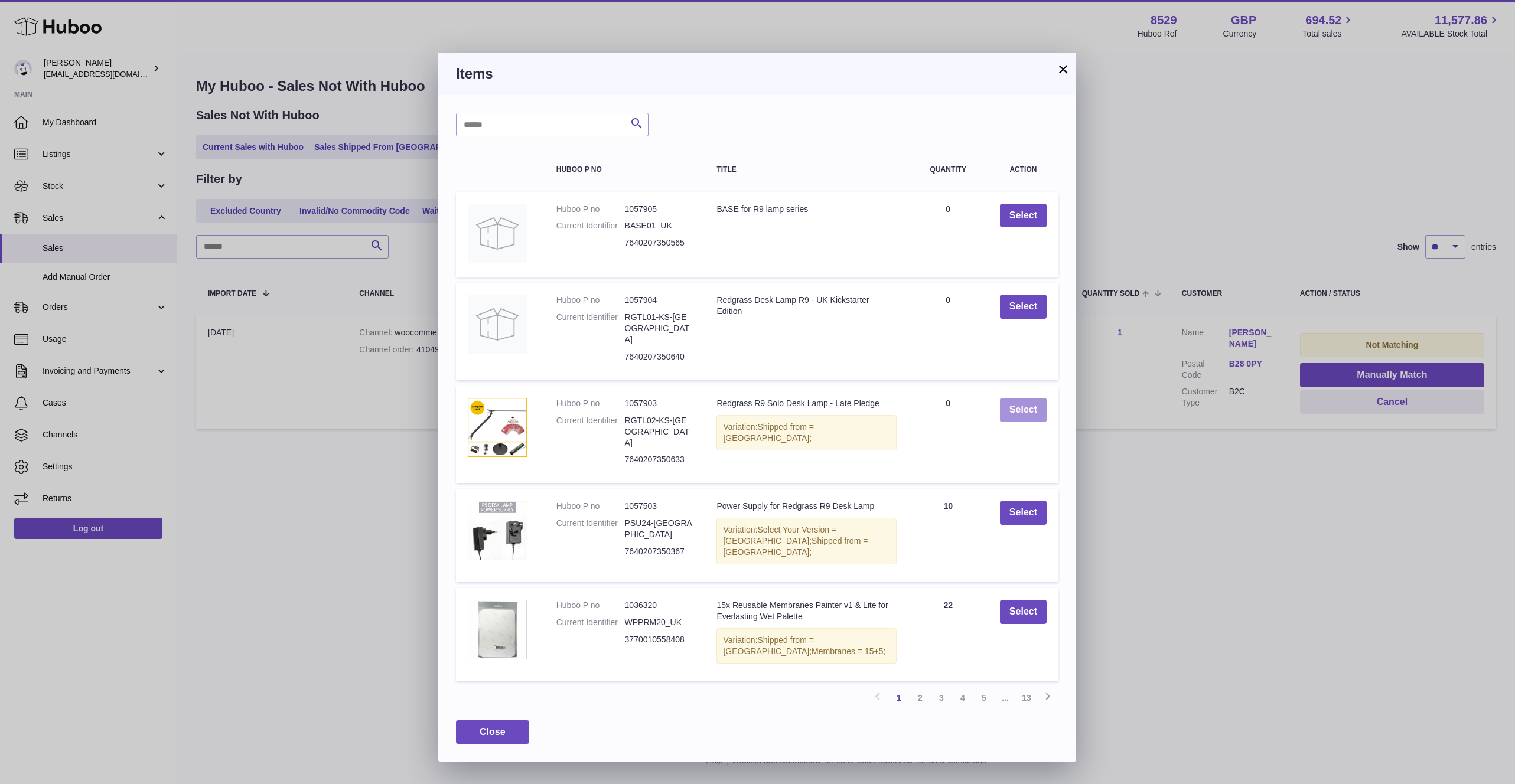
click at [1026, 402] on button "Select" at bounding box center [1023, 410] width 47 height 24
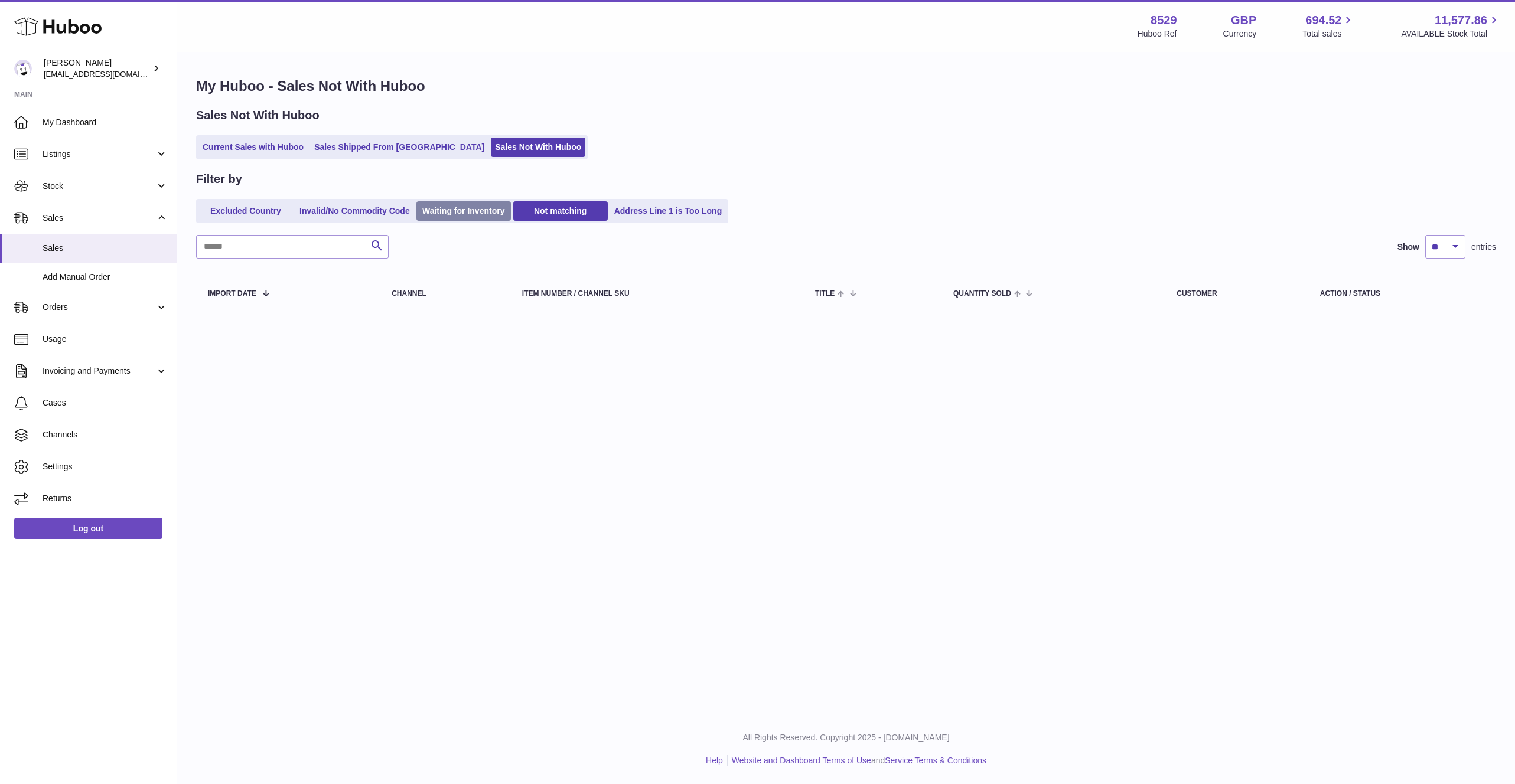
click at [474, 209] on link "Waiting for Inventory" at bounding box center [463, 211] width 95 height 20
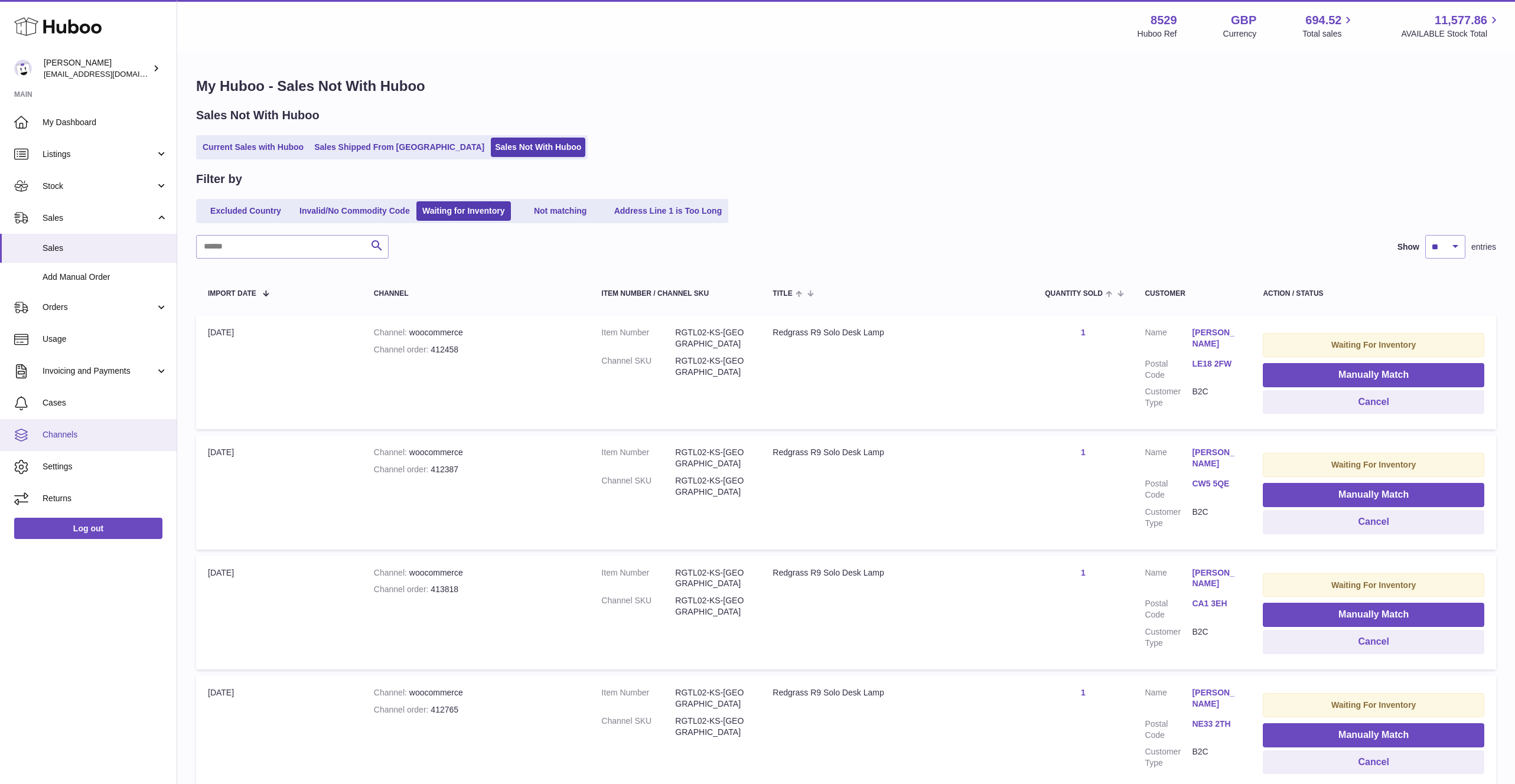
click at [86, 437] on span "Channels" at bounding box center [104, 435] width 125 height 11
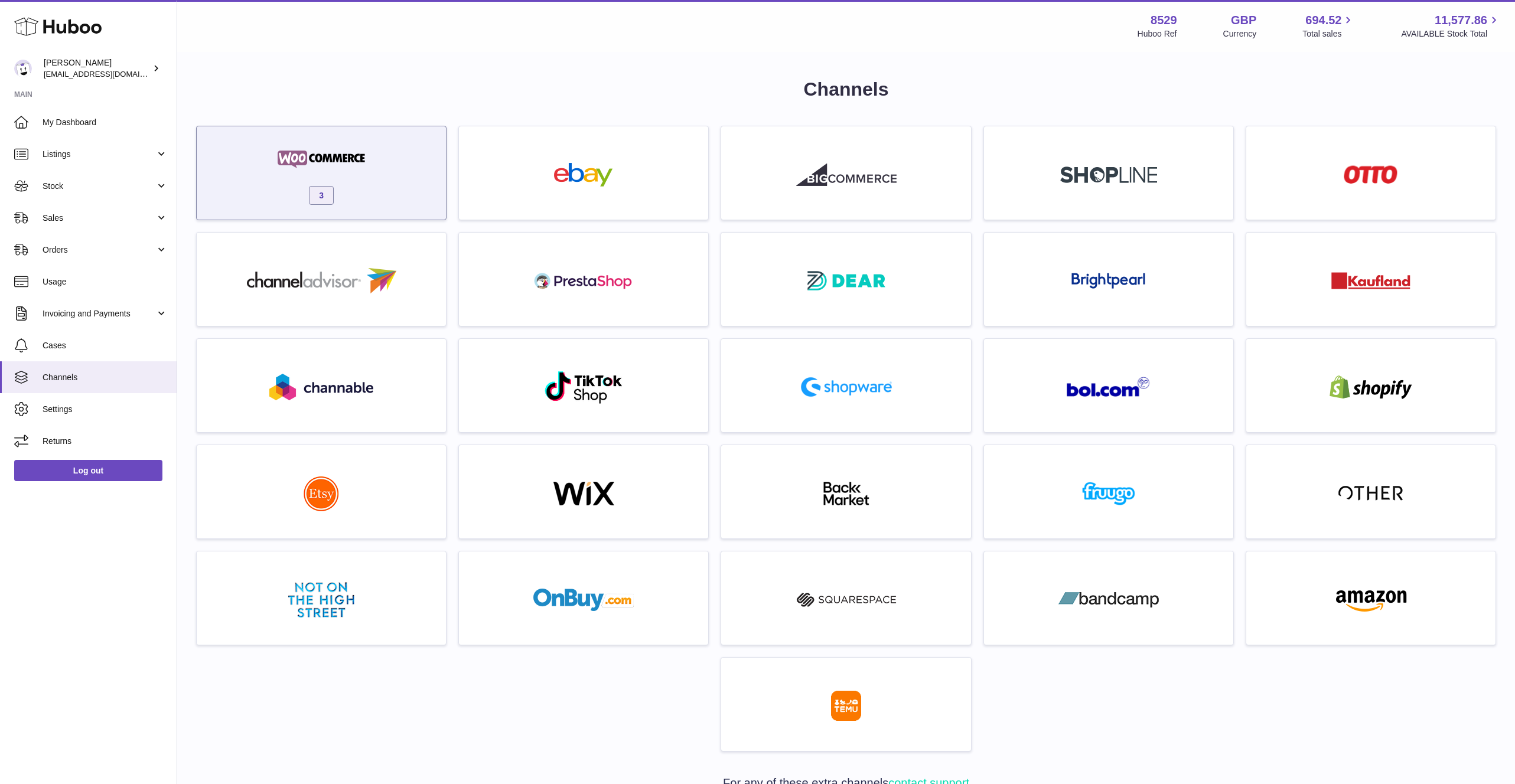
click at [380, 202] on div "3" at bounding box center [321, 175] width 237 height 76
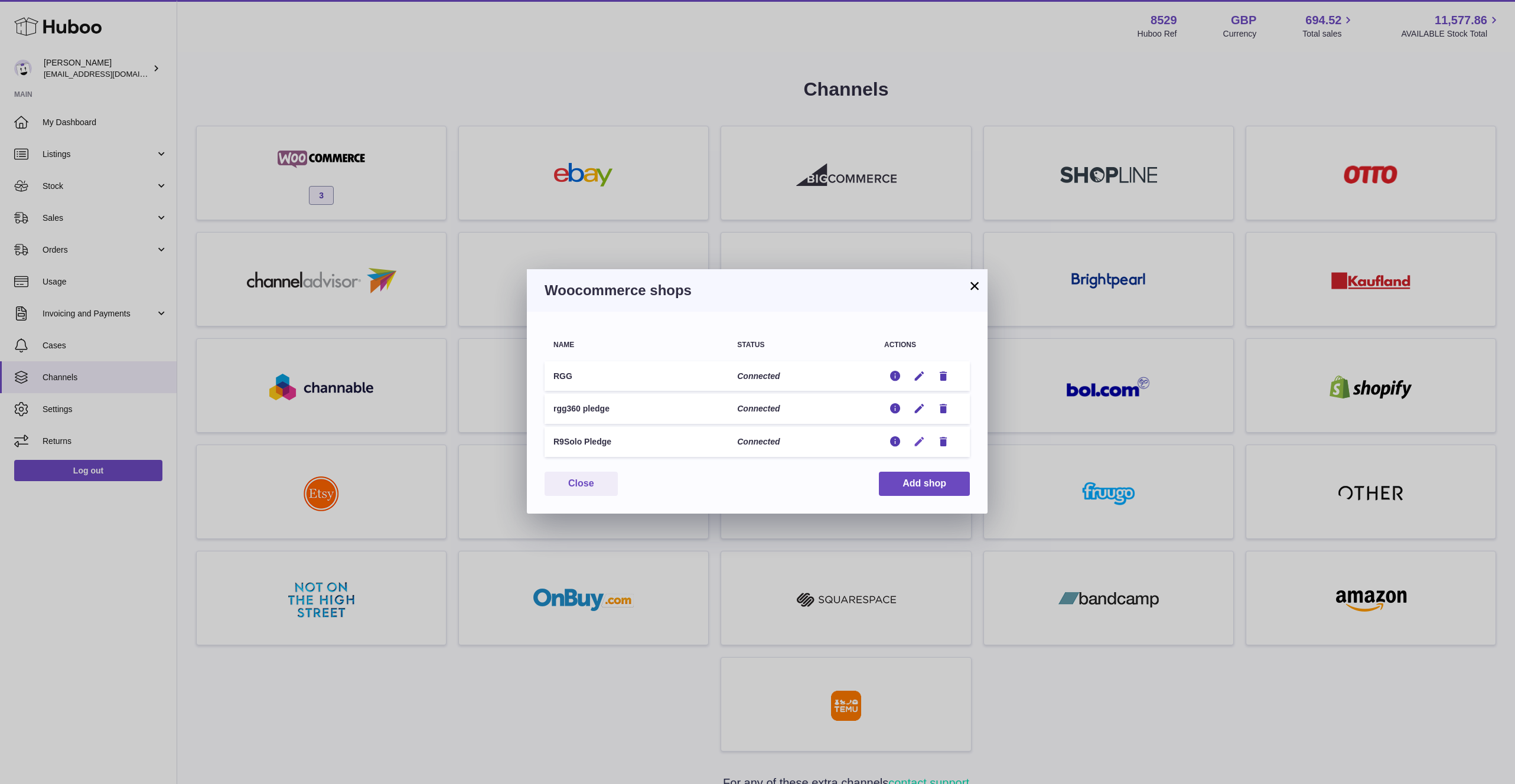
click at [923, 445] on icon "button" at bounding box center [918, 442] width 12 height 12
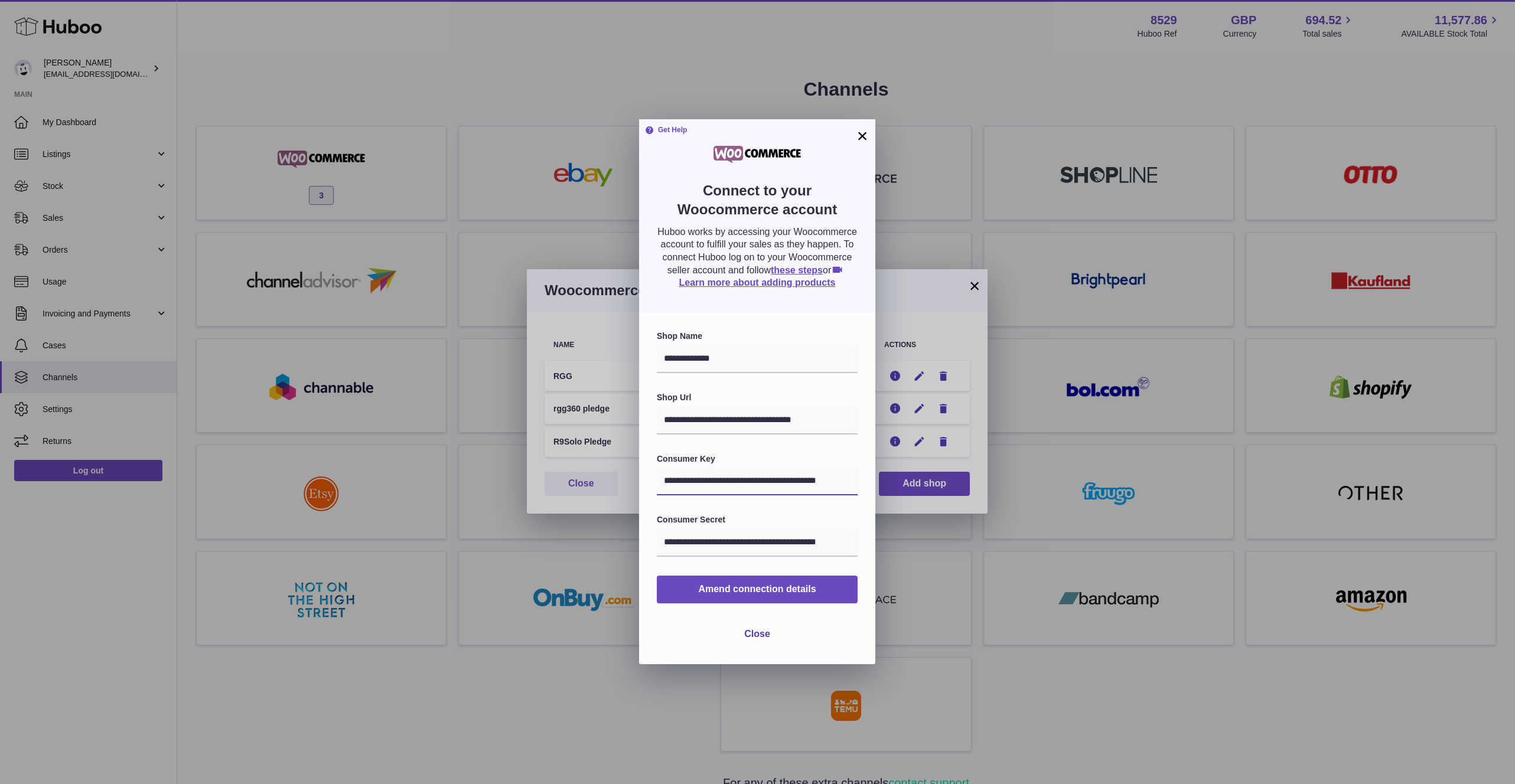
scroll to position [0, 15]
drag, startPoint x: 750, startPoint y: 475, endPoint x: 911, endPoint y: 501, distance: 163.1
click at [911, 501] on div "**********" at bounding box center [757, 392] width 1515 height 784
click at [789, 546] on input "**********" at bounding box center [757, 543] width 201 height 28
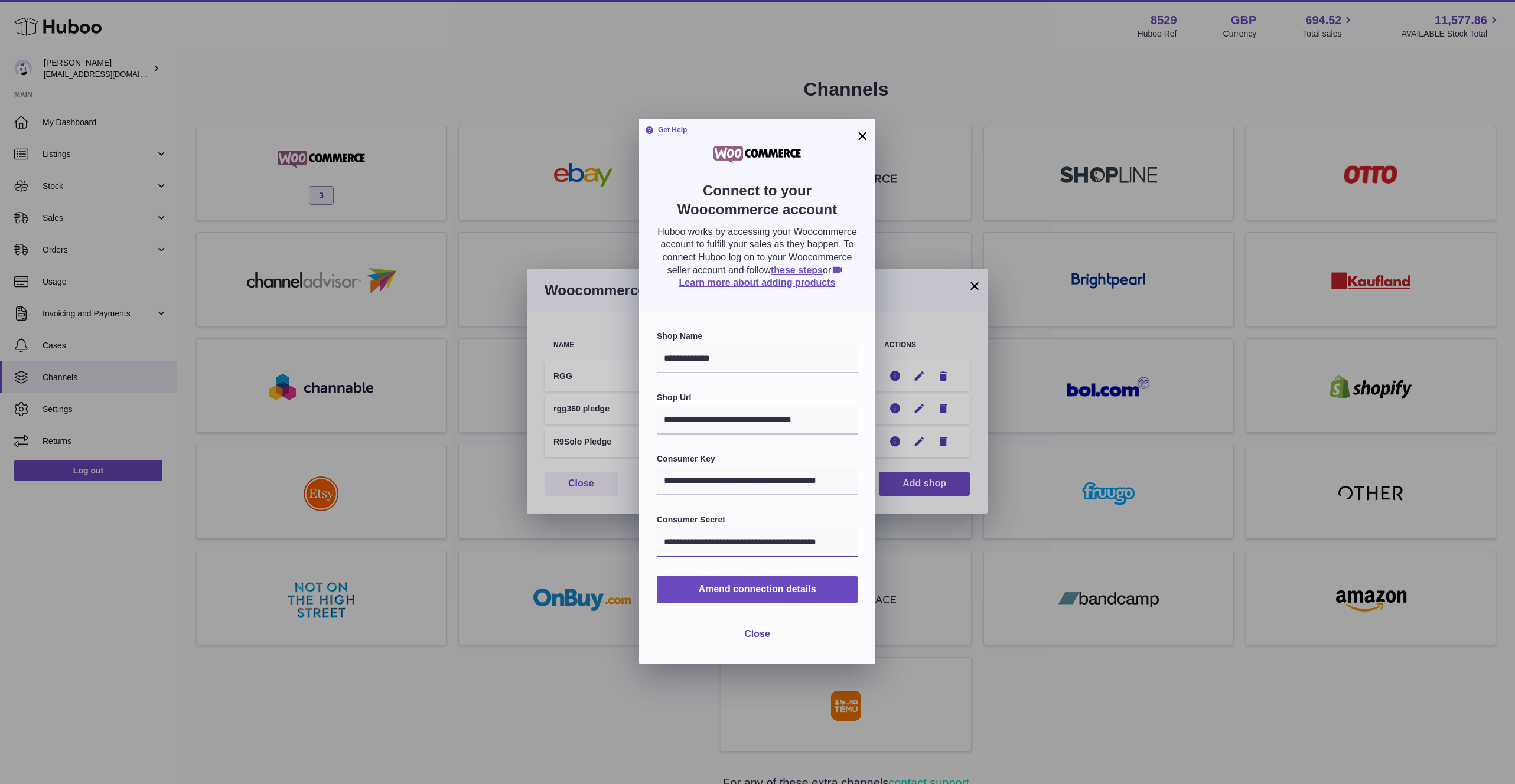
drag, startPoint x: 739, startPoint y: 540, endPoint x: 933, endPoint y: 554, distance: 194.5
click at [933, 554] on div "**********" at bounding box center [757, 392] width 1515 height 784
click at [867, 134] on button "×" at bounding box center [862, 135] width 14 height 14
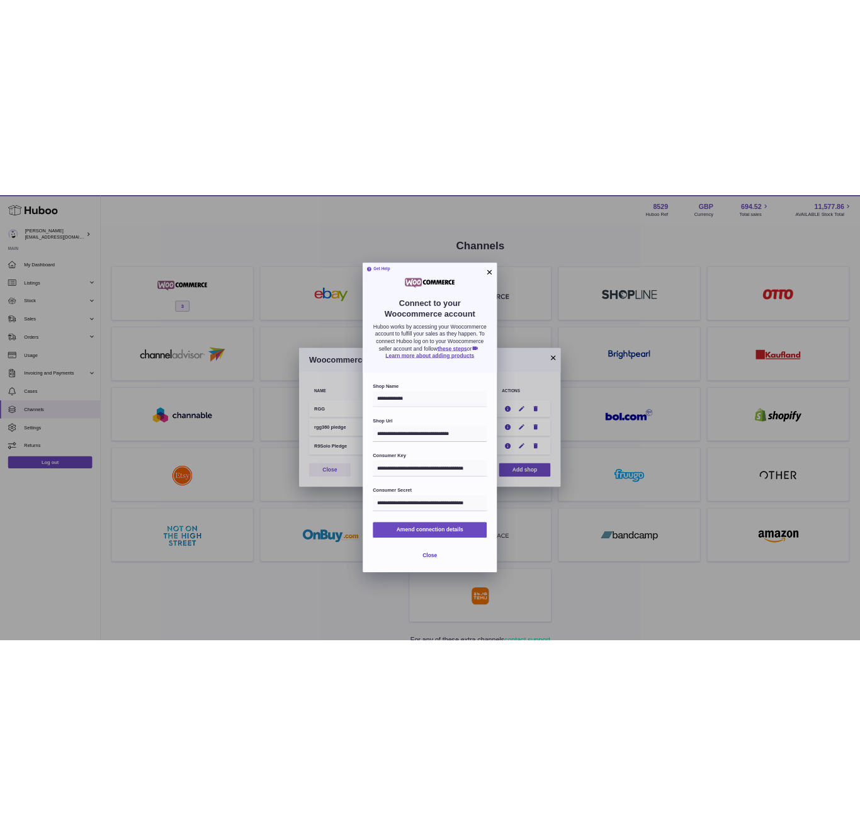
scroll to position [0, 0]
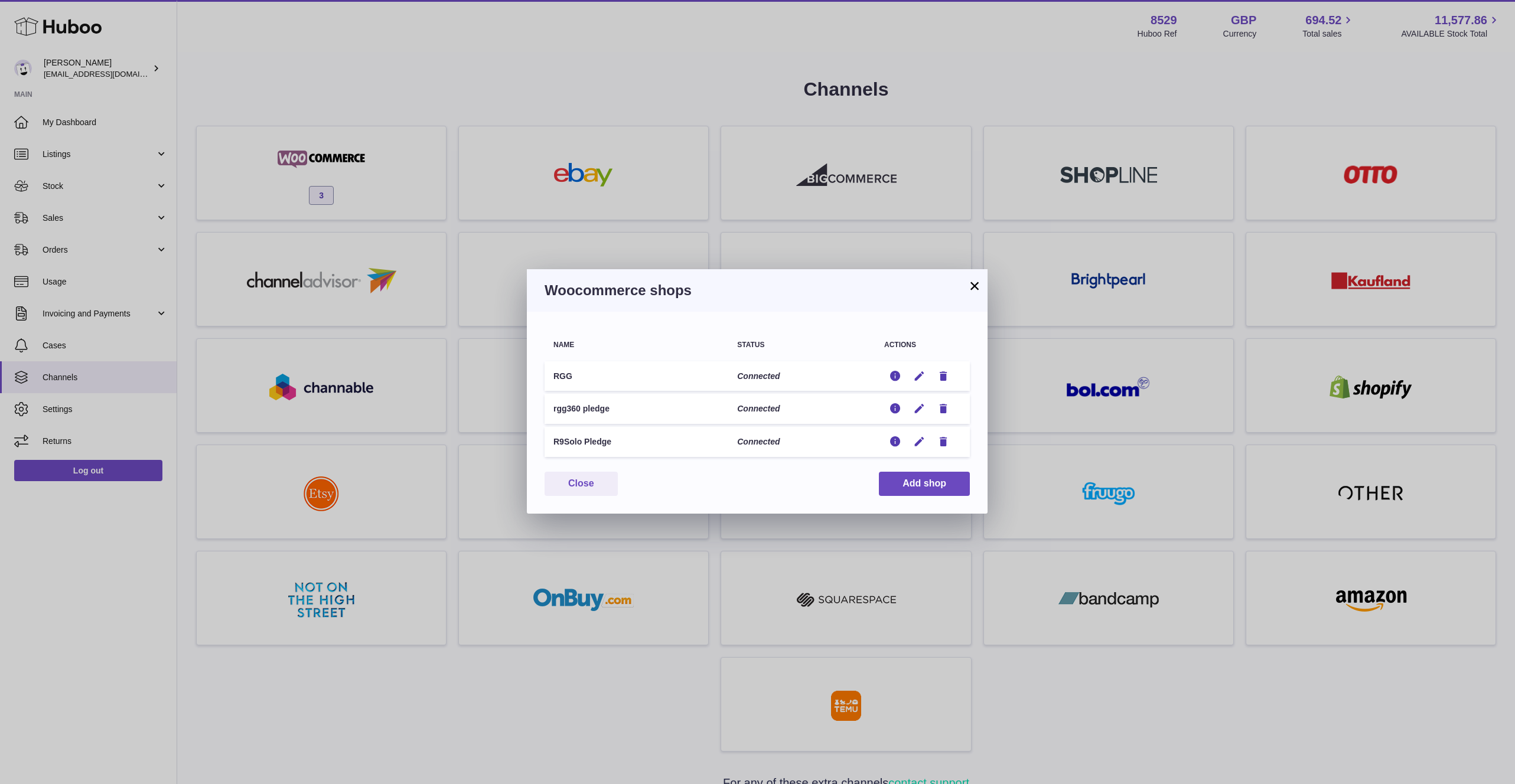
click at [976, 289] on button "×" at bounding box center [974, 285] width 14 height 14
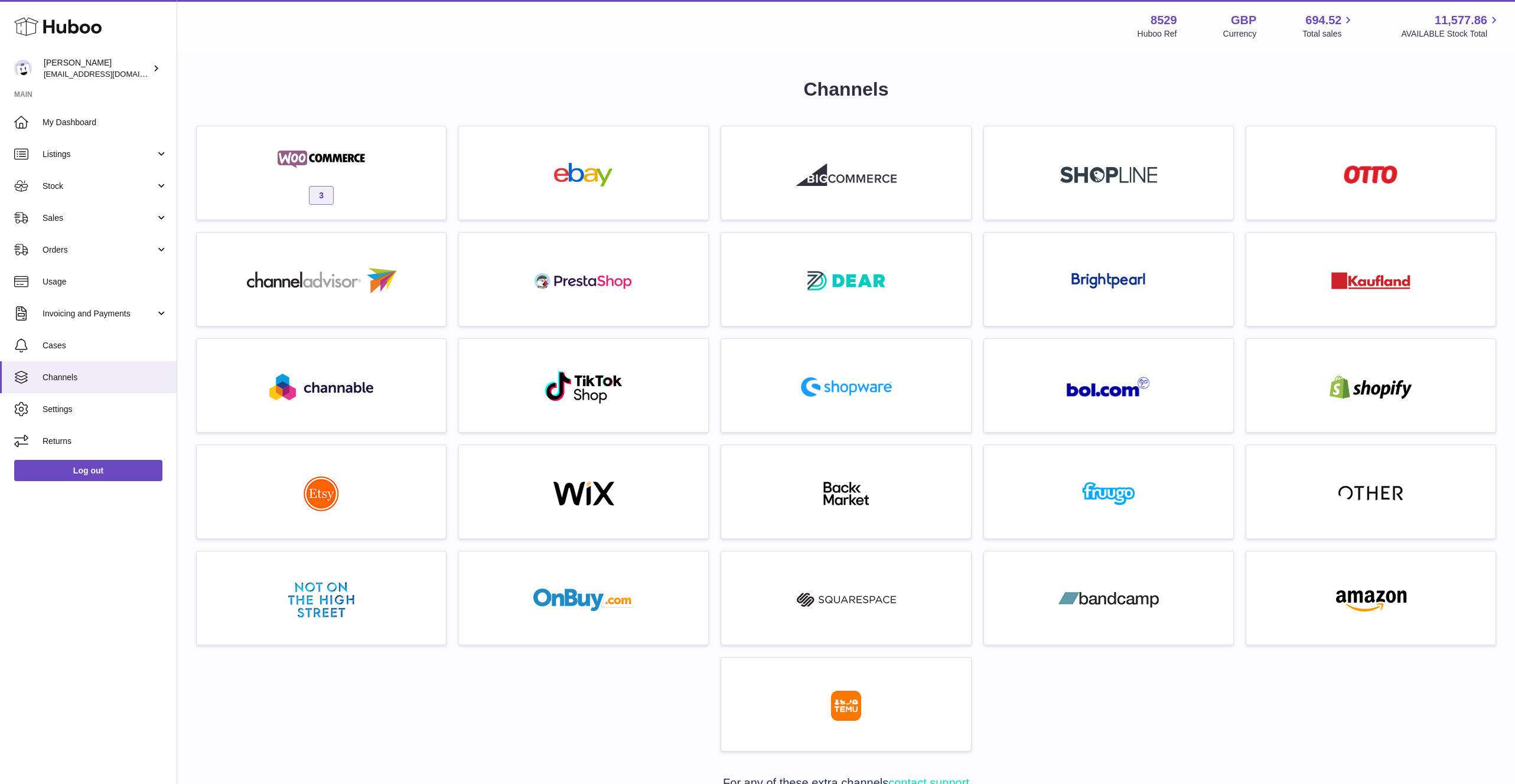
click at [1067, 103] on div "Channels 3 For any of these extra channels contact support Multichannels" at bounding box center [846, 556] width 1300 height 958
